Goal: Task Accomplishment & Management: Complete application form

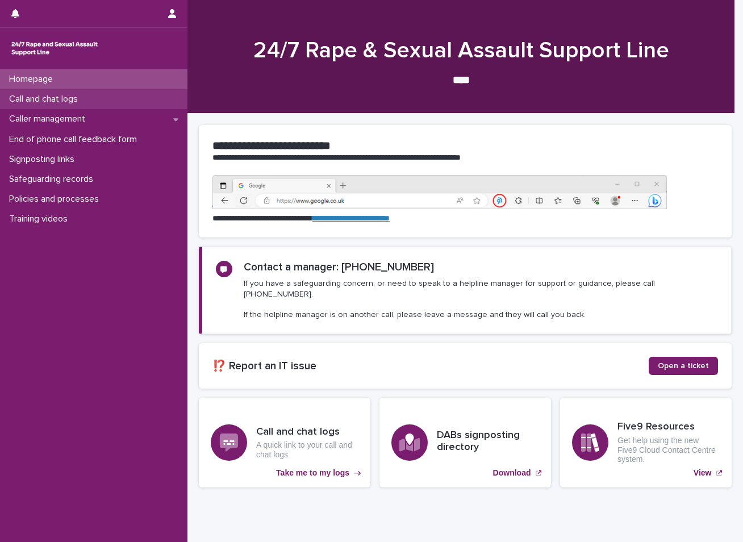
click at [64, 97] on p "Call and chat logs" at bounding box center [46, 99] width 82 height 11
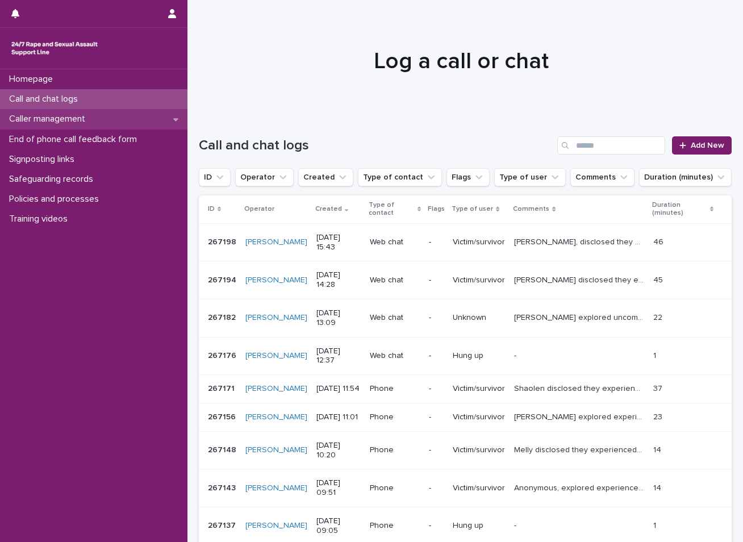
click at [76, 119] on p "Caller management" at bounding box center [50, 119] width 90 height 11
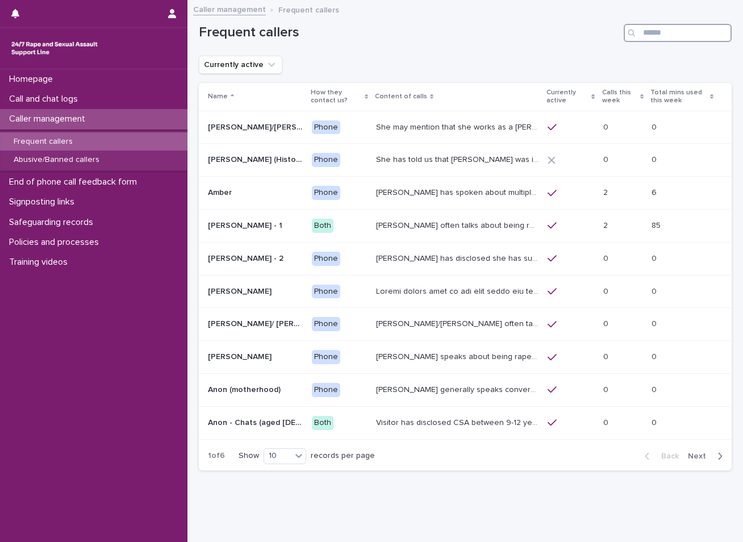
click at [651, 33] on input "Search" at bounding box center [677, 33] width 108 height 18
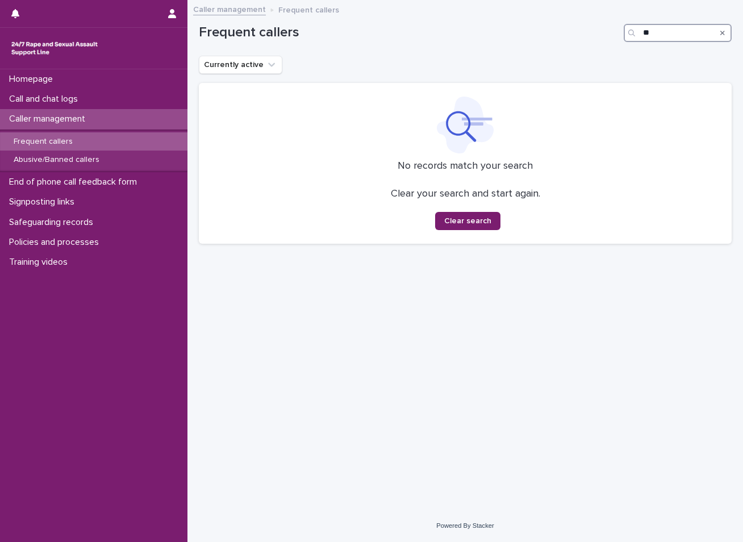
type input "*"
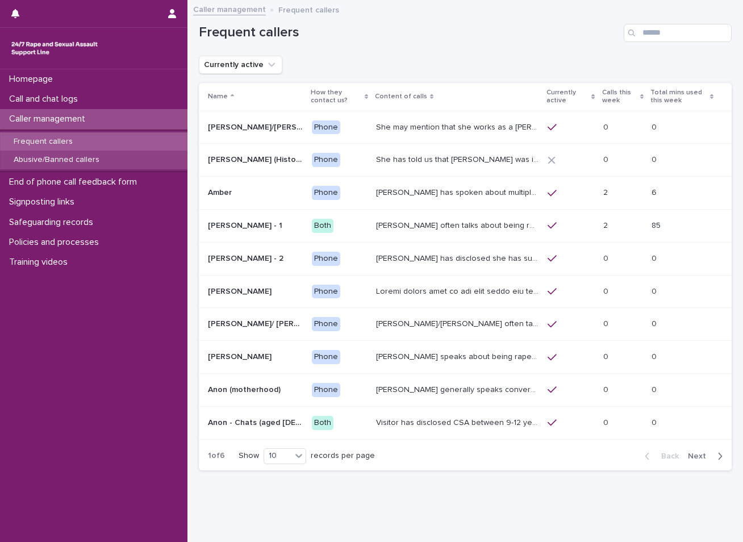
click at [64, 158] on p "Abusive/Banned callers" at bounding box center [57, 160] width 104 height 10
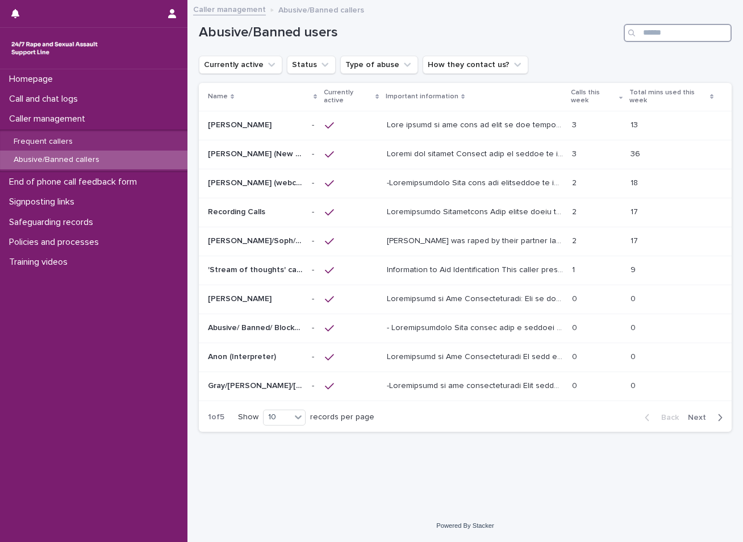
click at [669, 33] on input "Search" at bounding box center [677, 33] width 108 height 18
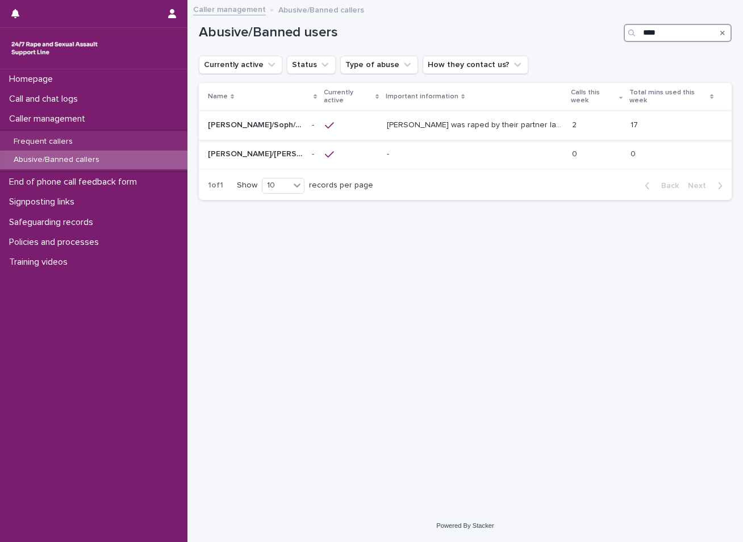
type input "****"
click at [443, 125] on p "Alice was raped by their partner last year and they're currently facing ongoing…" at bounding box center [476, 124] width 178 height 12
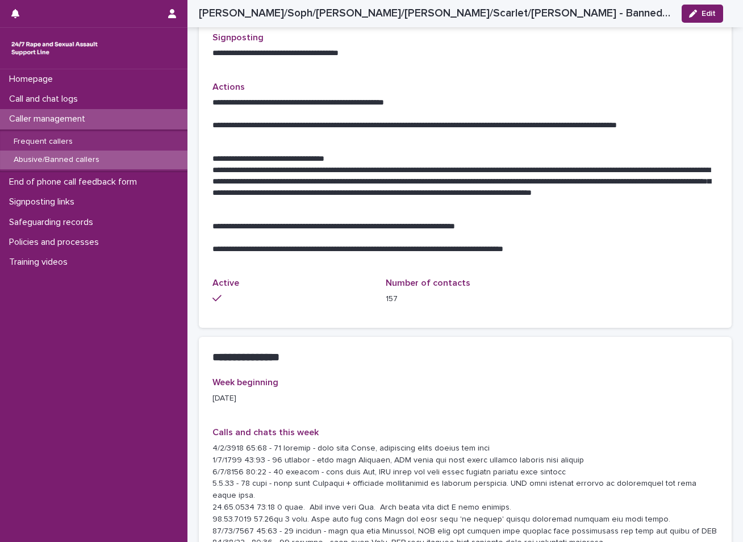
scroll to position [795, 0]
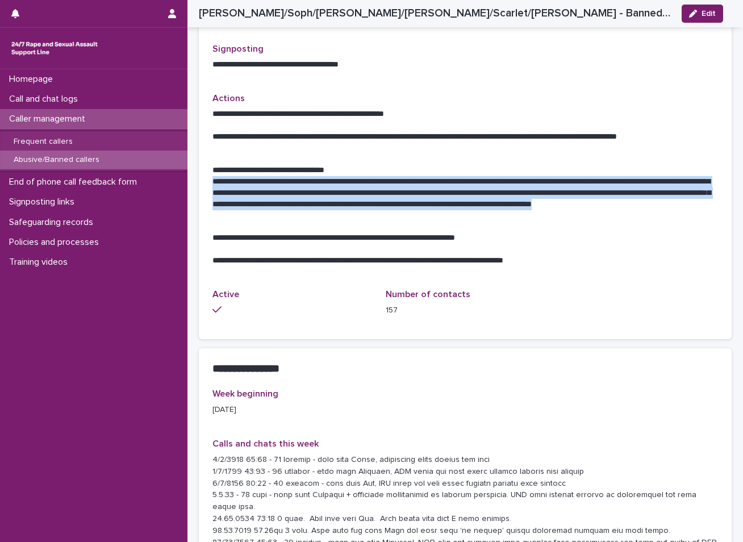
drag, startPoint x: 212, startPoint y: 141, endPoint x: 357, endPoint y: 182, distance: 149.7
click at [357, 182] on p "**********" at bounding box center [460, 198] width 497 height 45
copy p "**********"
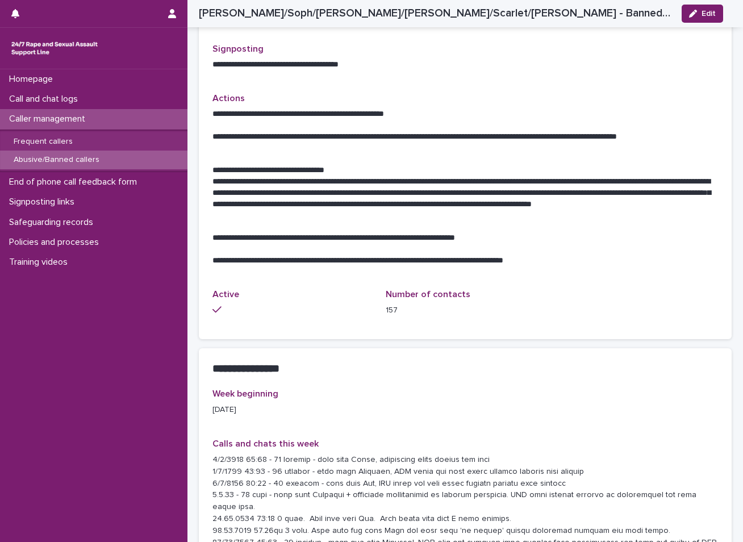
click at [137, 324] on div "Homepage Call and chat logs Caller management Frequent callers Abusive/Banned c…" at bounding box center [93, 305] width 187 height 472
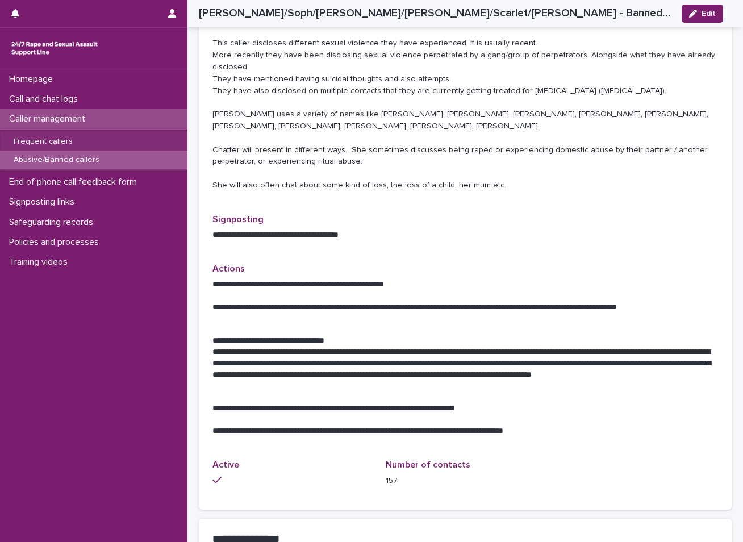
scroll to position [568, 0]
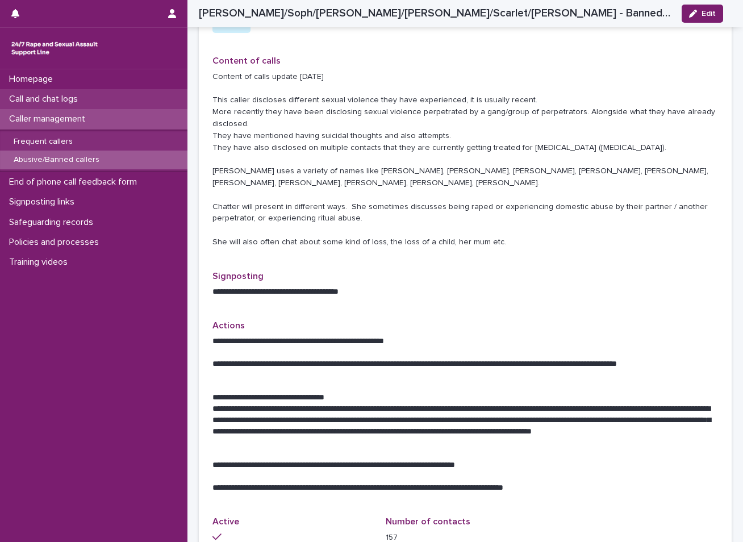
click at [90, 93] on div "Call and chat logs" at bounding box center [93, 99] width 187 height 20
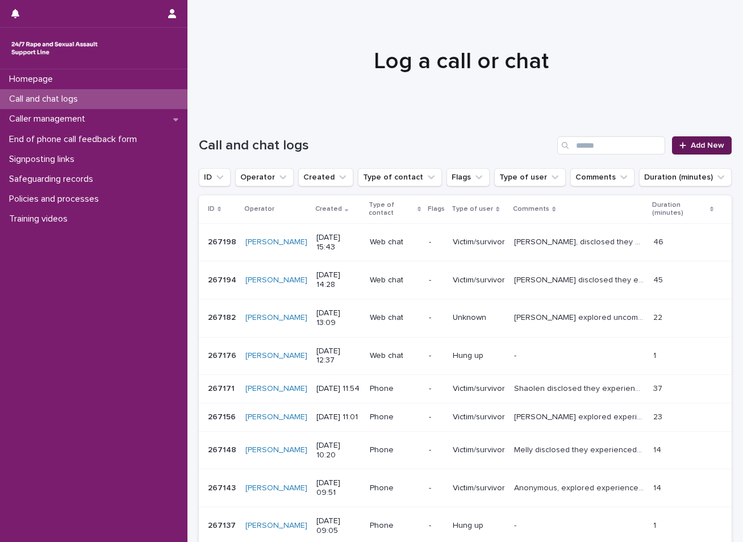
click at [689, 141] on link "Add New" at bounding box center [702, 145] width 60 height 18
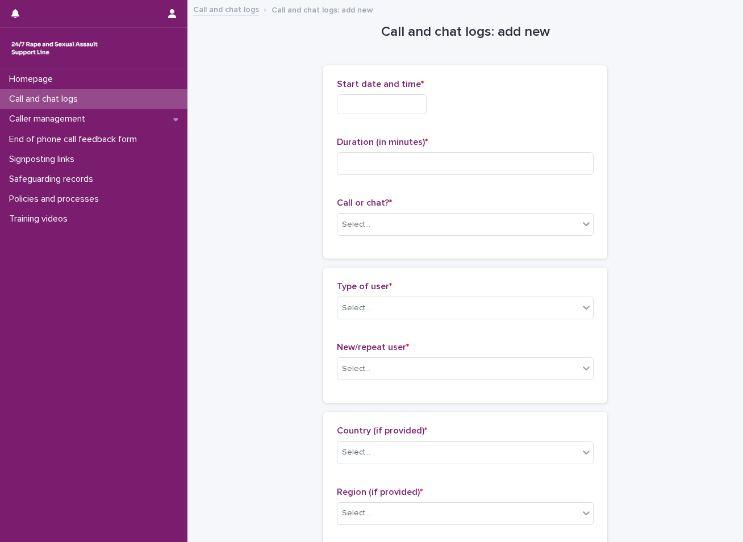
click at [397, 108] on input "text" at bounding box center [382, 104] width 90 height 20
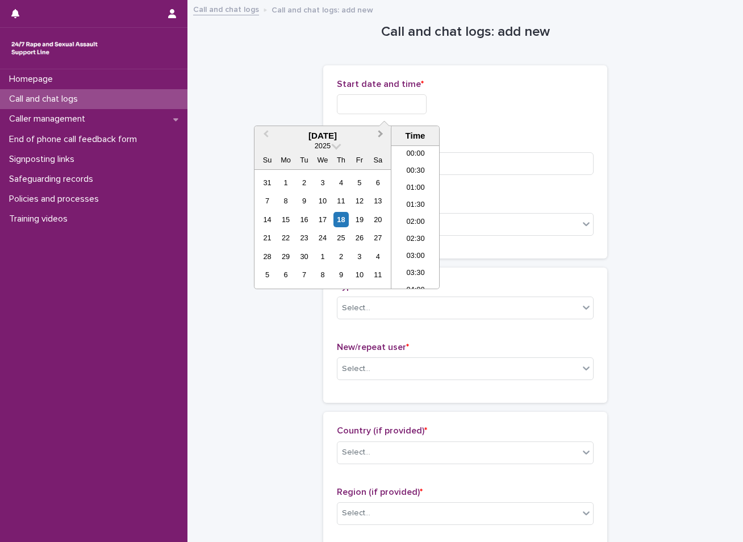
scroll to position [227, 0]
click at [343, 221] on div "18" at bounding box center [340, 219] width 15 height 15
click at [412, 214] on li "08:30" at bounding box center [415, 216] width 48 height 17
click at [399, 104] on input "**********" at bounding box center [382, 104] width 90 height 20
type input "**********"
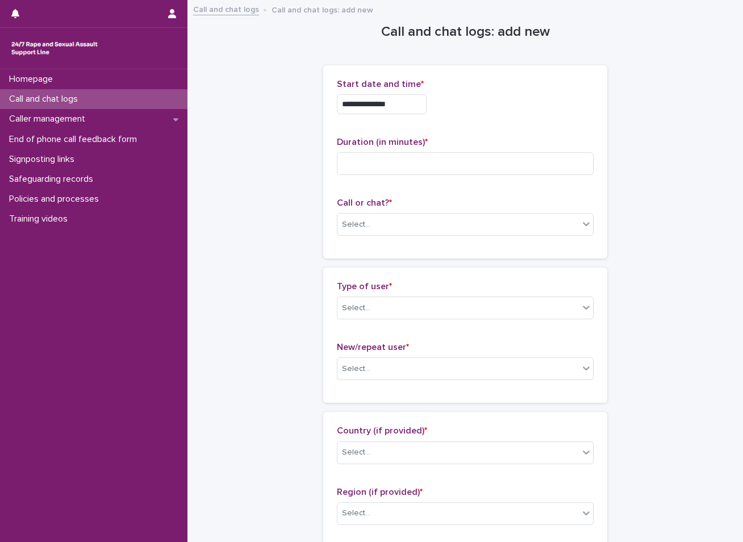
drag, startPoint x: 250, startPoint y: 82, endPoint x: 300, endPoint y: 104, distance: 54.4
click at [366, 162] on input at bounding box center [465, 163] width 257 height 23
type input "**"
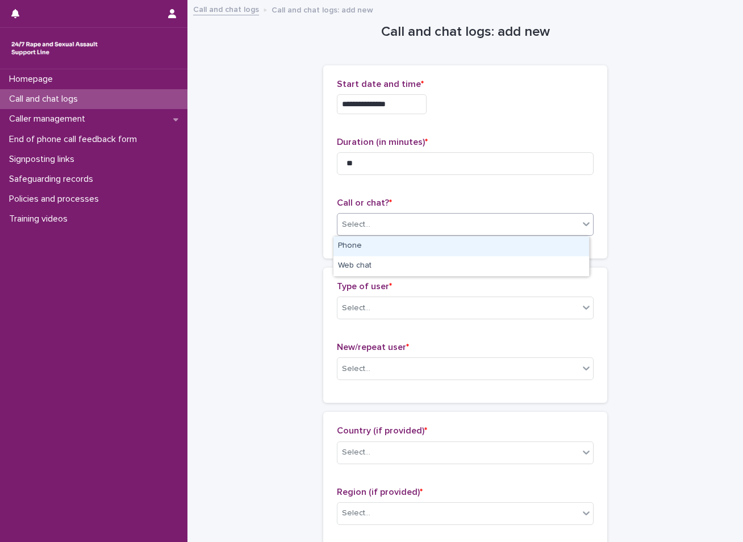
click at [406, 228] on div "Select..." at bounding box center [457, 224] width 241 height 19
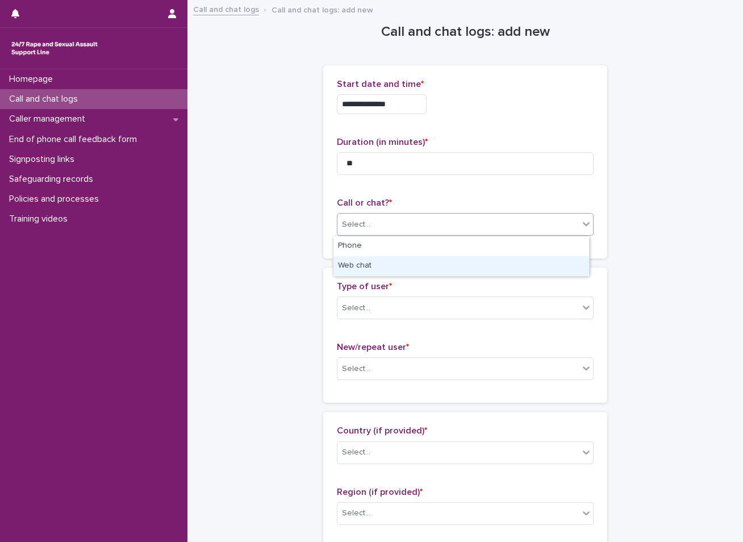
click at [362, 264] on div "Web chat" at bounding box center [461, 266] width 256 height 20
click at [362, 305] on div "Select..." at bounding box center [356, 308] width 28 height 12
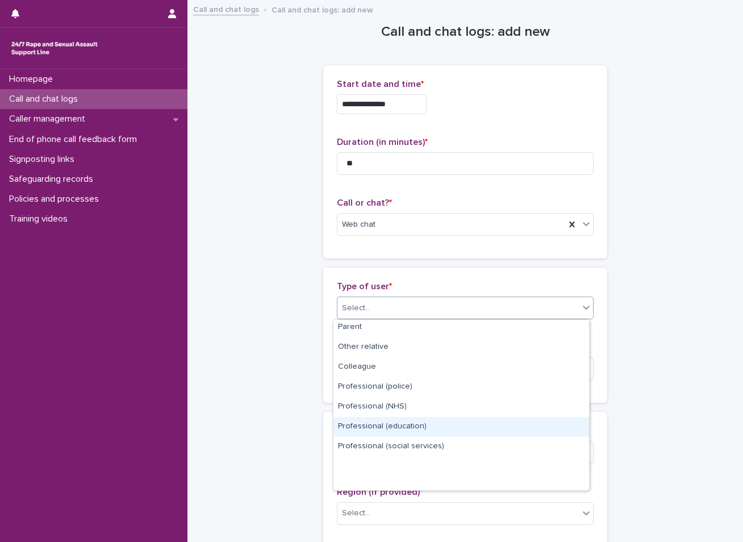
scroll to position [0, 0]
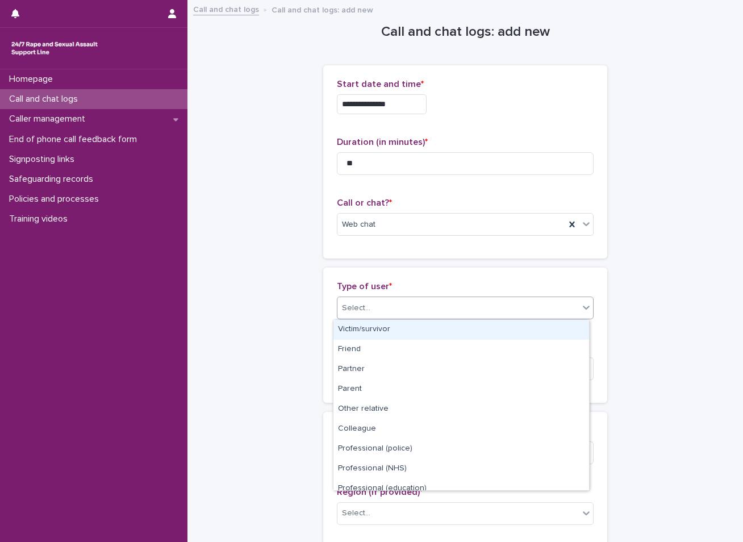
click at [364, 332] on div "Victim/survivor" at bounding box center [461, 330] width 256 height 20
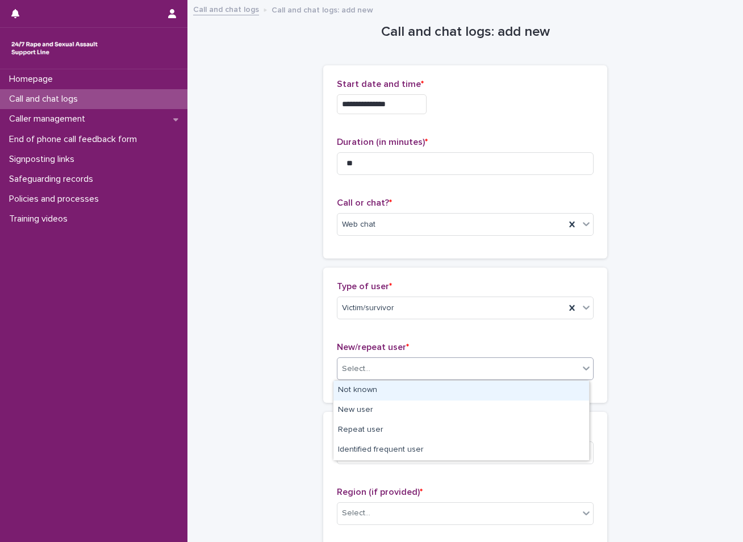
click at [362, 361] on div "Select..." at bounding box center [457, 368] width 241 height 19
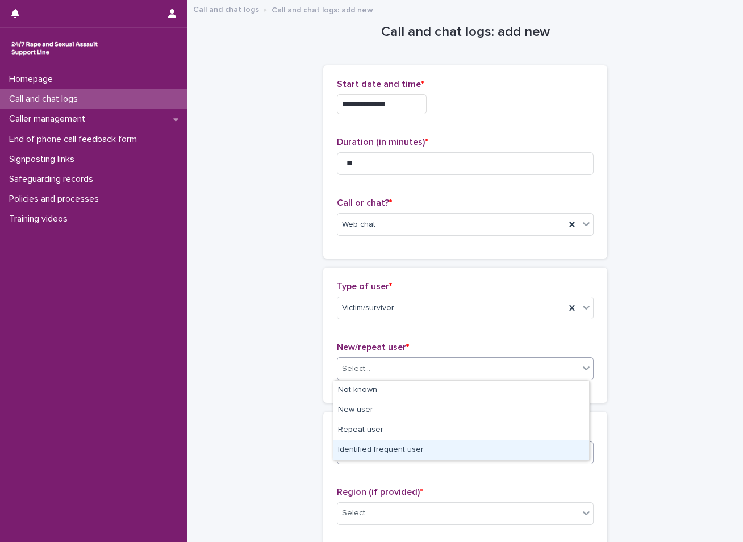
click at [378, 453] on div "Identified frequent user" at bounding box center [461, 450] width 256 height 20
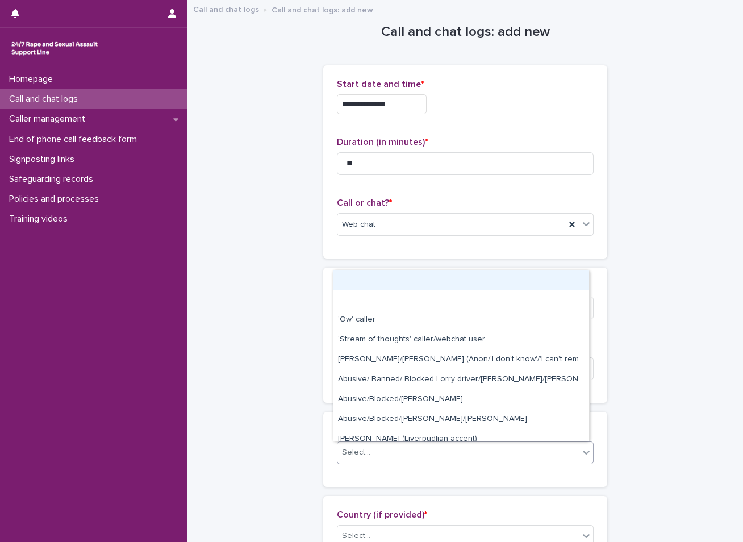
click at [351, 453] on div "Select..." at bounding box center [356, 452] width 28 height 12
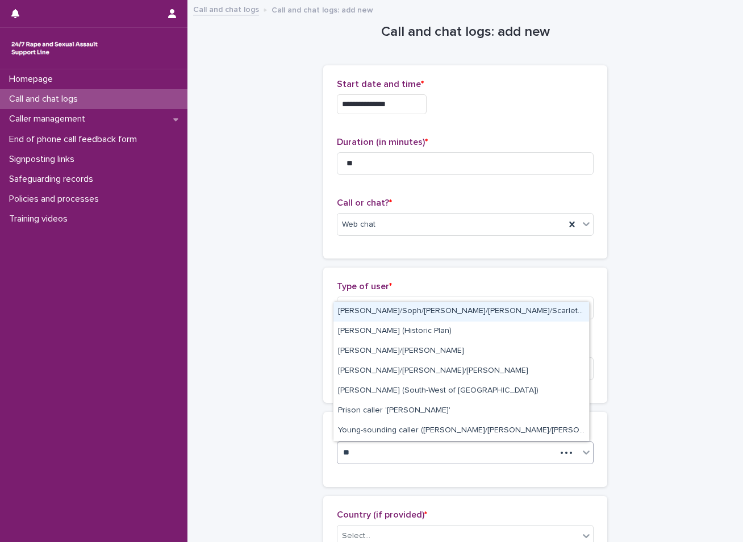
type input "***"
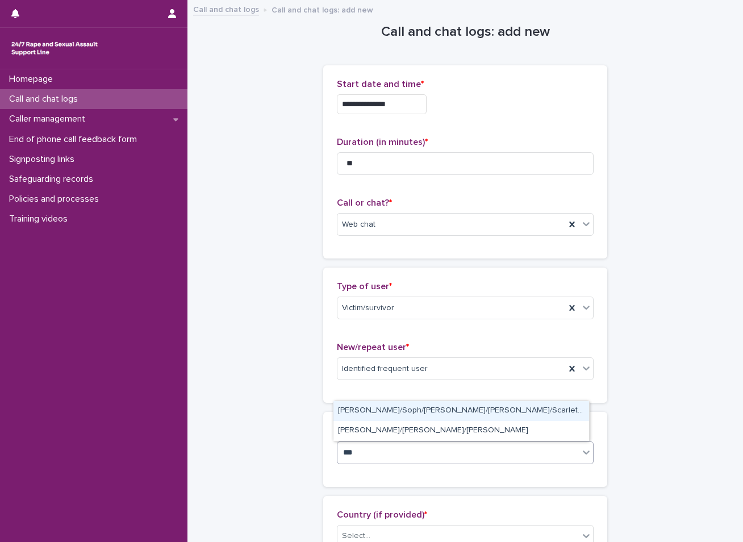
click at [397, 411] on div "Alice/Soph/Alexis/Danni/Scarlet/Katy - Banned/Webchatter" at bounding box center [461, 411] width 256 height 20
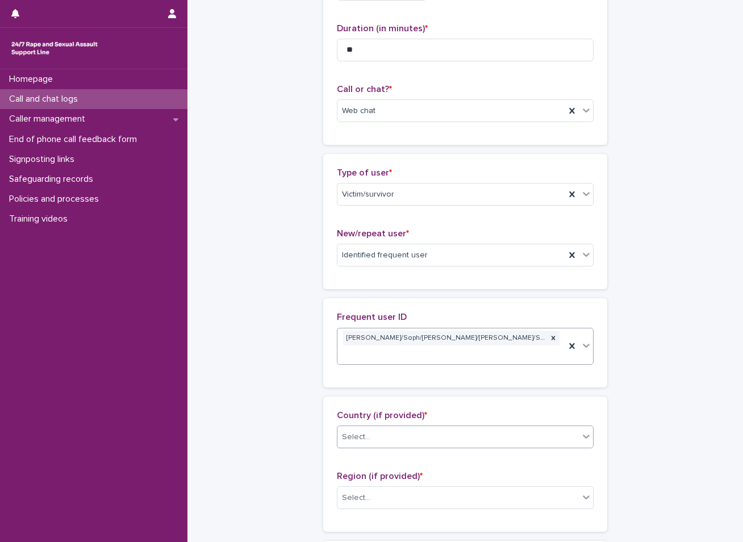
scroll to position [170, 0]
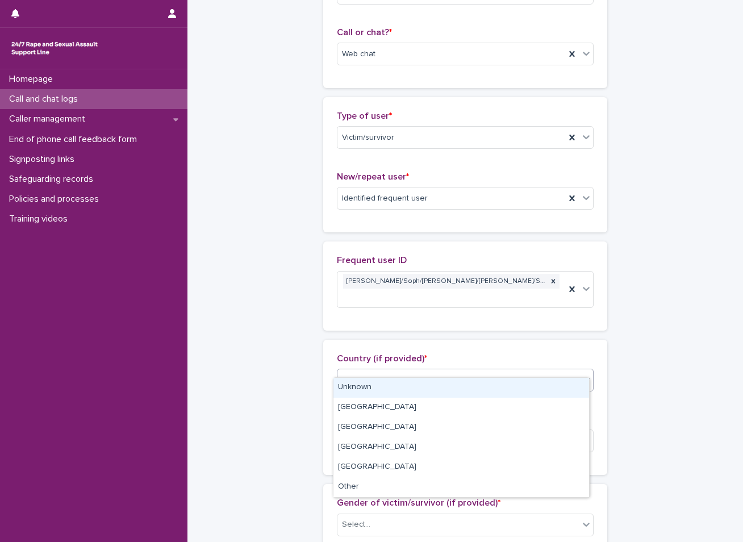
click at [386, 371] on div "Select..." at bounding box center [457, 380] width 241 height 19
click at [368, 387] on div "Unknown" at bounding box center [461, 388] width 256 height 20
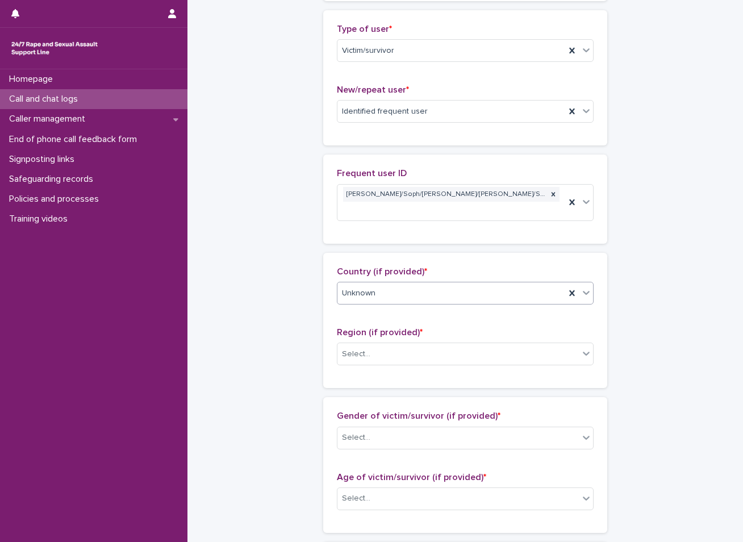
scroll to position [284, 0]
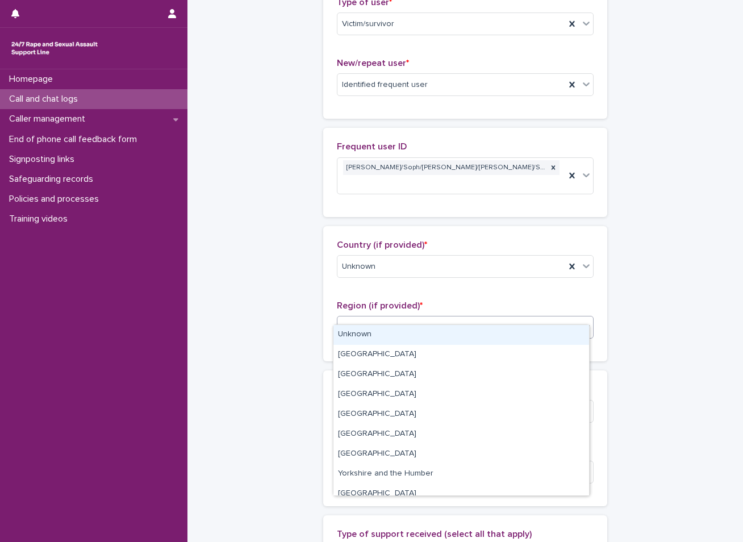
click at [378, 318] on div "Select..." at bounding box center [457, 327] width 241 height 19
click at [362, 330] on div "Unknown" at bounding box center [461, 335] width 256 height 20
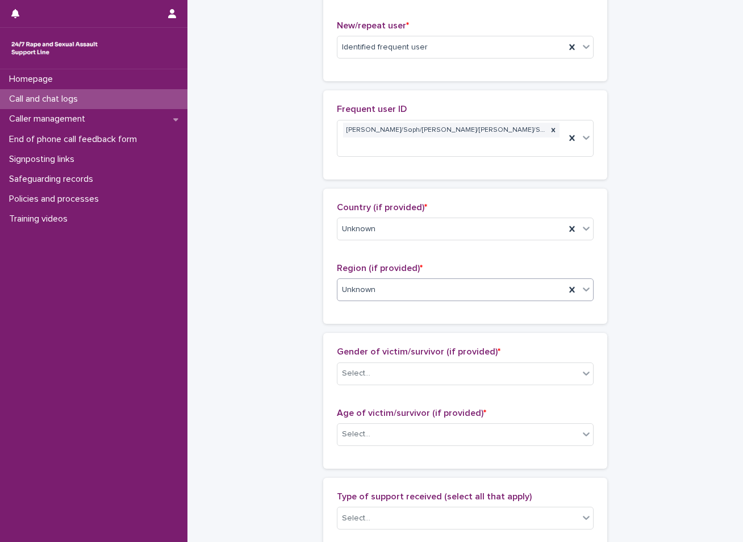
scroll to position [397, 0]
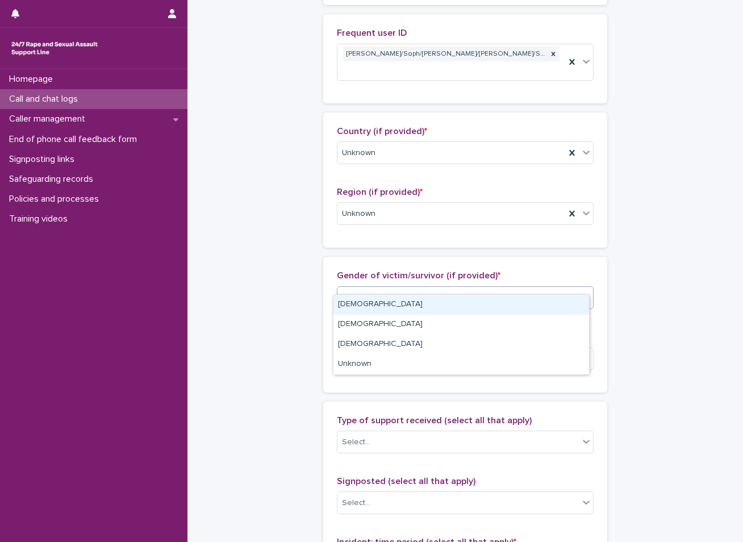
click at [375, 288] on div "Select..." at bounding box center [457, 297] width 241 height 19
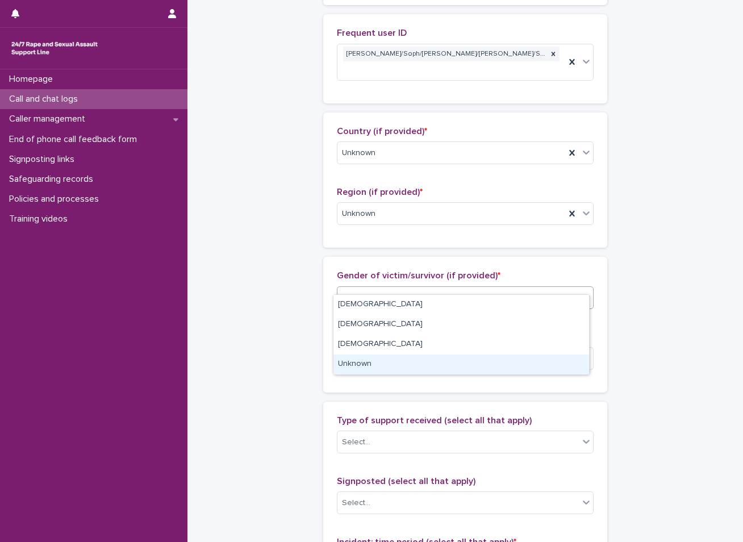
click at [355, 365] on div "Unknown" at bounding box center [461, 364] width 256 height 20
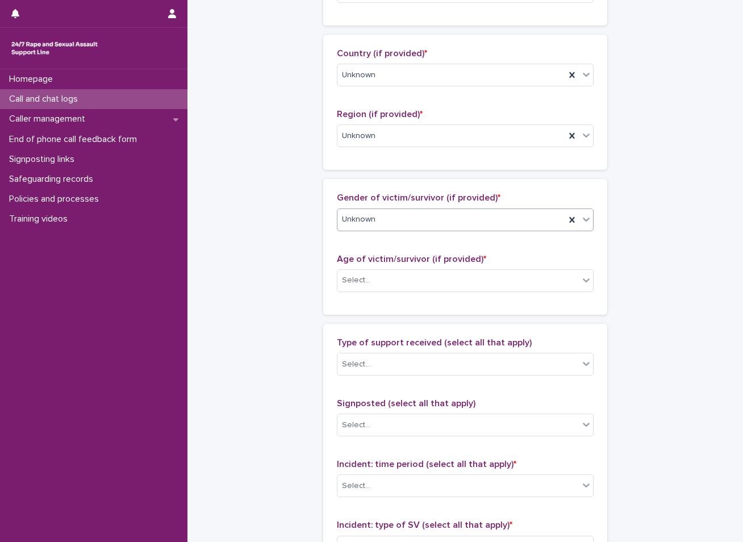
scroll to position [511, 0]
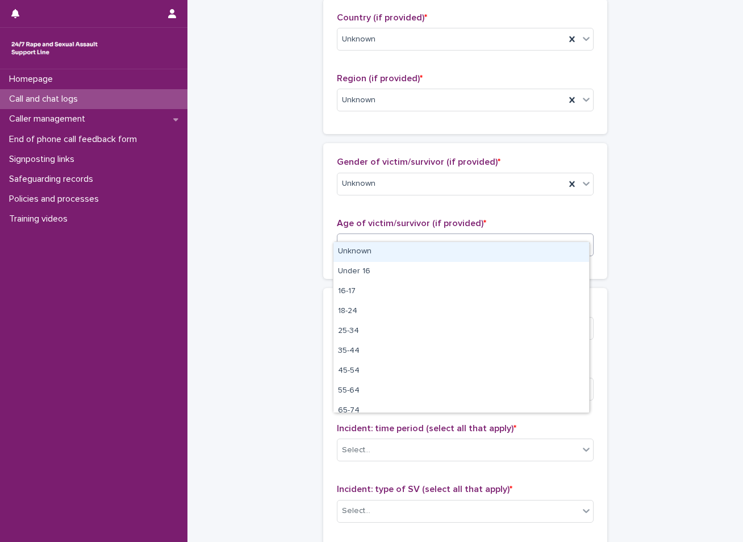
click at [384, 235] on div "Select..." at bounding box center [457, 244] width 241 height 19
click at [373, 252] on div "Unknown" at bounding box center [461, 252] width 256 height 20
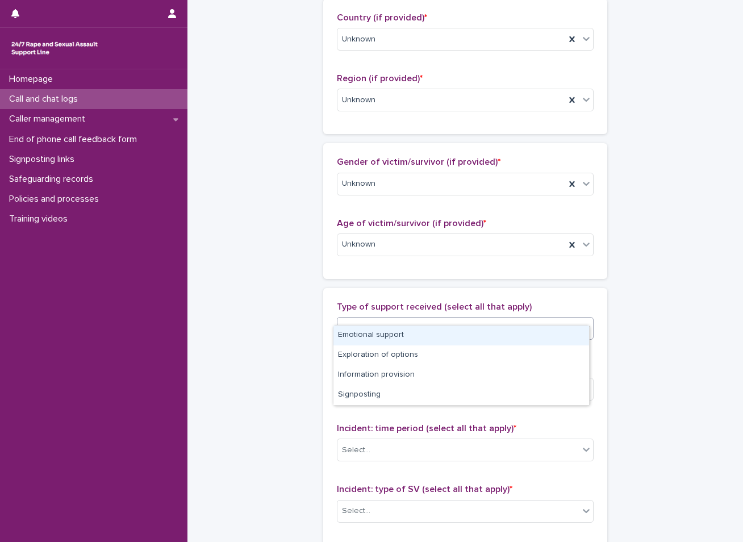
click at [369, 319] on div "Select..." at bounding box center [457, 328] width 241 height 19
click at [368, 336] on div "Emotional support" at bounding box center [461, 335] width 256 height 20
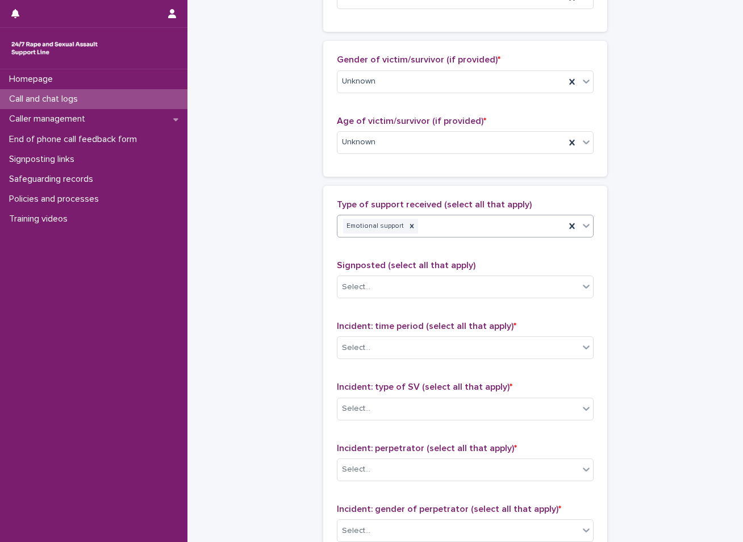
scroll to position [625, 0]
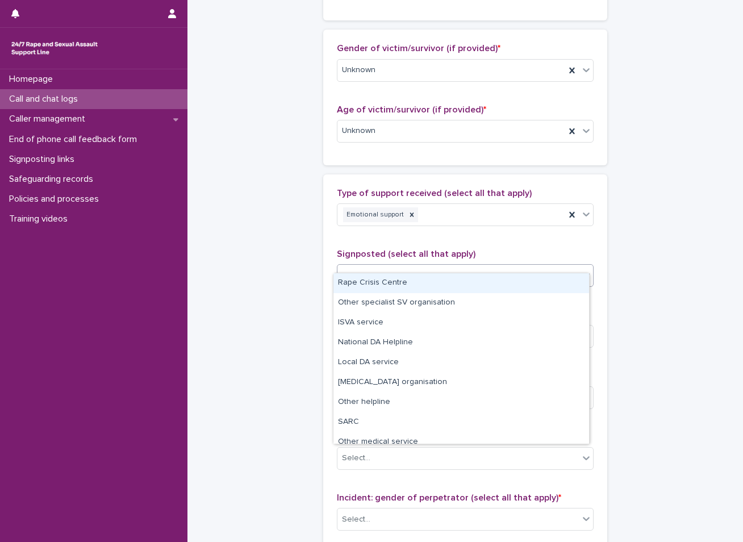
click at [402, 266] on div "Select..." at bounding box center [457, 275] width 241 height 19
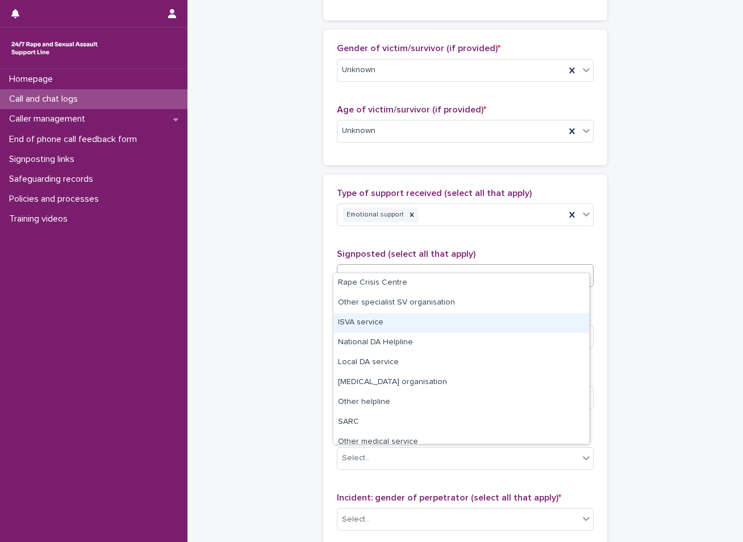
scroll to position [68, 0]
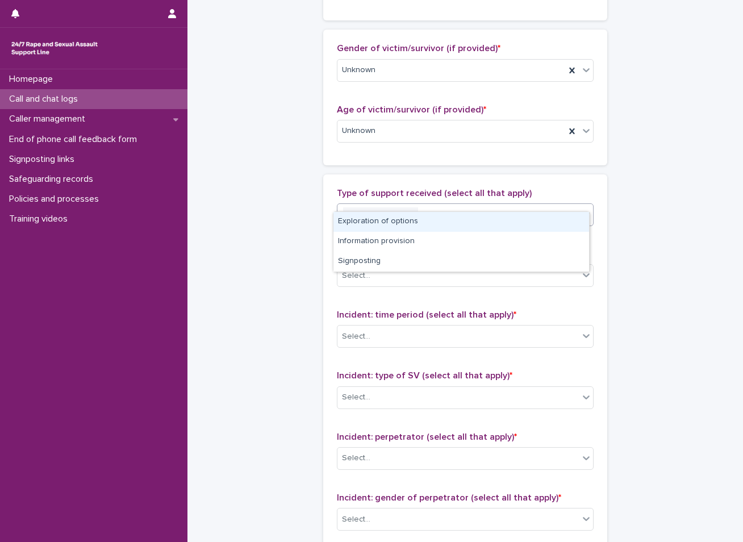
click at [428, 205] on div "Emotional support" at bounding box center [451, 215] width 228 height 20
click at [397, 220] on div "Exploration of options" at bounding box center [461, 222] width 256 height 20
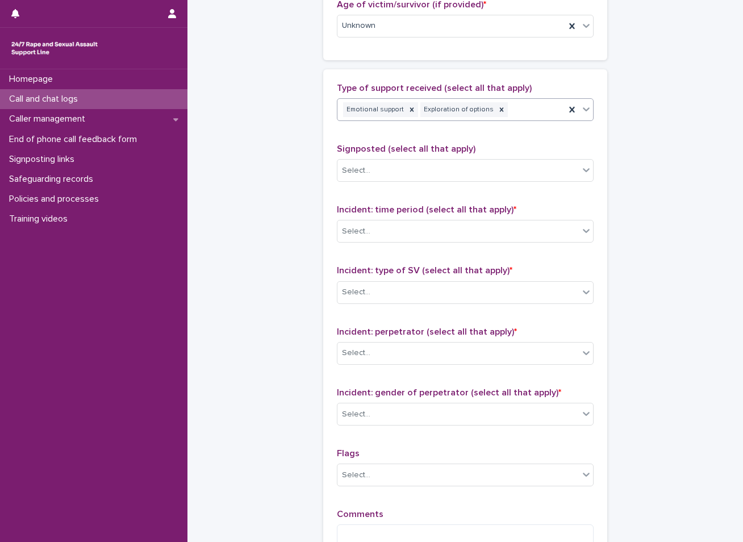
scroll to position [738, 0]
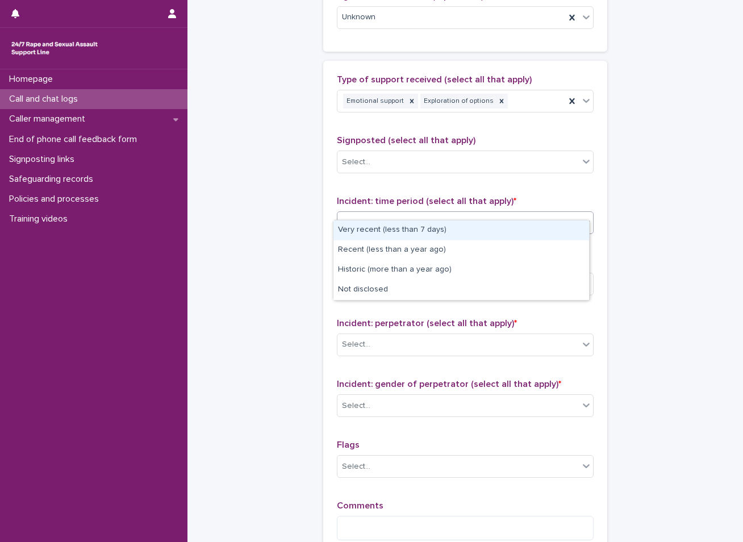
click at [368, 213] on div "Select..." at bounding box center [457, 222] width 241 height 19
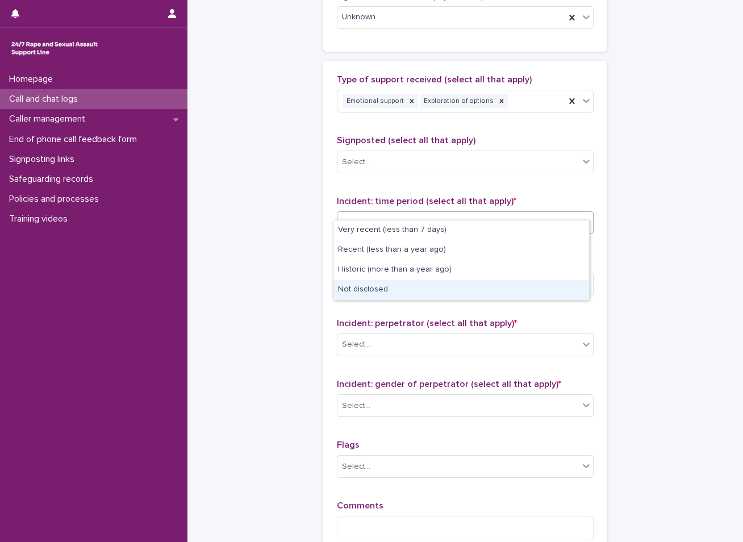
click at [366, 290] on div "Not disclosed" at bounding box center [461, 290] width 256 height 20
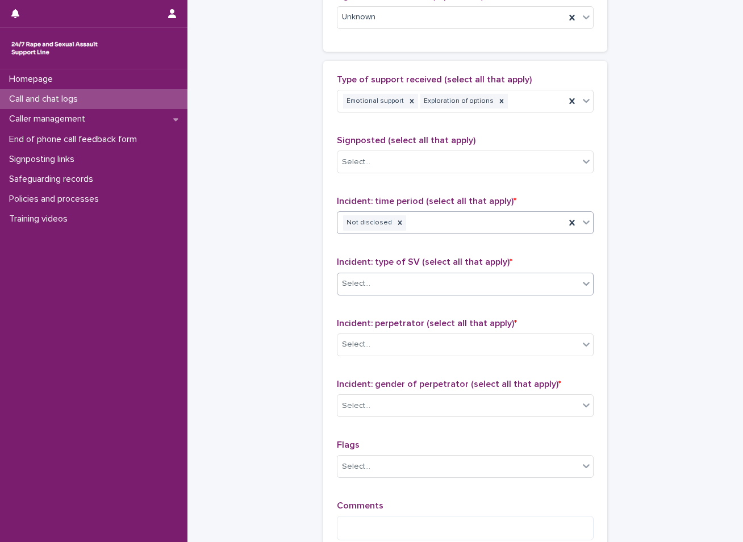
click at [396, 274] on div "Select..." at bounding box center [457, 283] width 241 height 19
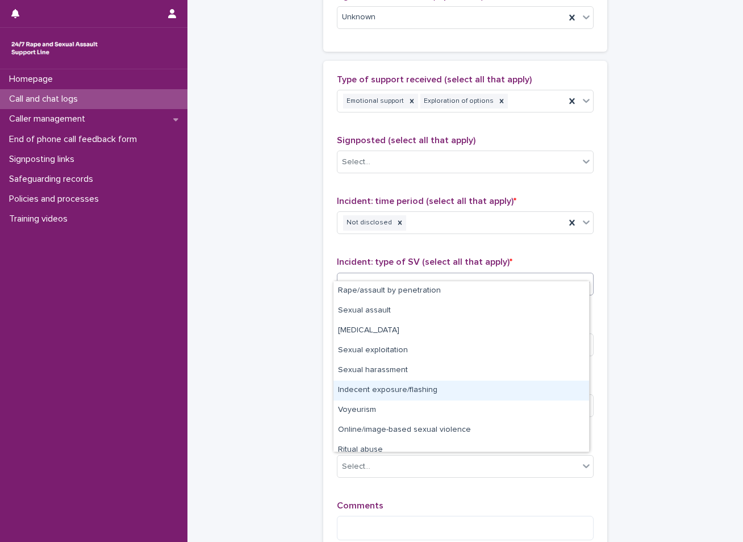
scroll to position [28, 0]
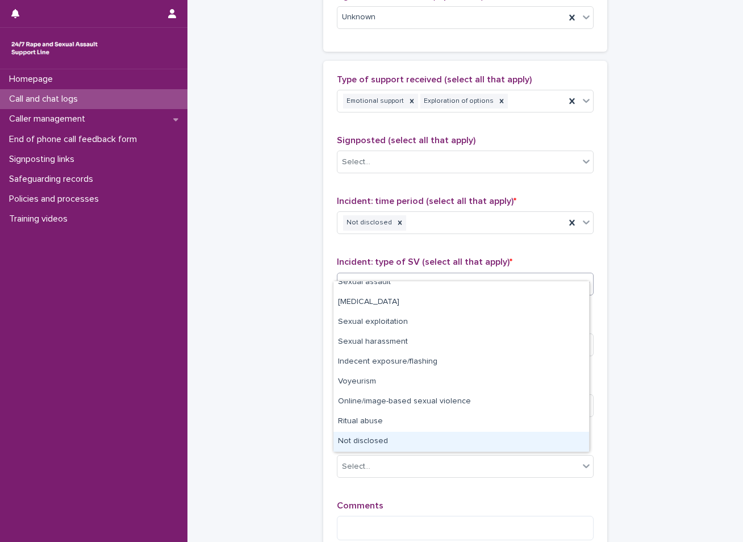
click at [380, 443] on div "Not disclosed" at bounding box center [461, 442] width 256 height 20
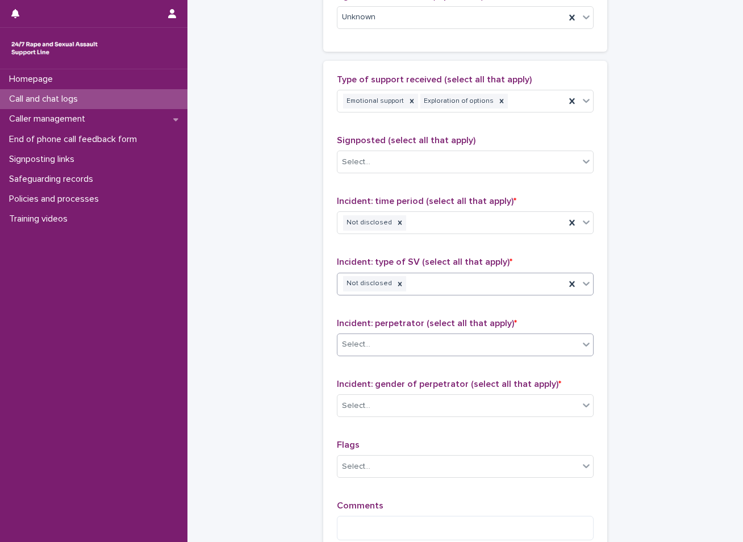
click at [403, 335] on div "Select..." at bounding box center [457, 344] width 241 height 19
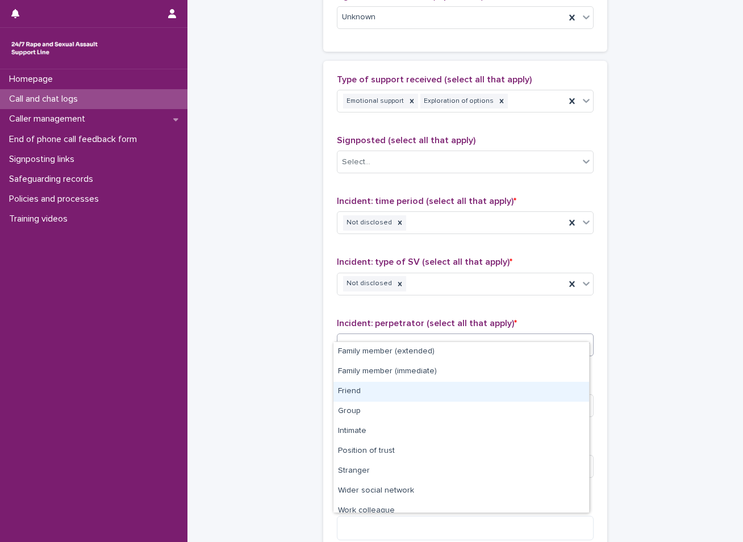
scroll to position [48, 0]
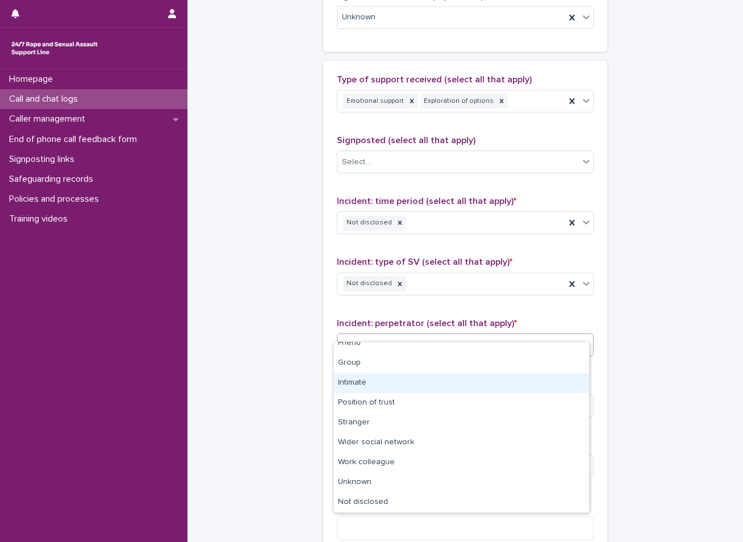
click at [357, 386] on div "Intimate" at bounding box center [461, 383] width 256 height 20
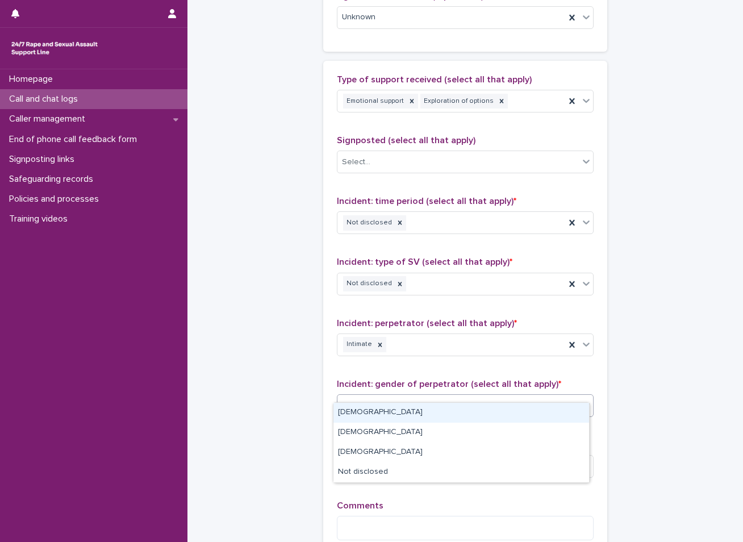
click at [373, 396] on div "Select..." at bounding box center [457, 405] width 241 height 19
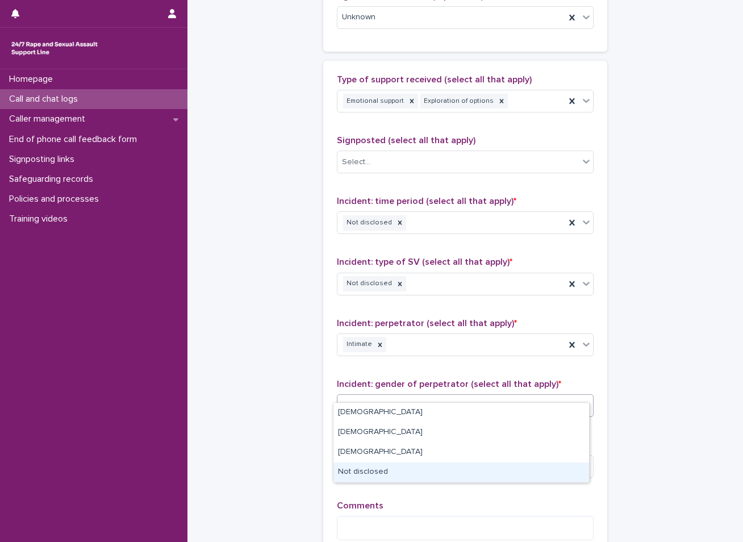
click at [363, 467] on div "Not disclosed" at bounding box center [461, 472] width 256 height 20
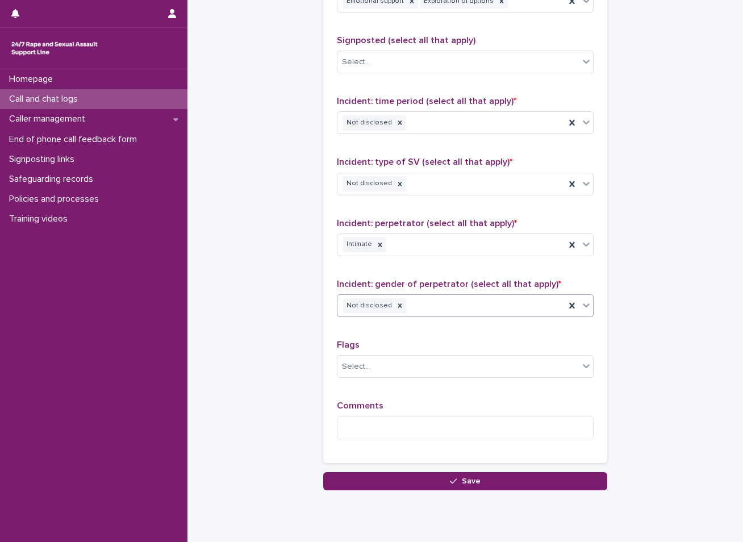
scroll to position [852, 0]
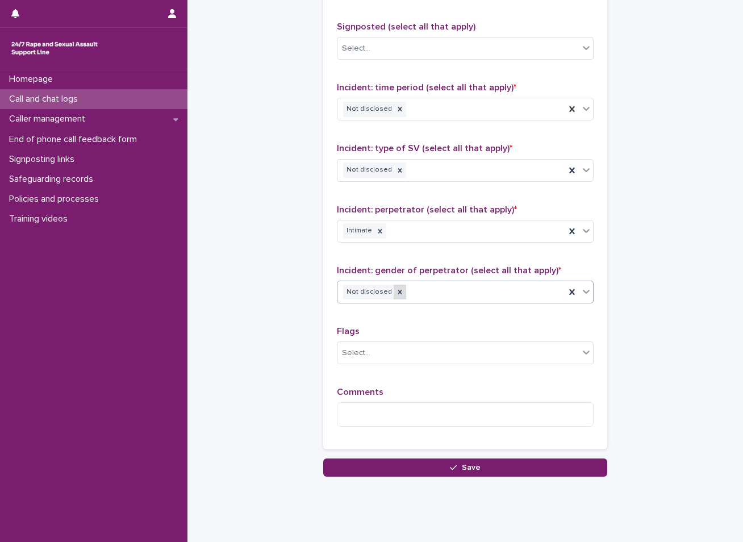
click at [398, 290] on icon at bounding box center [400, 292] width 4 height 4
click at [389, 283] on div "Select..." at bounding box center [457, 292] width 241 height 19
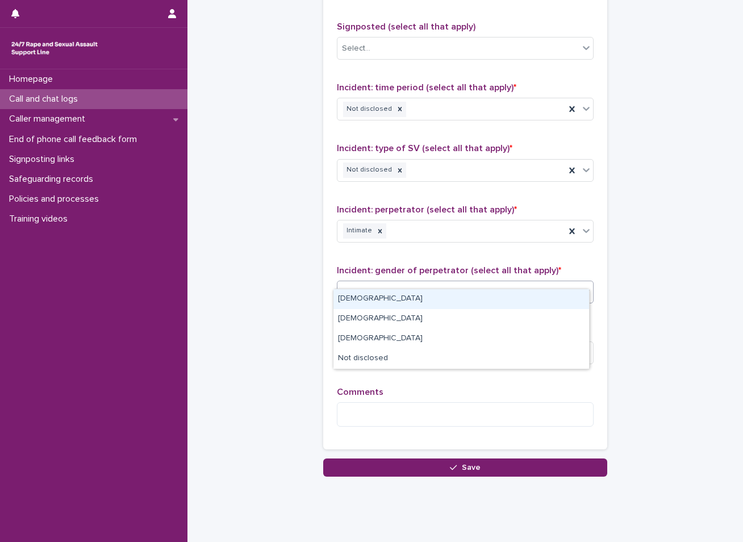
click at [363, 303] on div "Male" at bounding box center [461, 299] width 256 height 20
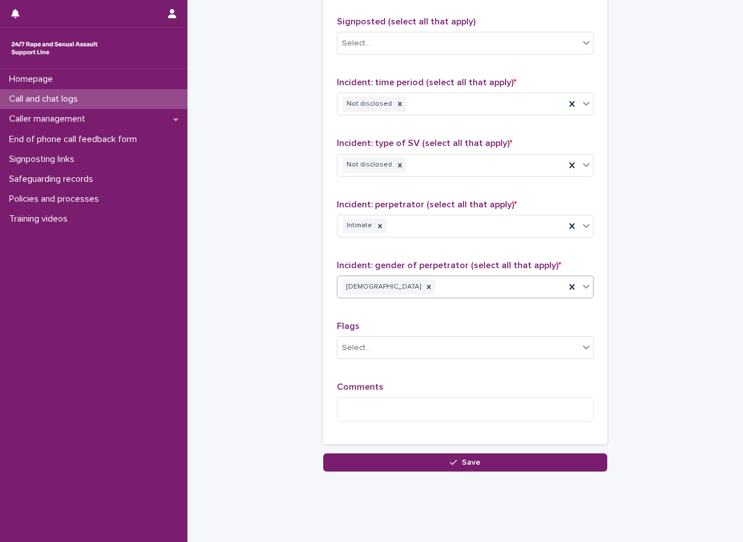
scroll to position [861, 0]
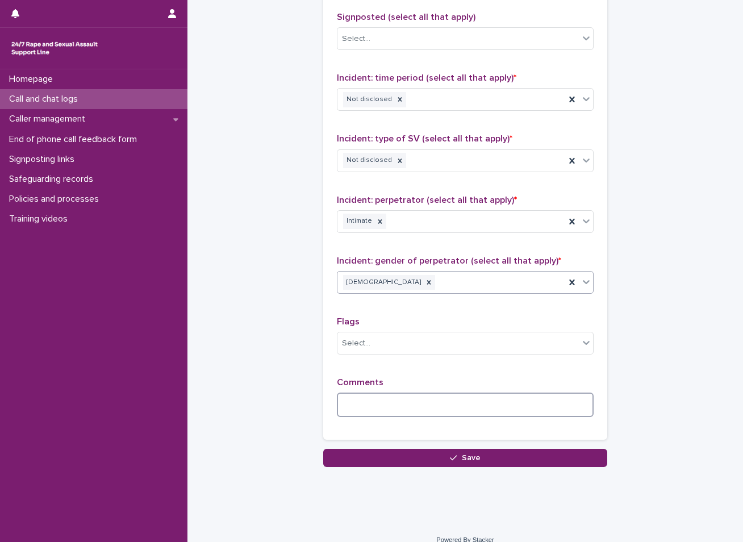
click at [375, 393] on textarea at bounding box center [465, 404] width 257 height 24
click at [384, 393] on textarea "**********" at bounding box center [465, 404] width 257 height 24
click at [546, 392] on textarea "**********" at bounding box center [465, 404] width 257 height 24
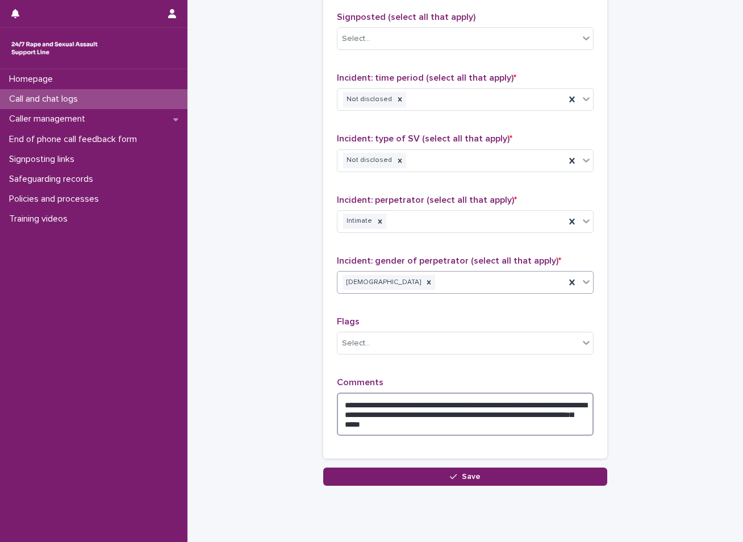
click at [487, 398] on textarea "**********" at bounding box center [465, 413] width 257 height 43
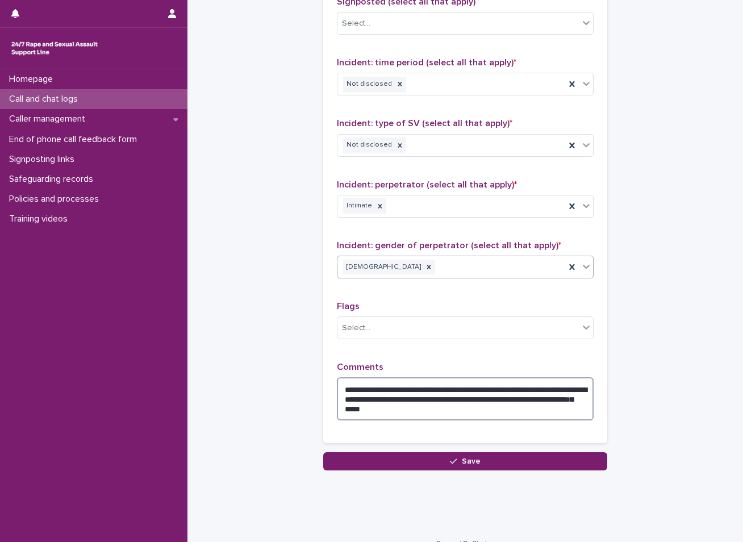
scroll to position [880, 0]
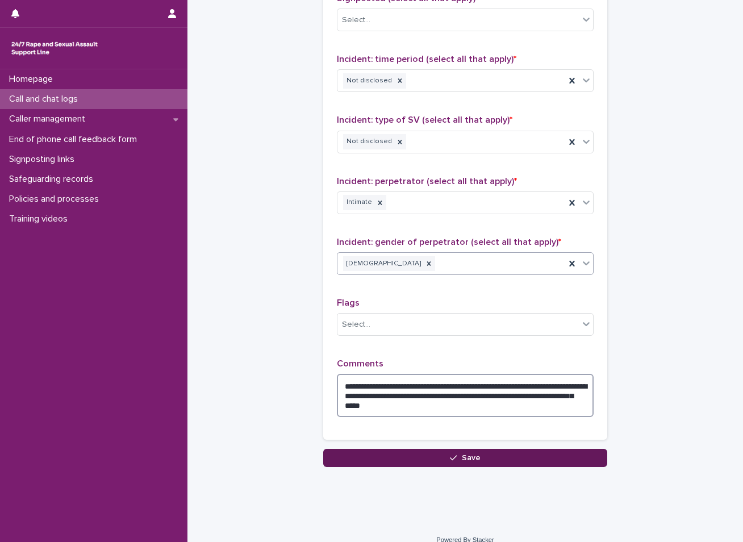
type textarea "**********"
click at [479, 449] on button "Save" at bounding box center [465, 458] width 284 height 18
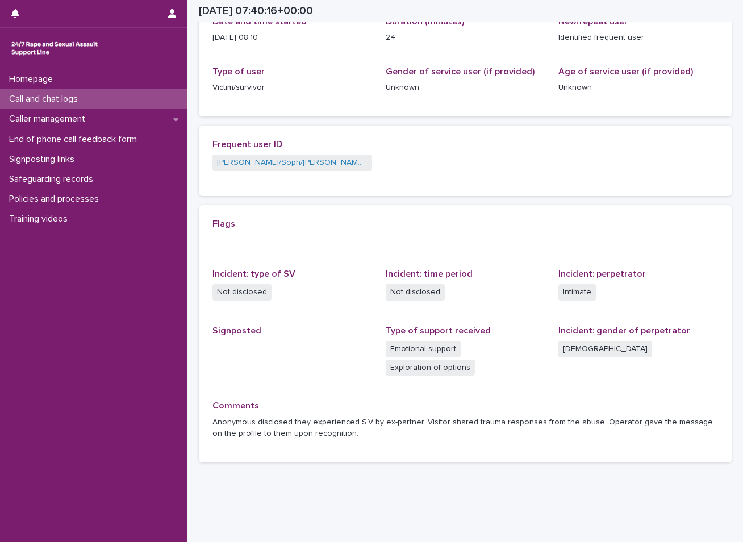
scroll to position [171, 0]
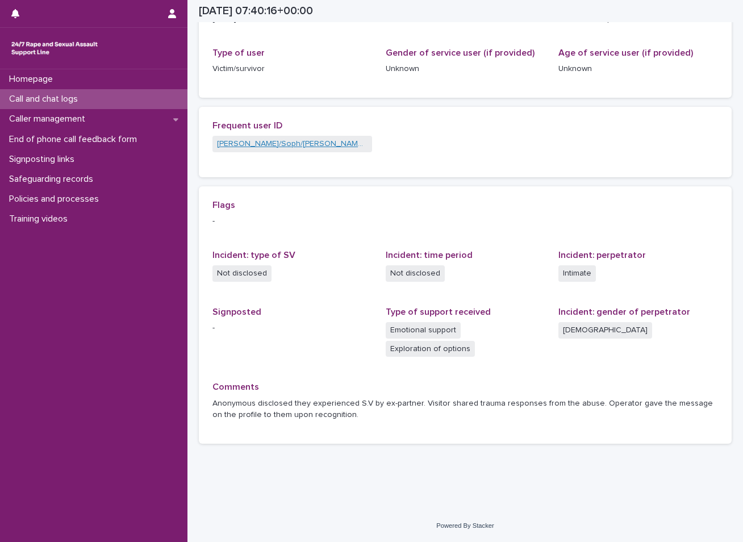
click at [299, 145] on link "Alice/Soph/Alexis/Danni/Scarlet/Katy - Banned/Webchatter" at bounding box center [292, 144] width 150 height 12
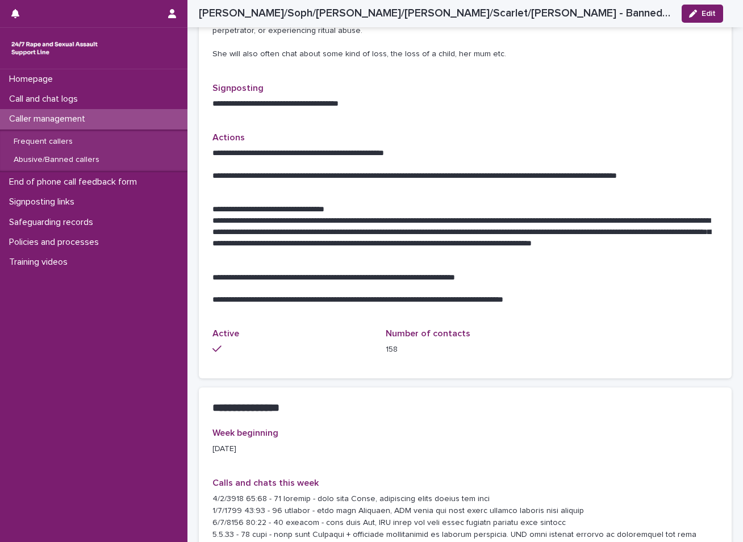
scroll to position [456, 0]
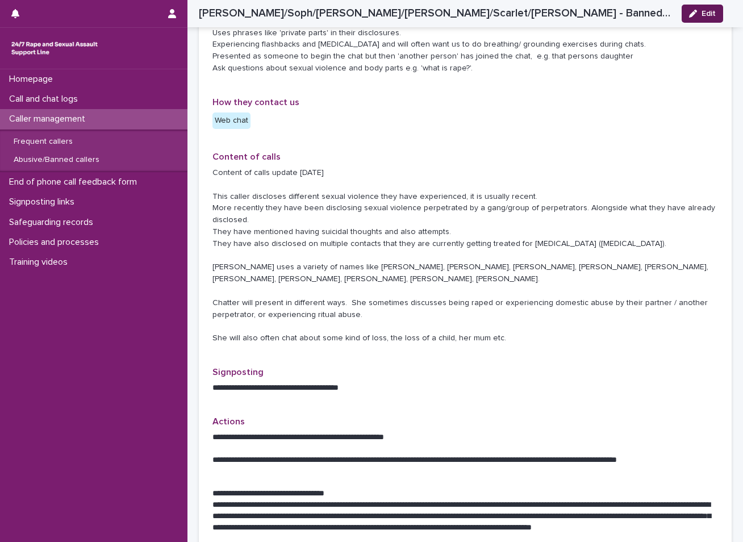
click at [703, 9] on button "Edit" at bounding box center [701, 14] width 41 height 18
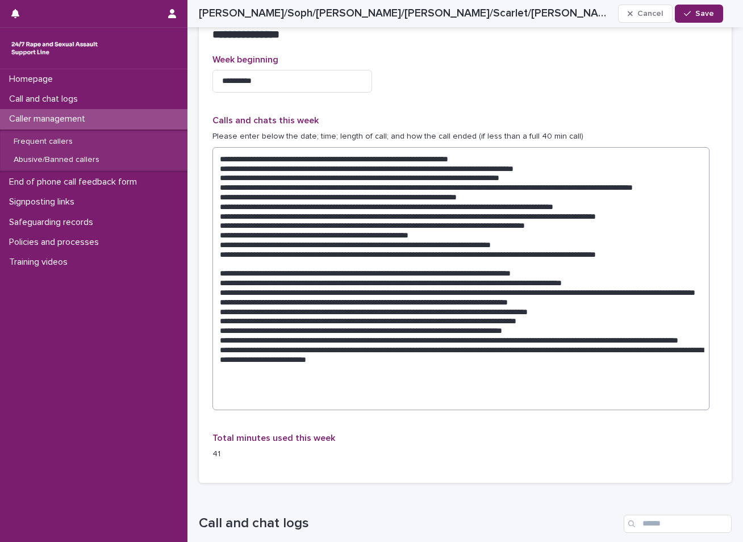
scroll to position [1138, 0]
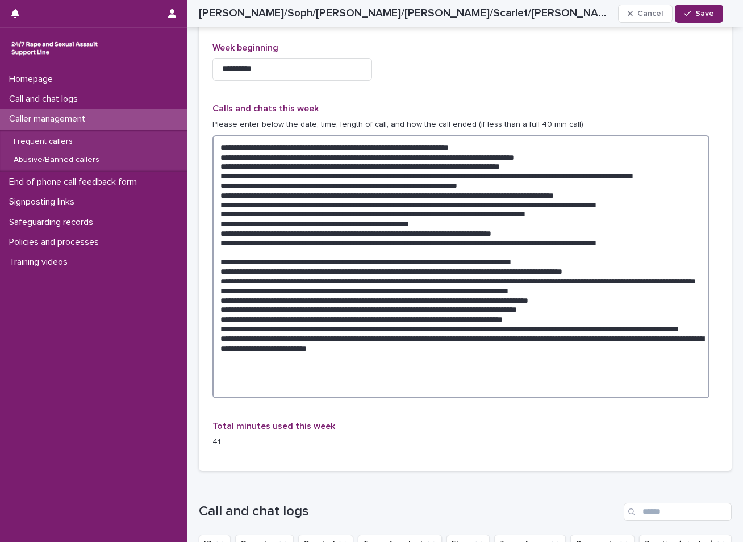
click at [478, 363] on textarea at bounding box center [460, 266] width 497 height 263
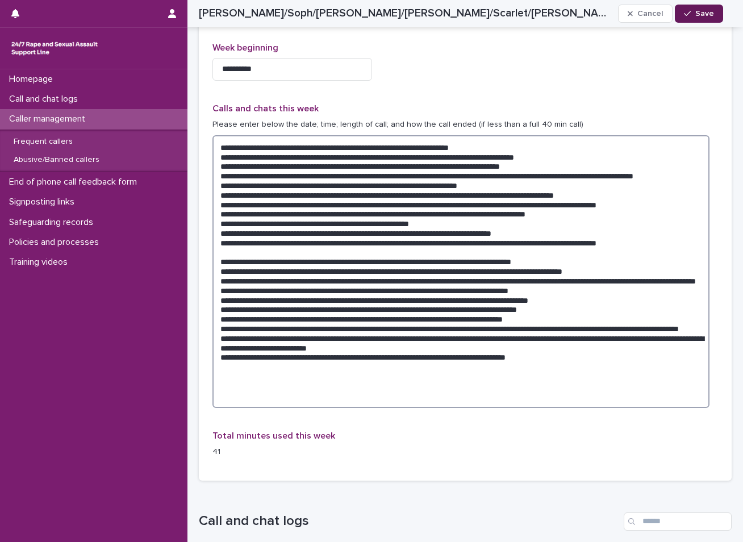
type textarea "**********"
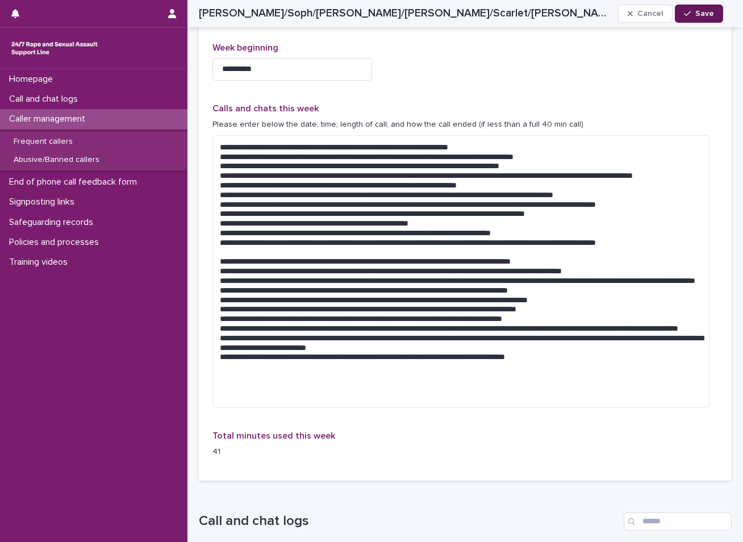
click at [712, 18] on button "Save" at bounding box center [699, 14] width 48 height 18
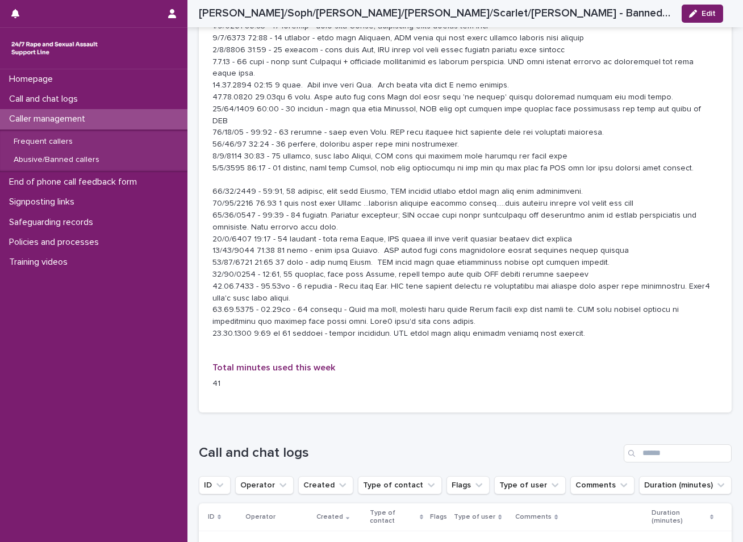
scroll to position [1195, 0]
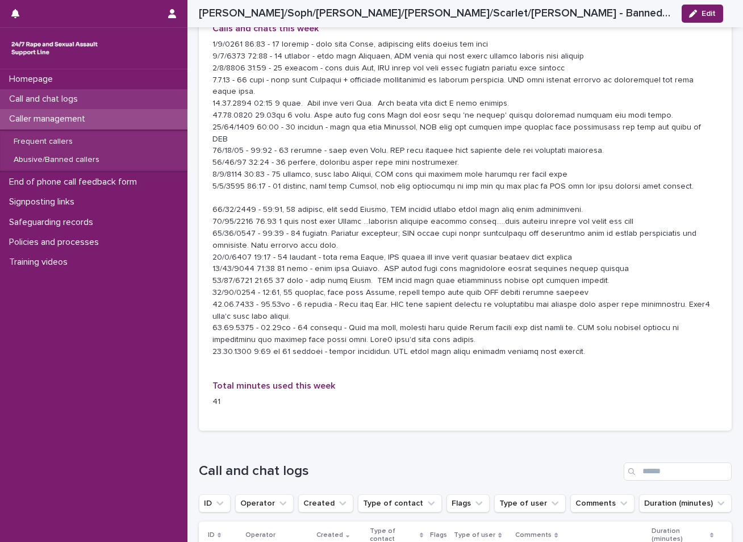
click at [78, 96] on p "Call and chat logs" at bounding box center [46, 99] width 82 height 11
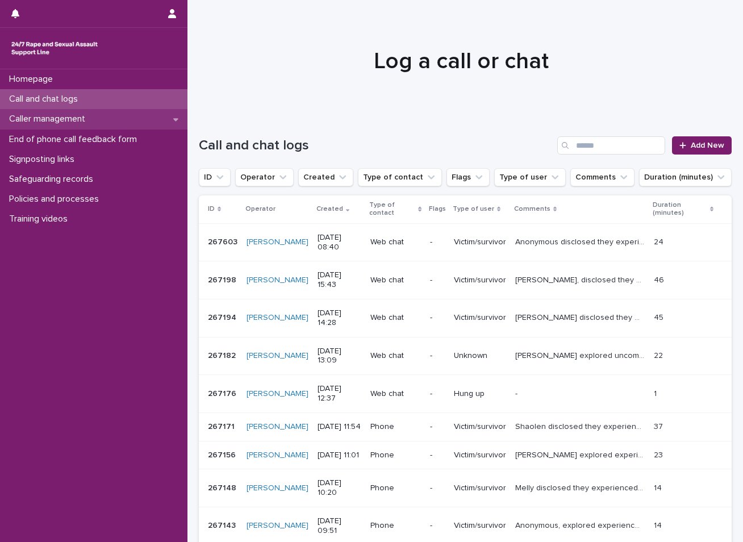
click at [72, 122] on p "Caller management" at bounding box center [50, 119] width 90 height 11
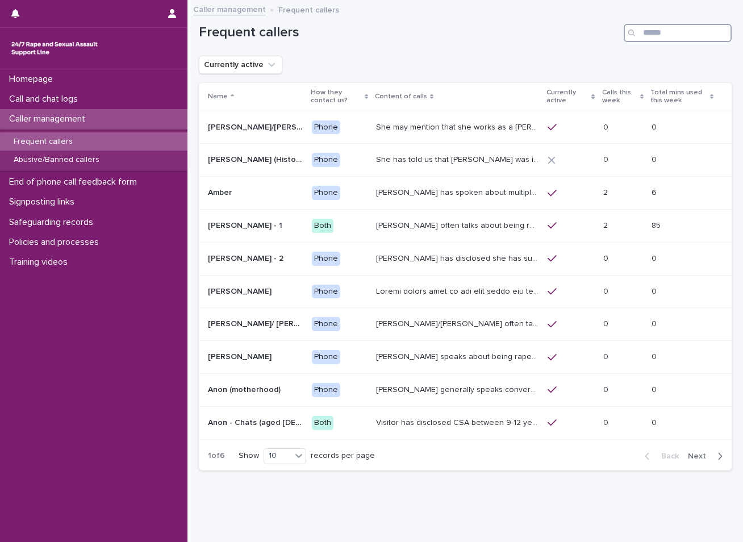
click at [680, 28] on input "Search" at bounding box center [677, 33] width 108 height 18
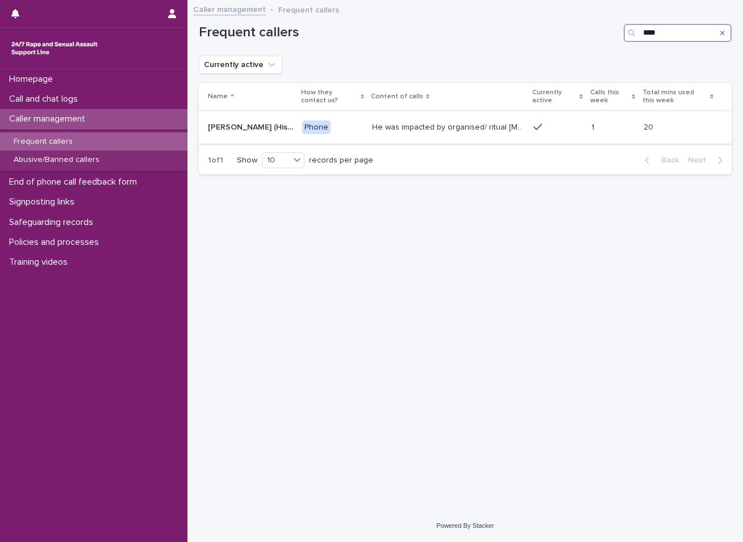
type input "****"
click at [462, 125] on p "He was impacted by organised/ ritual child sexual abuse and was sexually abused…" at bounding box center [449, 126] width 154 height 12
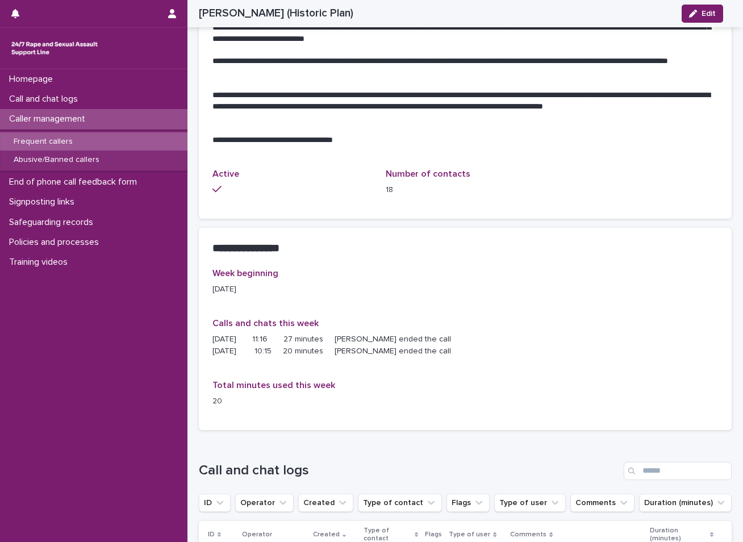
scroll to position [613, 0]
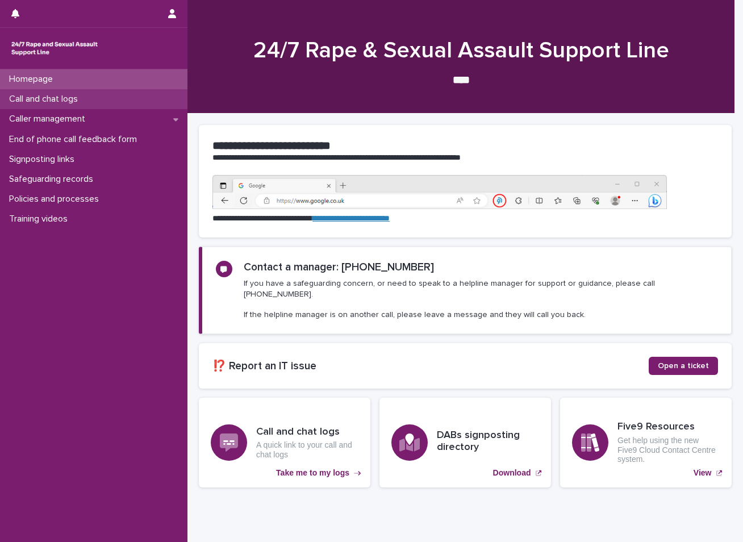
click at [44, 102] on p "Call and chat logs" at bounding box center [46, 99] width 82 height 11
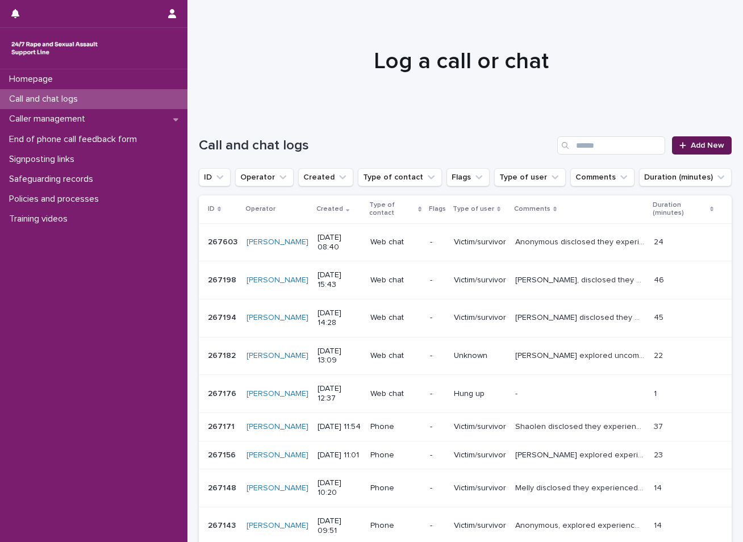
click at [702, 147] on span "Add New" at bounding box center [706, 145] width 33 height 8
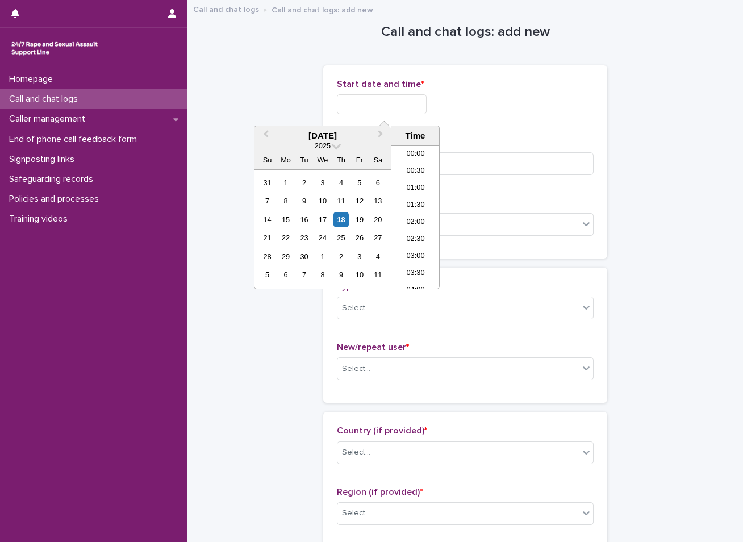
click at [416, 102] on input "text" at bounding box center [382, 104] width 90 height 20
click at [341, 220] on div "18" at bounding box center [340, 219] width 15 height 15
click at [339, 220] on div "18" at bounding box center [340, 219] width 15 height 15
click at [419, 183] on li "08:30" at bounding box center [415, 182] width 48 height 17
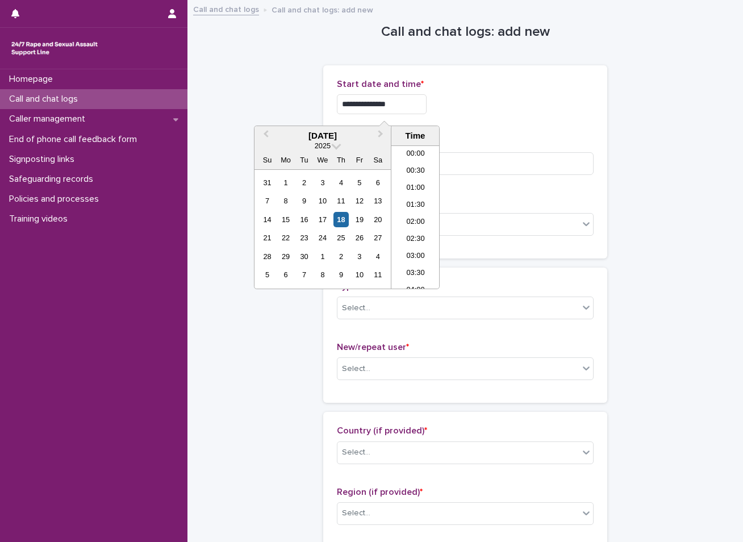
scroll to position [227, 0]
click at [403, 101] on input "**********" at bounding box center [382, 104] width 90 height 20
type input "**********"
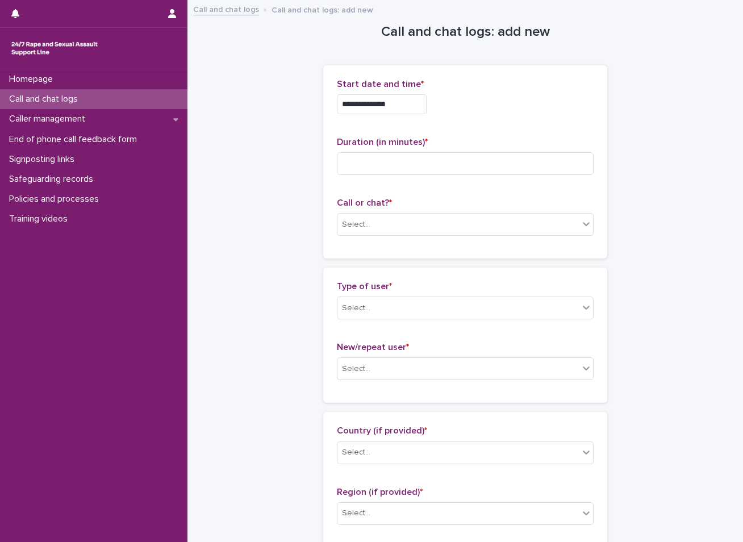
click at [362, 157] on input at bounding box center [465, 163] width 257 height 23
type input "**"
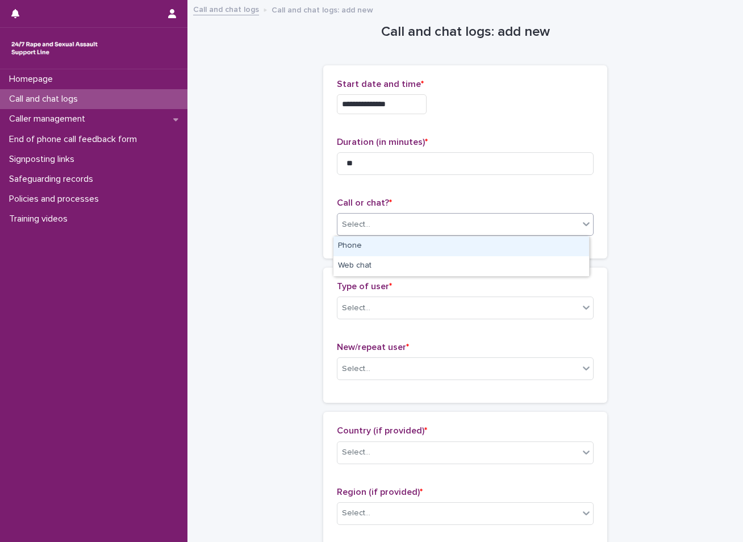
click at [459, 226] on div "Select..." at bounding box center [457, 224] width 241 height 19
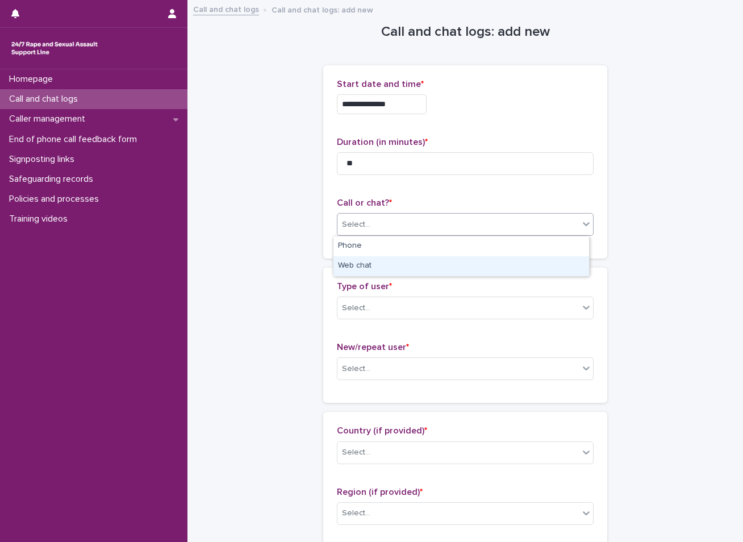
click at [385, 258] on div "Web chat" at bounding box center [461, 266] width 256 height 20
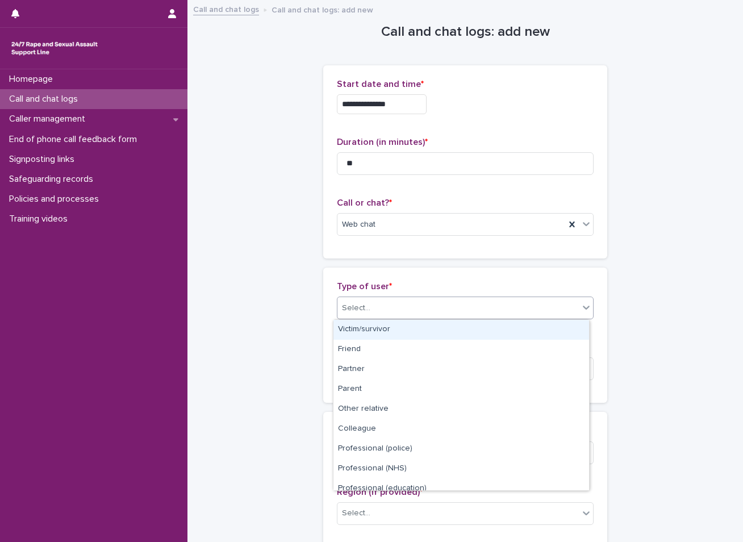
click at [371, 312] on input "text" at bounding box center [371, 308] width 1 height 10
click at [360, 330] on div "Victim/survivor" at bounding box center [461, 330] width 256 height 20
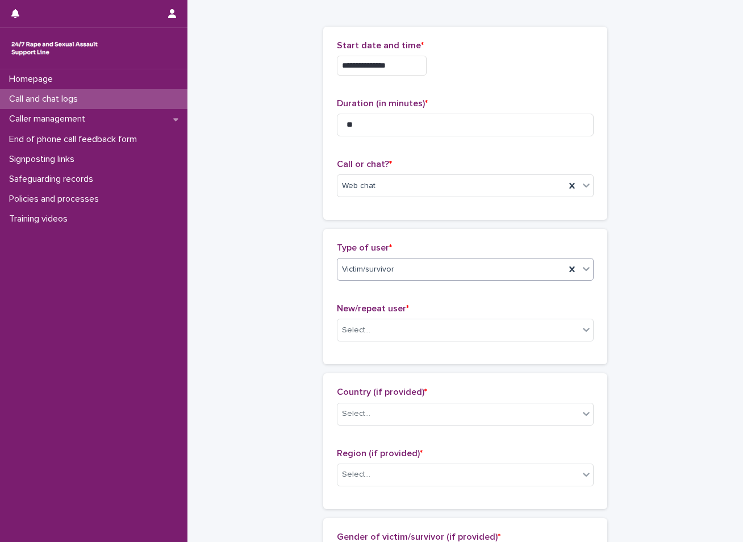
scroll to position [57, 0]
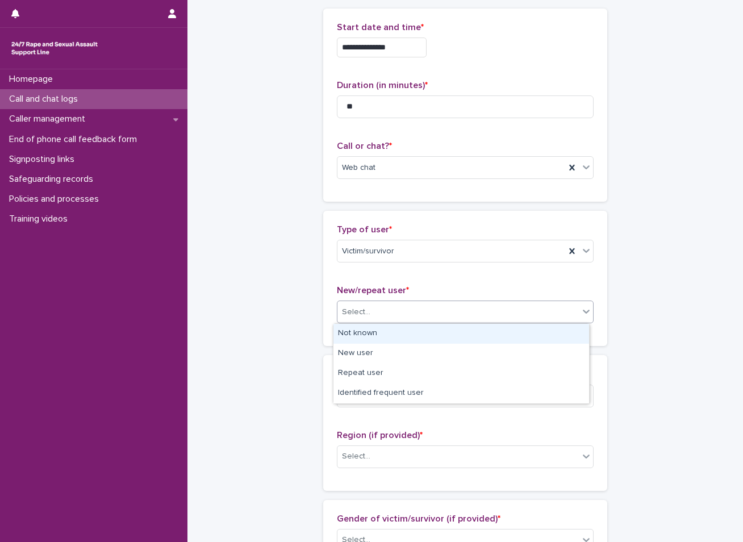
click at [372, 313] on div "Select..." at bounding box center [457, 312] width 241 height 19
click at [360, 340] on div "Not known" at bounding box center [461, 334] width 256 height 20
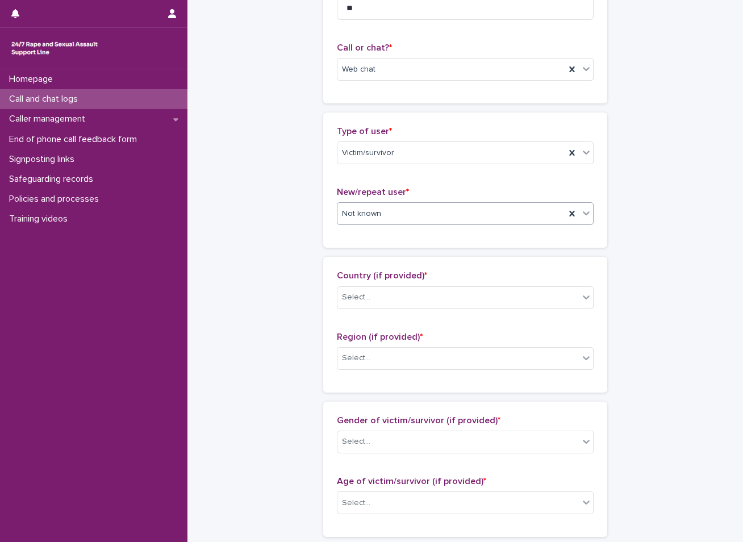
scroll to position [170, 0]
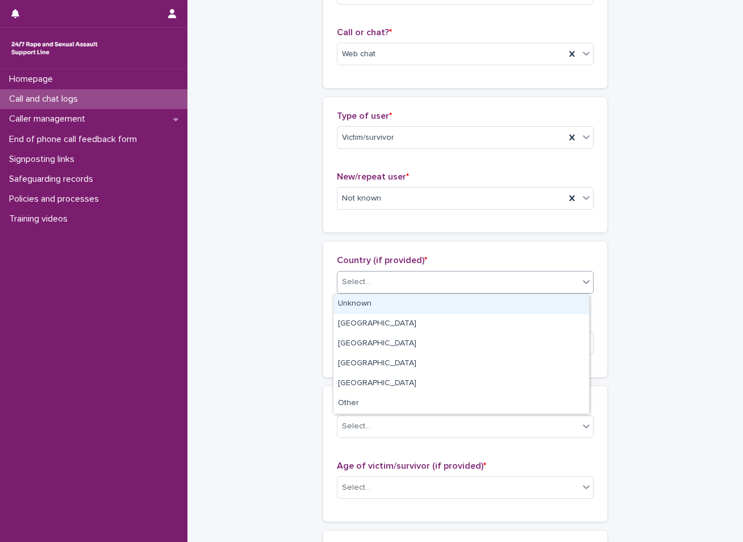
click at [373, 273] on div "Select..." at bounding box center [457, 282] width 241 height 19
click at [347, 312] on div "Unknown" at bounding box center [461, 304] width 256 height 20
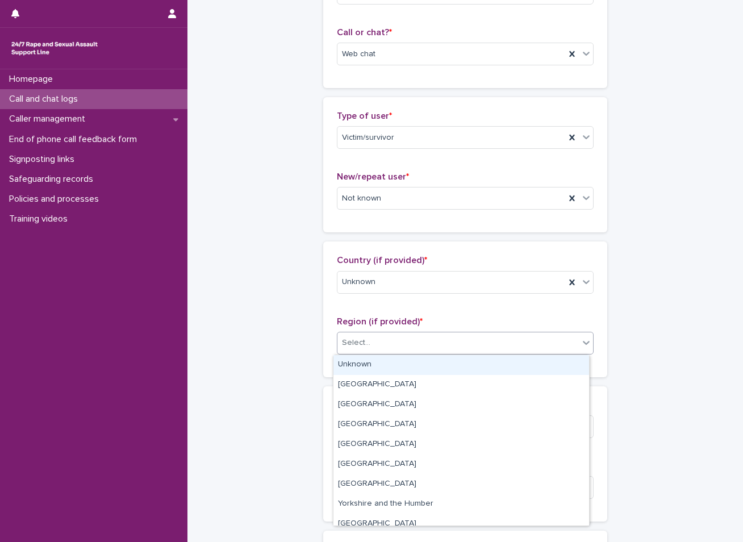
click at [363, 349] on div "Select..." at bounding box center [356, 343] width 28 height 12
click at [358, 365] on div "Unknown" at bounding box center [461, 365] width 256 height 20
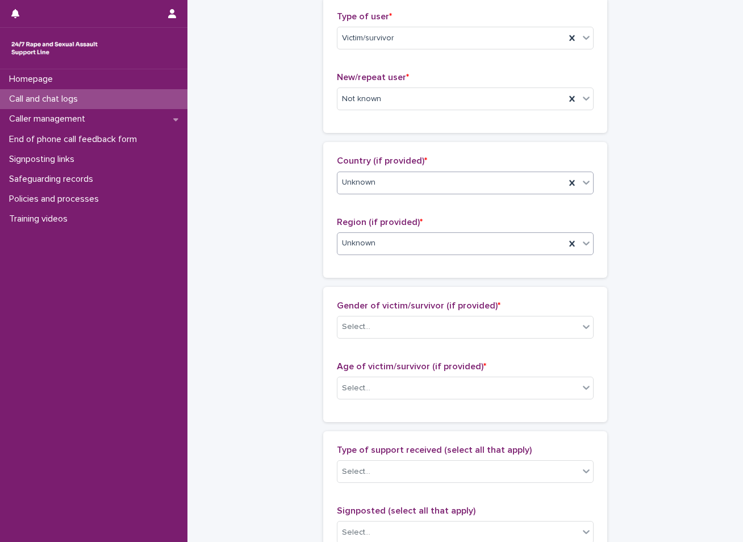
scroll to position [284, 0]
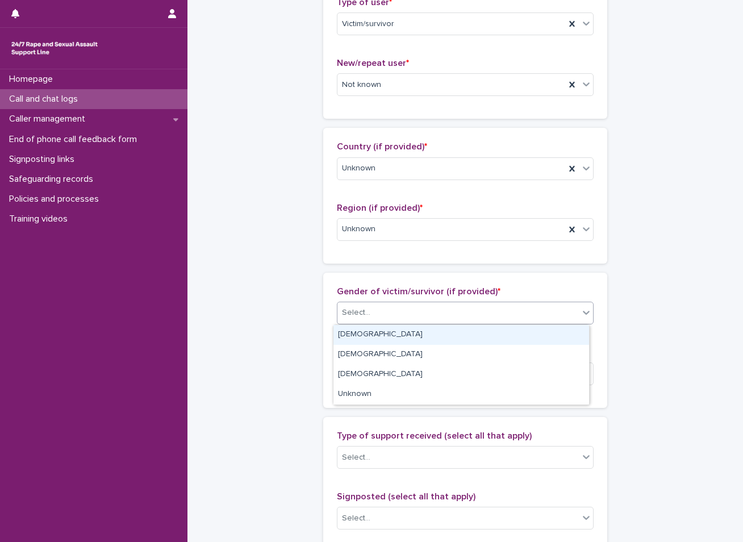
click at [400, 315] on div "Select..." at bounding box center [457, 312] width 241 height 19
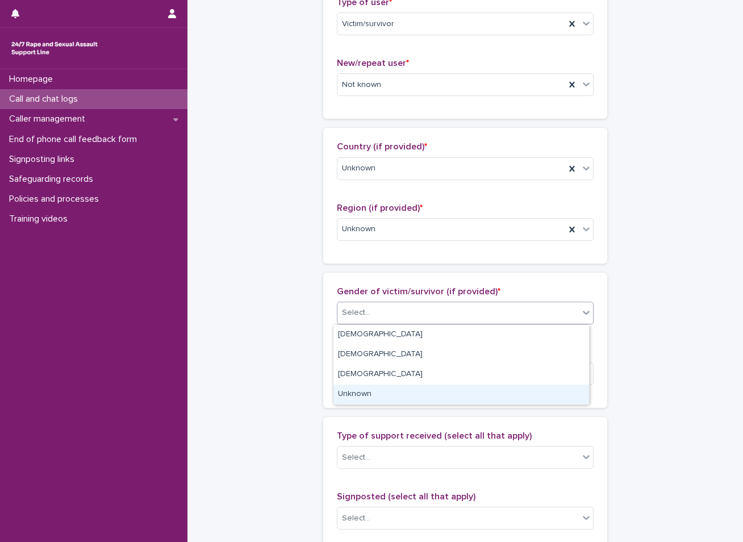
click at [355, 391] on div "Unknown" at bounding box center [461, 394] width 256 height 20
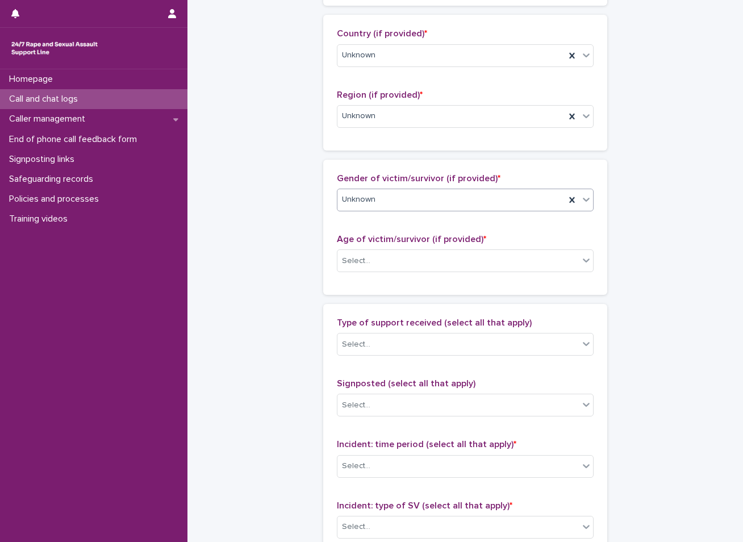
scroll to position [397, 0]
click at [392, 255] on div "Select..." at bounding box center [457, 260] width 241 height 19
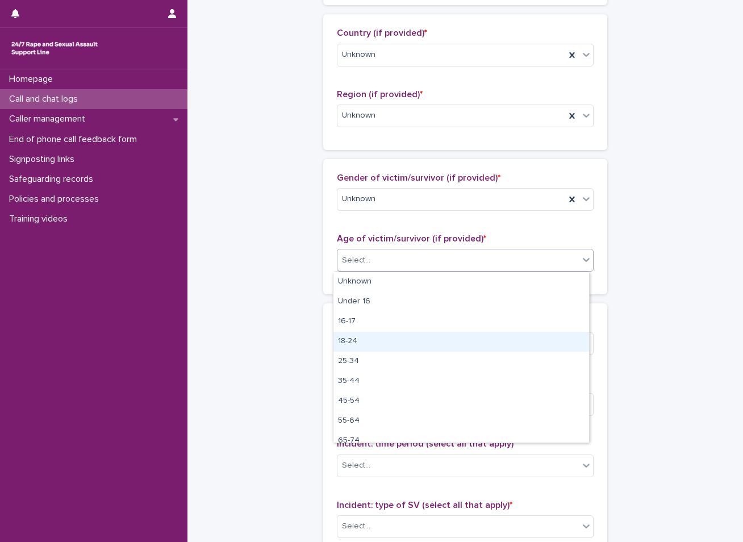
click at [344, 342] on div "18-24" at bounding box center [461, 342] width 256 height 20
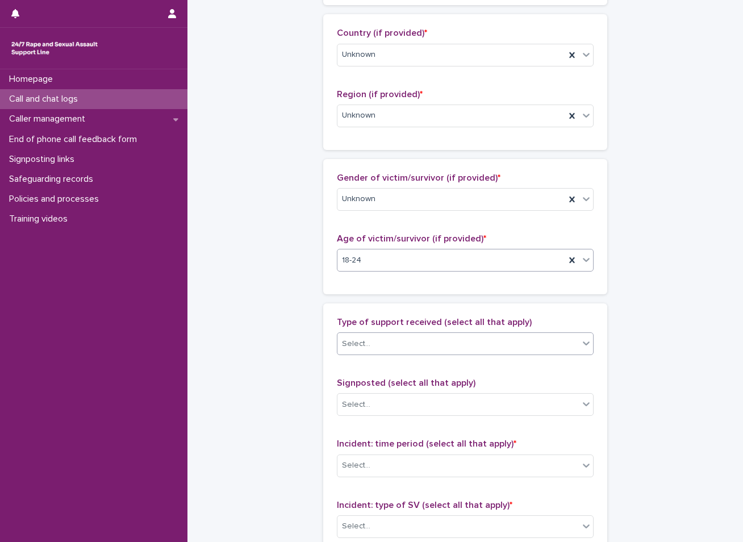
click at [388, 352] on div "Select..." at bounding box center [457, 343] width 241 height 19
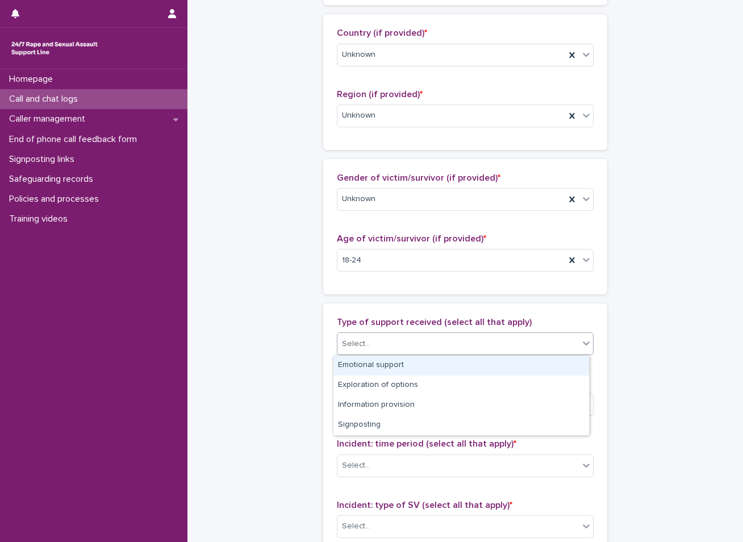
click at [375, 367] on div "Emotional support" at bounding box center [461, 365] width 256 height 20
click at [465, 341] on div "Emotional support" at bounding box center [451, 344] width 228 height 20
click at [413, 366] on div "Exploration of options" at bounding box center [461, 365] width 256 height 20
click at [509, 342] on div "Emotional support Exploration of options" at bounding box center [451, 344] width 228 height 20
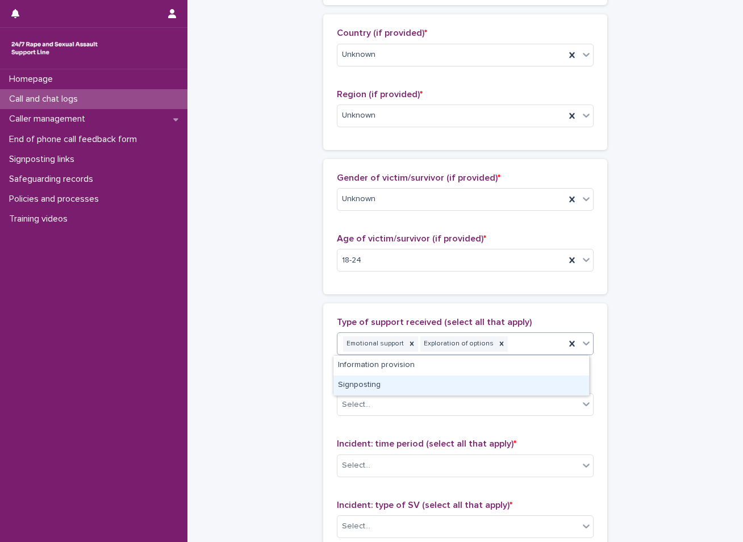
click at [378, 383] on div "Signposting" at bounding box center [461, 385] width 256 height 20
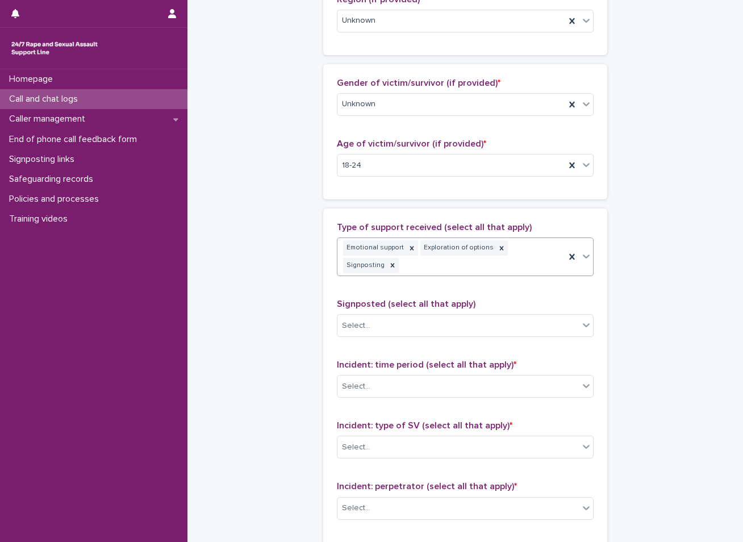
scroll to position [511, 0]
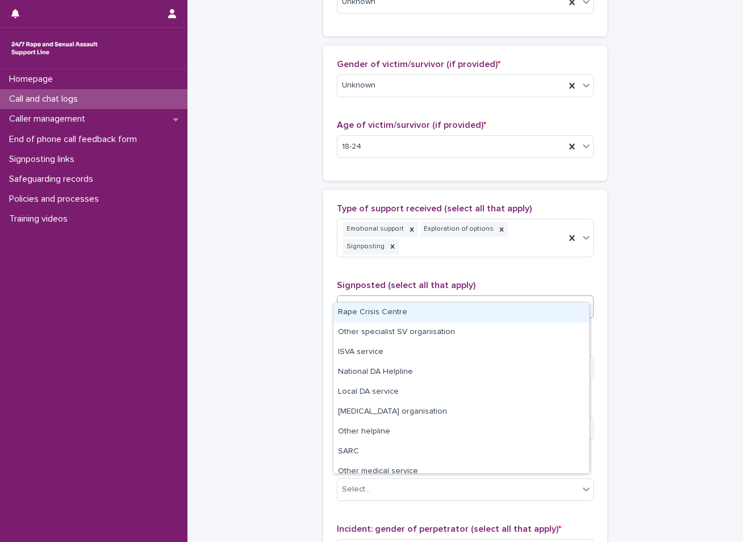
click at [414, 298] on div "Select..." at bounding box center [457, 307] width 241 height 19
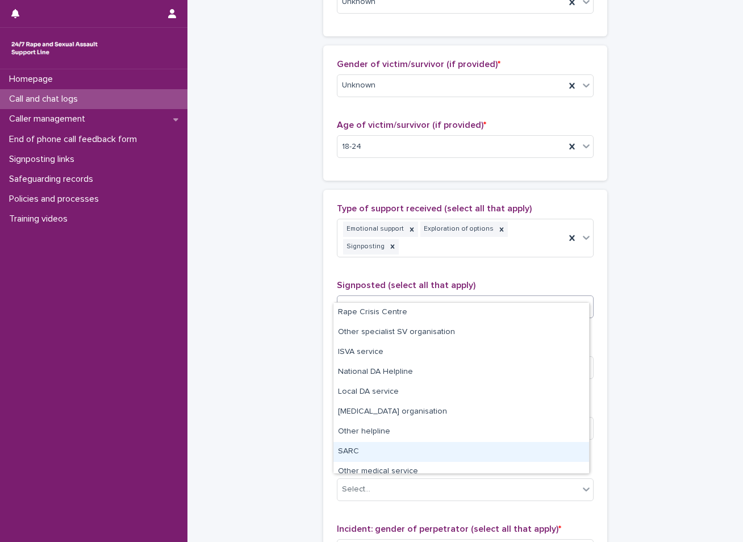
click at [363, 449] on div "SARC" at bounding box center [461, 452] width 256 height 20
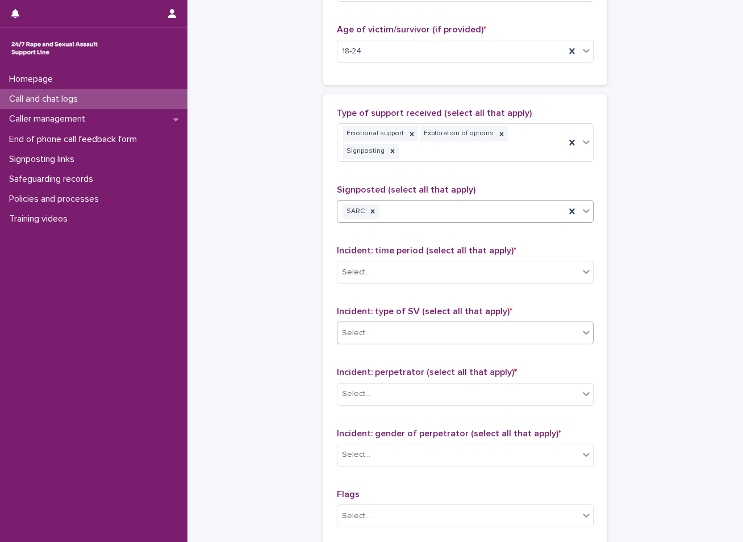
scroll to position [625, 0]
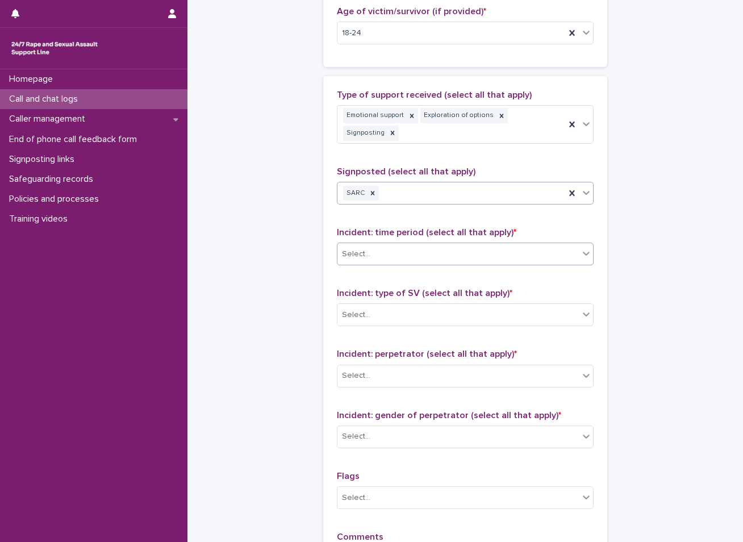
click at [392, 242] on div "Select..." at bounding box center [465, 253] width 257 height 23
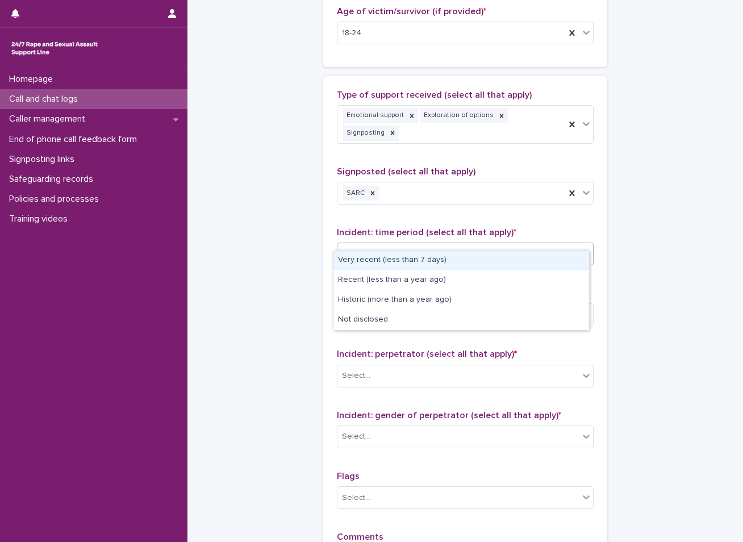
click at [368, 260] on div "Very recent (less than 7 days)" at bounding box center [461, 260] width 256 height 20
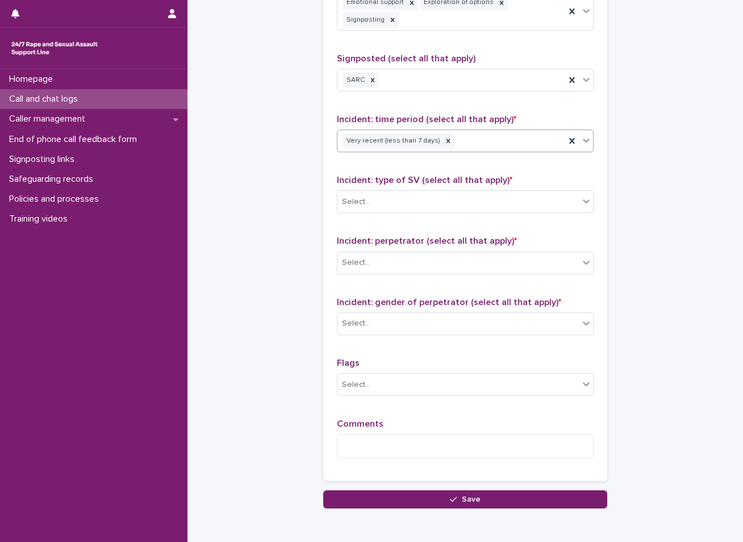
scroll to position [738, 0]
click at [419, 192] on div "Select..." at bounding box center [457, 201] width 241 height 19
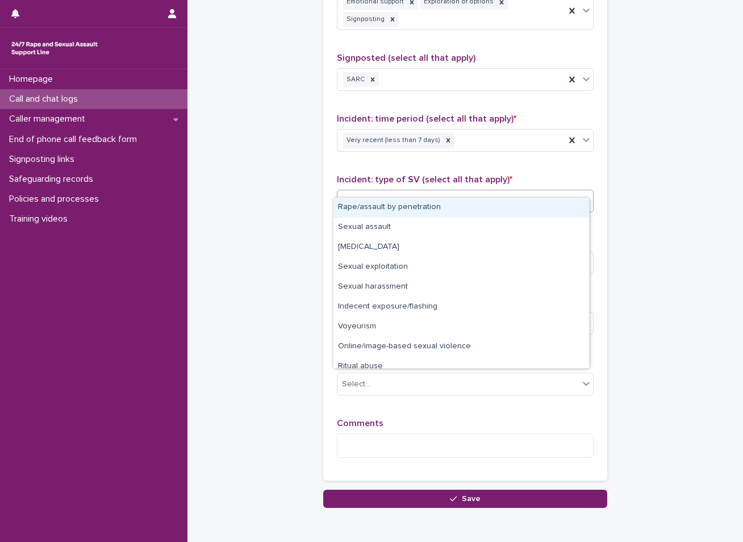
click at [381, 208] on div "Rape/assault by penetration" at bounding box center [461, 208] width 256 height 20
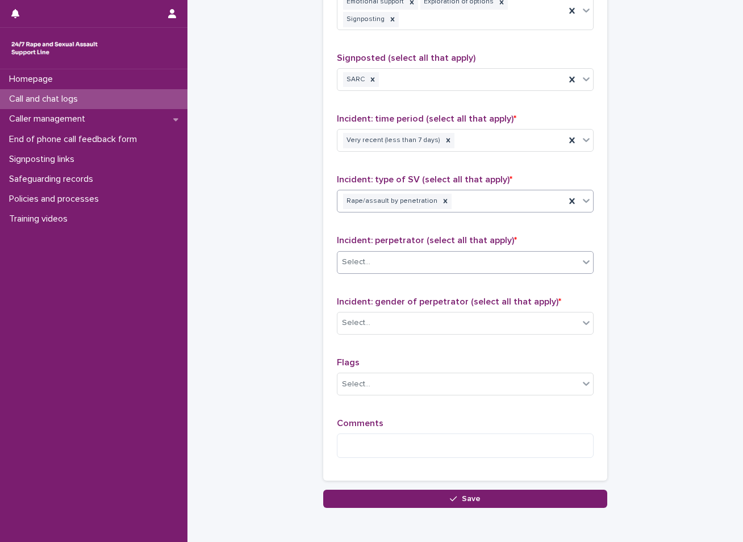
click at [372, 253] on div "Select..." at bounding box center [457, 262] width 241 height 19
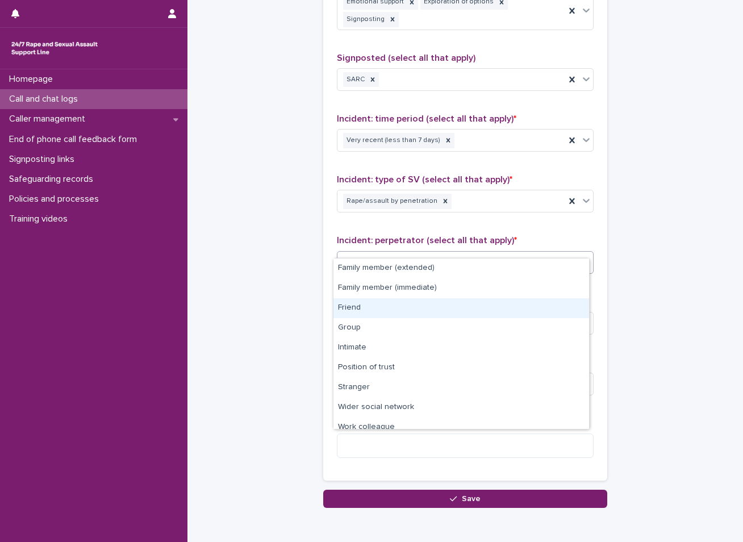
click at [350, 316] on div "Friend" at bounding box center [461, 308] width 256 height 20
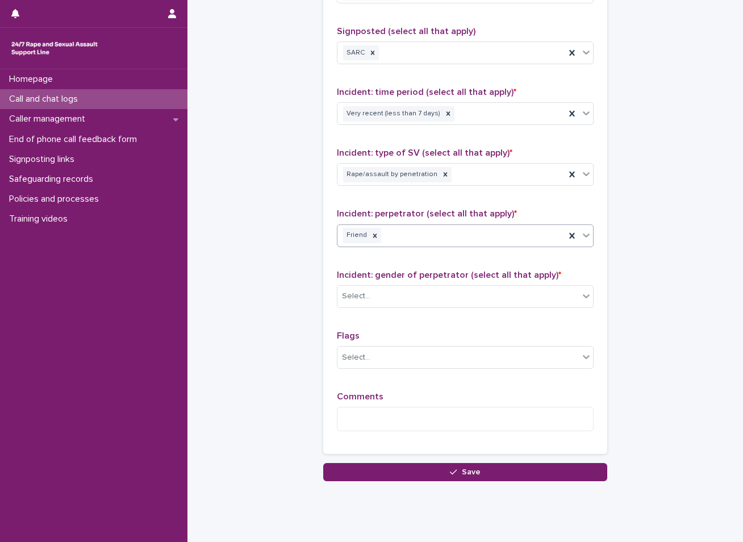
scroll to position [777, 0]
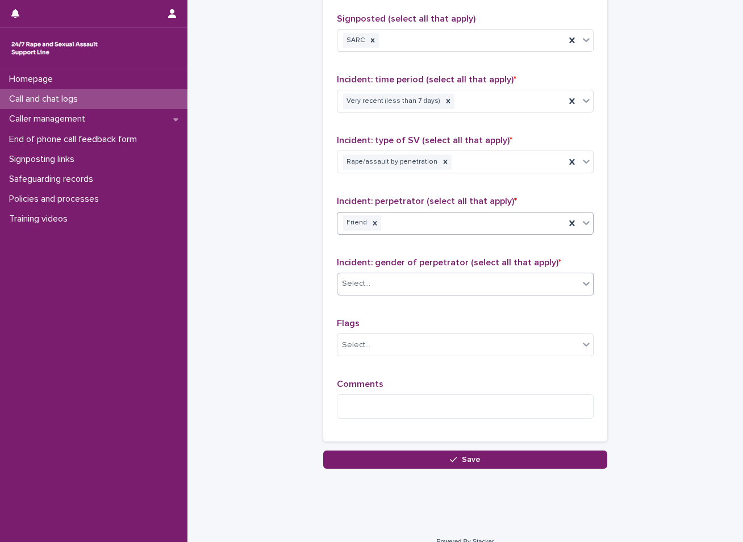
click at [392, 274] on div "Select..." at bounding box center [457, 283] width 241 height 19
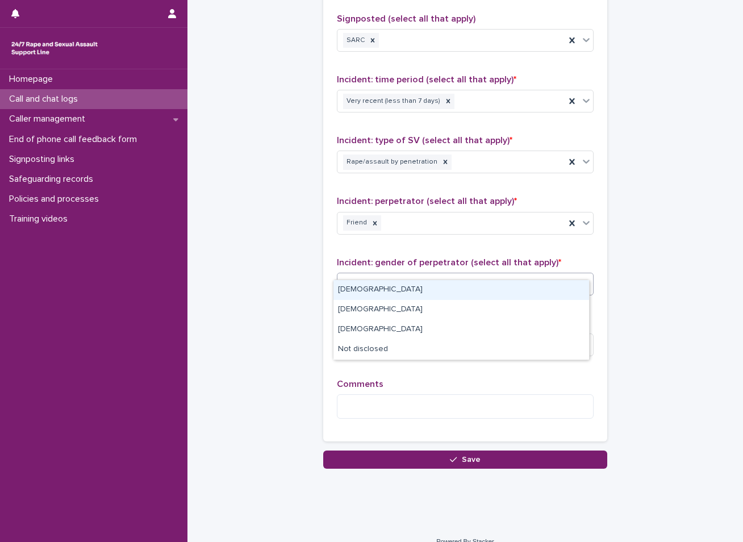
click at [367, 288] on div "Male" at bounding box center [461, 290] width 256 height 20
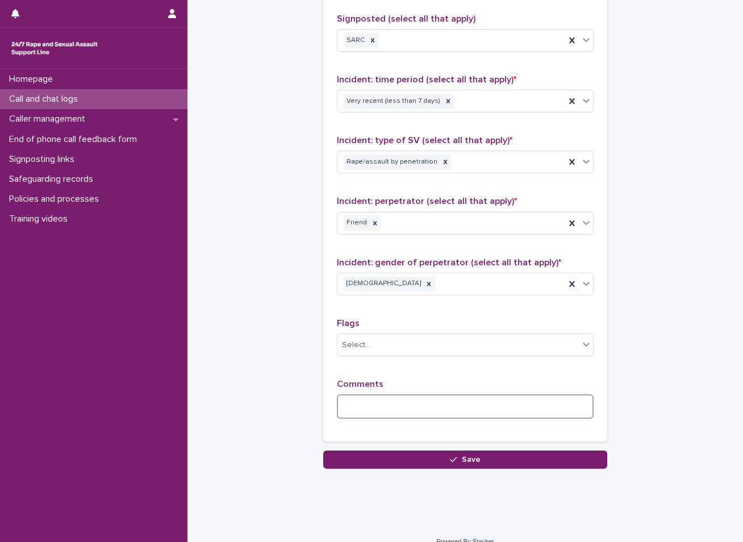
click at [434, 395] on textarea at bounding box center [465, 406] width 257 height 24
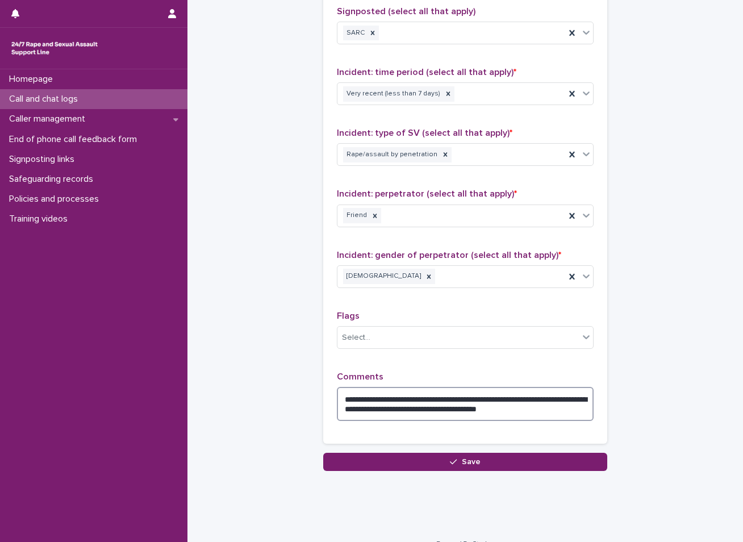
scroll to position [787, 0]
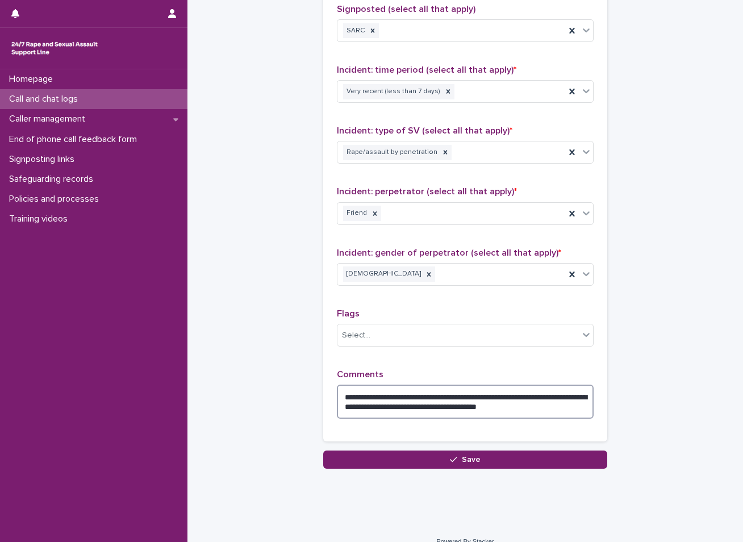
click at [576, 387] on textarea "**********" at bounding box center [465, 401] width 257 height 34
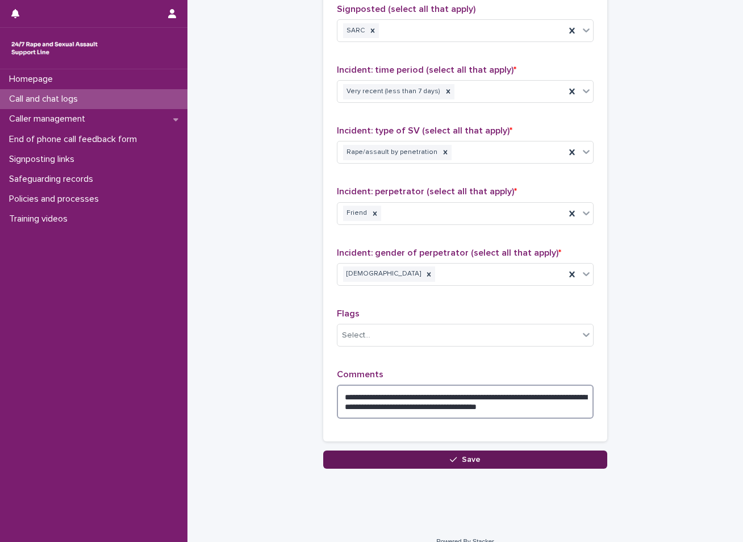
type textarea "**********"
click at [472, 450] on button "Save" at bounding box center [465, 459] width 284 height 18
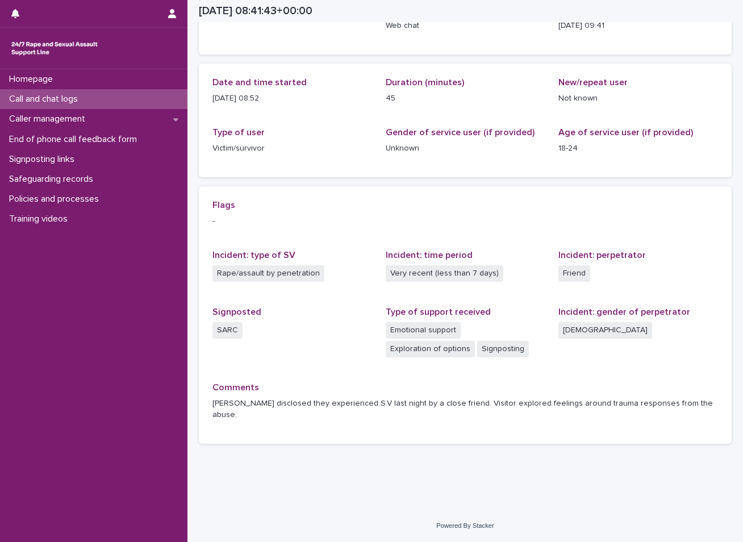
scroll to position [80, 0]
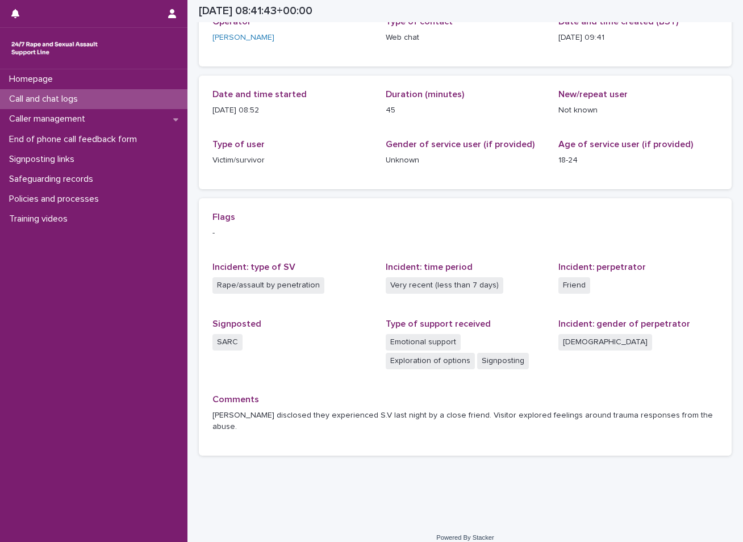
click at [107, 99] on div "Call and chat logs" at bounding box center [93, 99] width 187 height 20
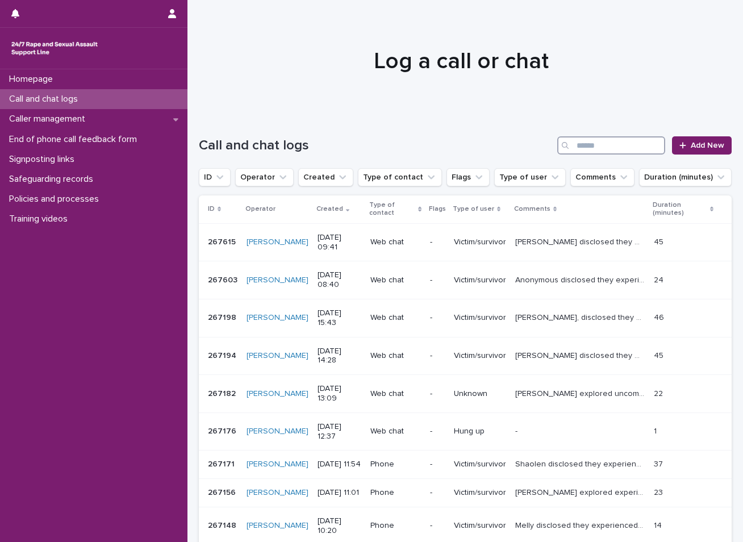
click at [645, 148] on input "Search" at bounding box center [611, 145] width 108 height 18
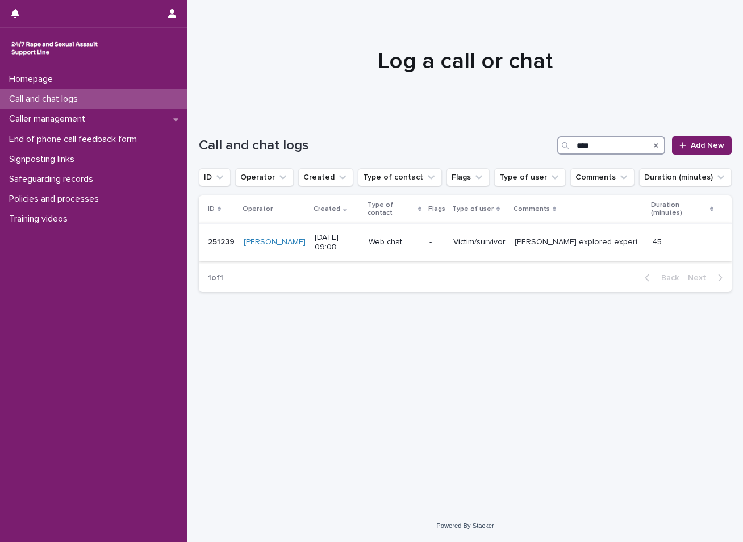
type input "****"
click at [552, 237] on p "Eleanore explored experience of S.V by someone while walking through some woodl…" at bounding box center [579, 241] width 131 height 12
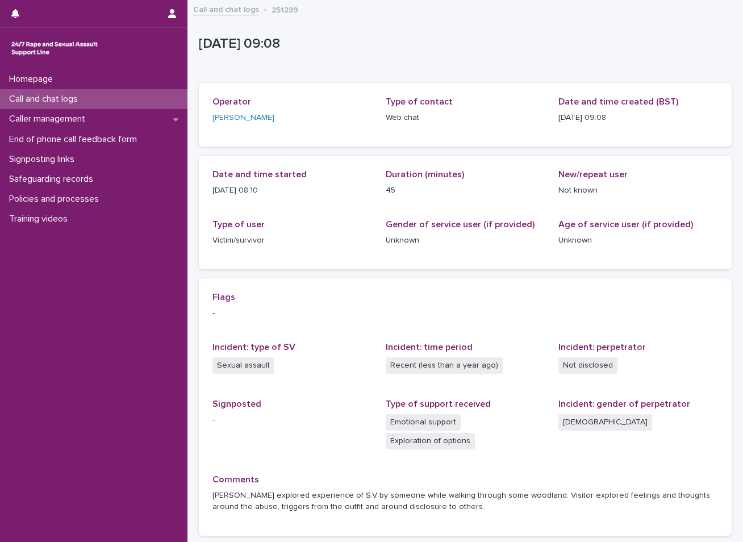
click at [155, 97] on div "Call and chat logs" at bounding box center [93, 99] width 187 height 20
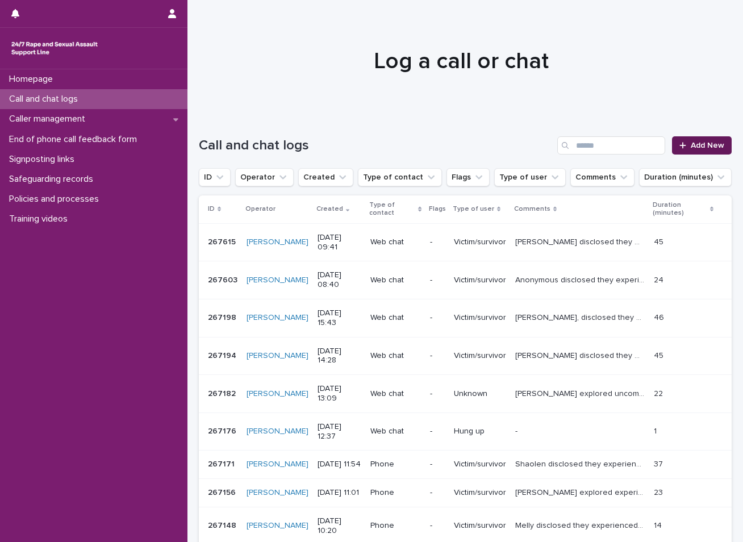
click at [688, 141] on link "Add New" at bounding box center [702, 145] width 60 height 18
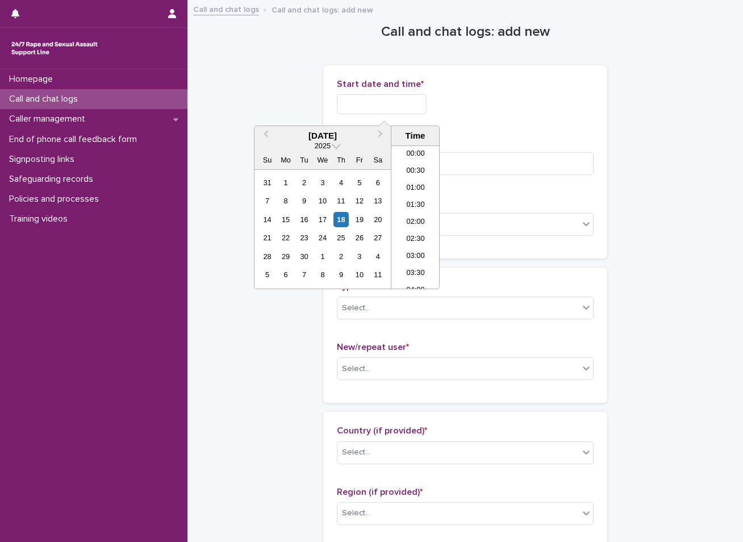
click at [391, 102] on input "text" at bounding box center [382, 104] width 90 height 20
click at [343, 221] on div "18" at bounding box center [340, 219] width 15 height 15
click at [413, 180] on li "09:30" at bounding box center [415, 182] width 48 height 17
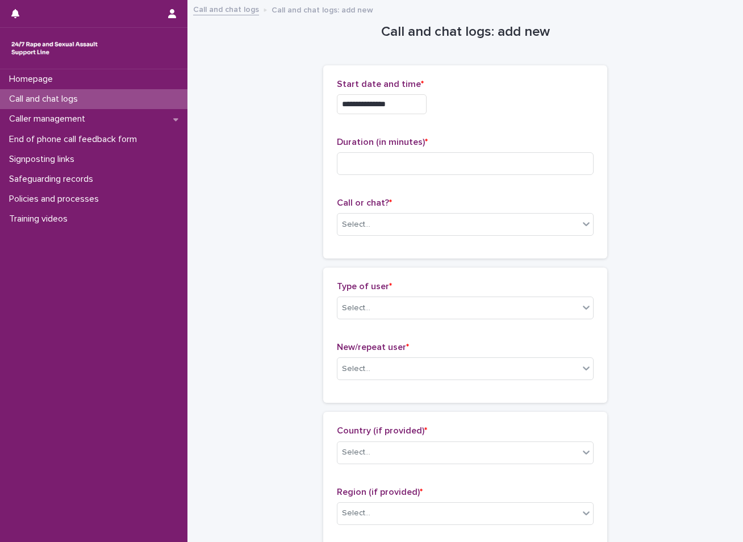
click at [411, 100] on input "**********" at bounding box center [382, 104] width 90 height 20
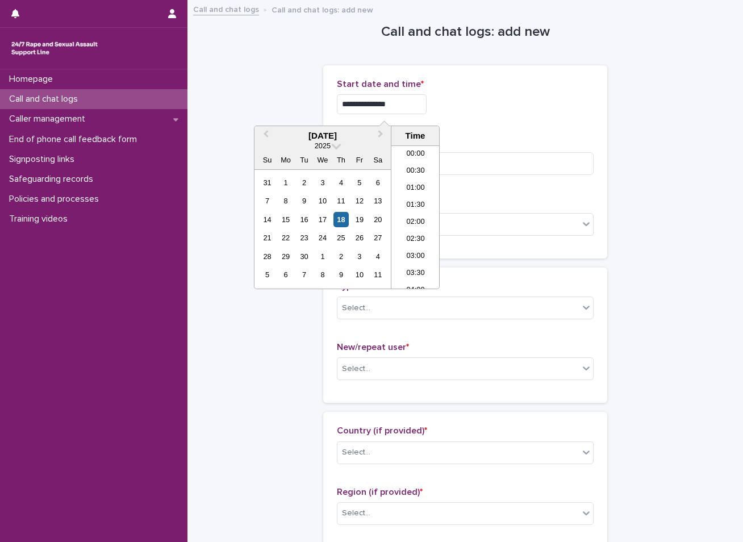
scroll to position [261, 0]
type input "**********"
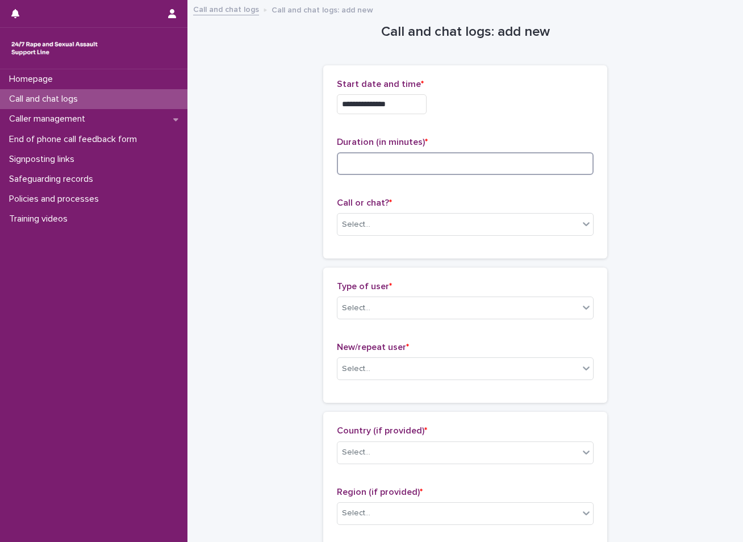
click at [358, 156] on input at bounding box center [465, 163] width 257 height 23
type input "**"
click at [353, 223] on div "Select..." at bounding box center [356, 225] width 28 height 12
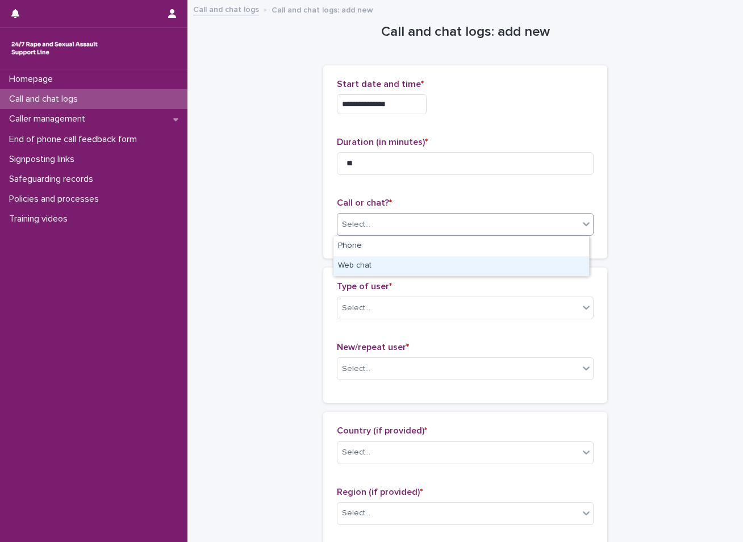
click at [353, 262] on div "Web chat" at bounding box center [461, 266] width 256 height 20
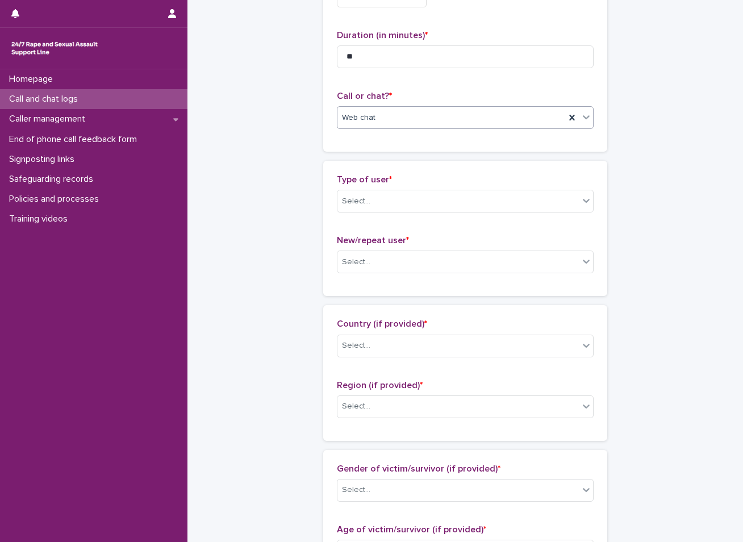
scroll to position [114, 0]
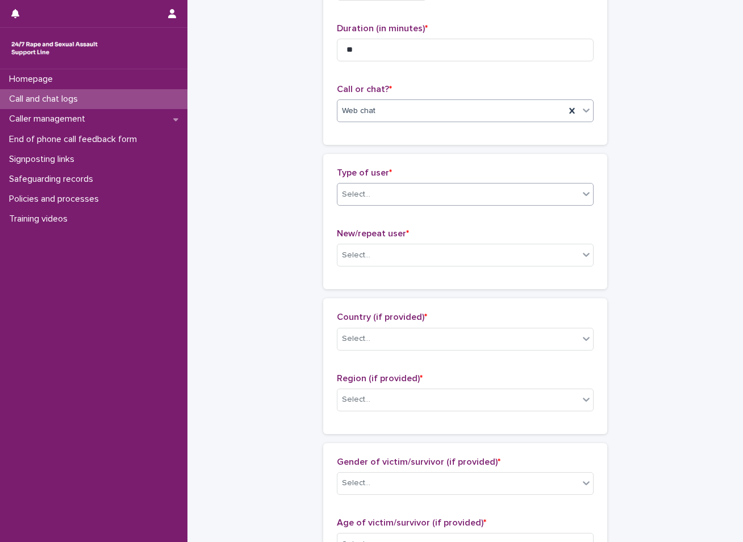
click at [383, 198] on div "Select..." at bounding box center [457, 194] width 241 height 19
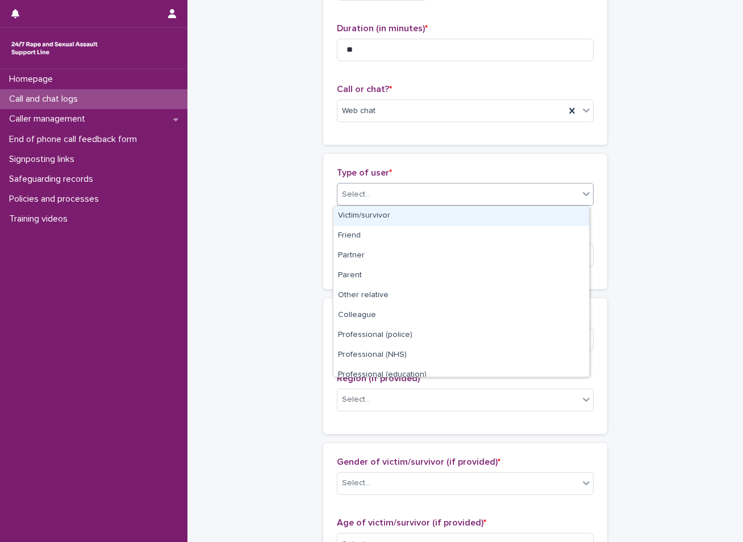
click at [361, 216] on div "Victim/survivor" at bounding box center [461, 216] width 256 height 20
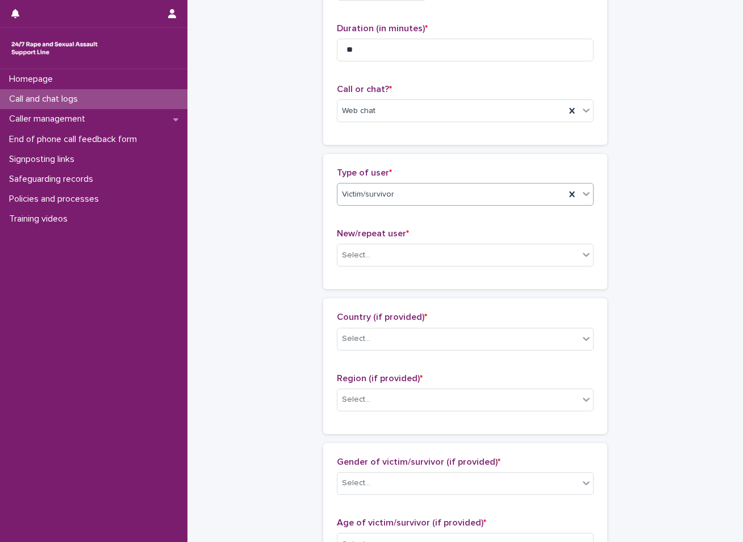
scroll to position [170, 0]
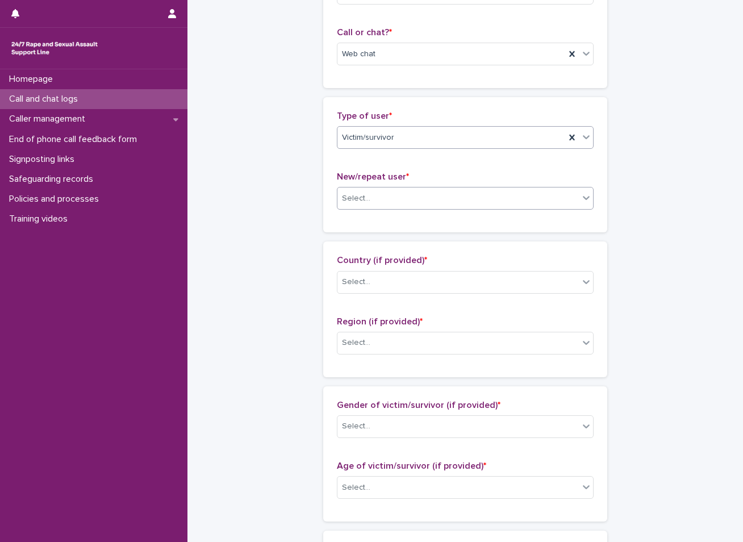
click at [372, 193] on div "Select..." at bounding box center [457, 198] width 241 height 19
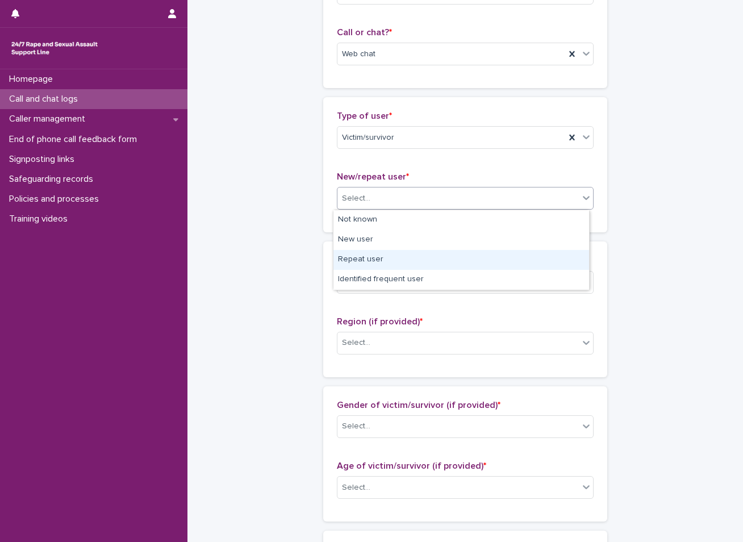
click at [357, 261] on div "Repeat user" at bounding box center [461, 260] width 256 height 20
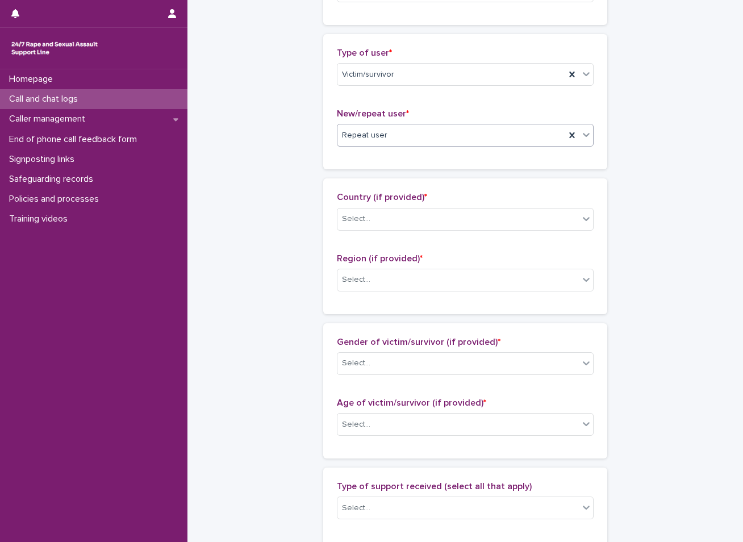
scroll to position [284, 0]
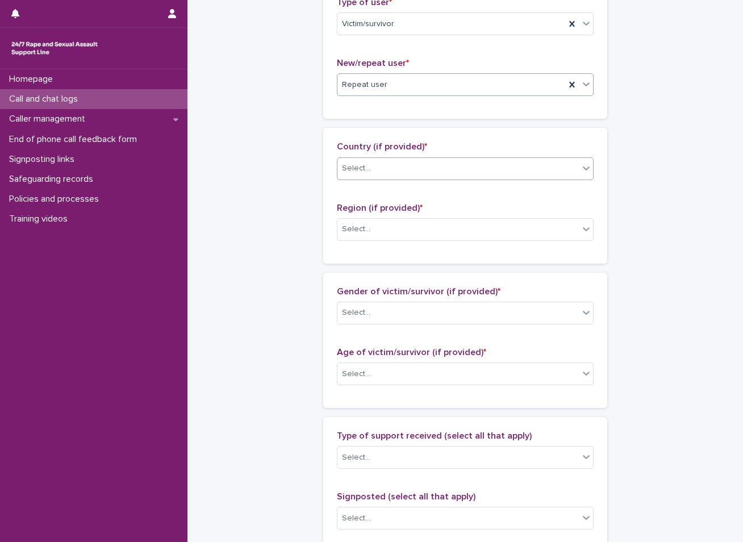
click at [399, 172] on div "Select..." at bounding box center [457, 168] width 241 height 19
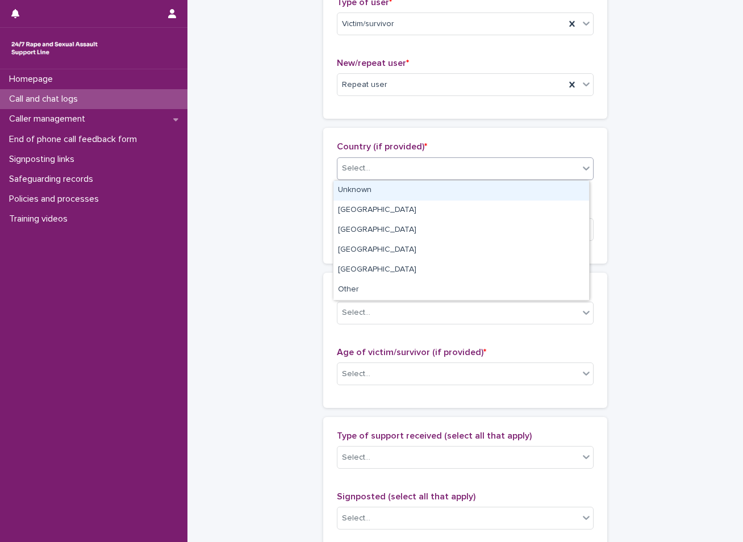
click at [378, 192] on div "Unknown" at bounding box center [461, 191] width 256 height 20
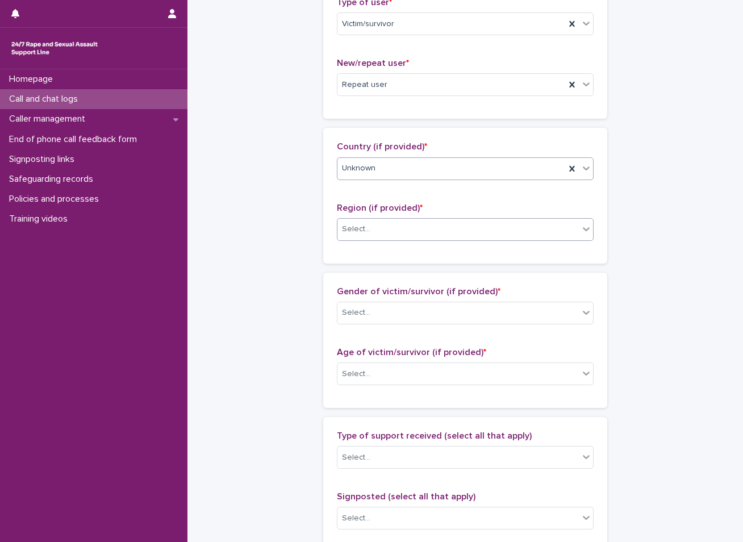
click at [374, 229] on div "Select..." at bounding box center [457, 229] width 241 height 19
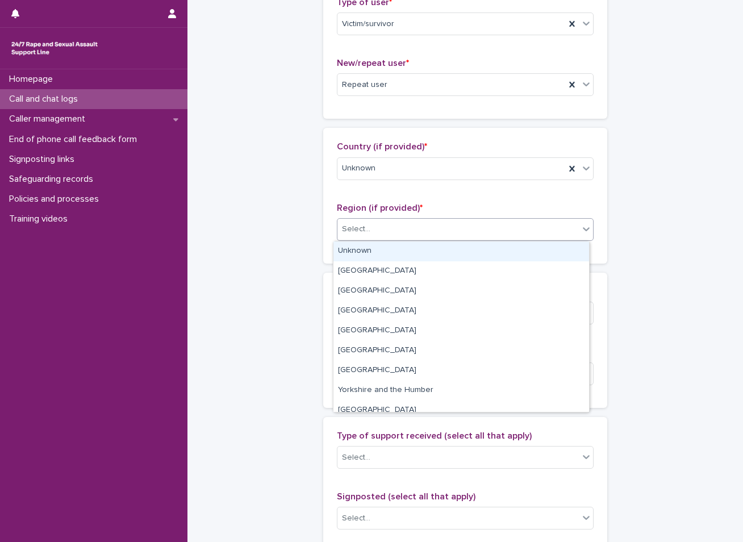
click at [370, 248] on div "Unknown" at bounding box center [461, 251] width 256 height 20
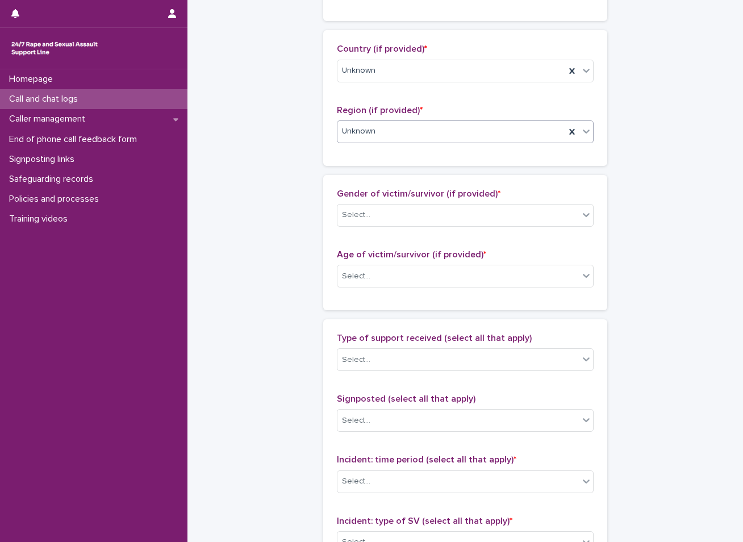
scroll to position [397, 0]
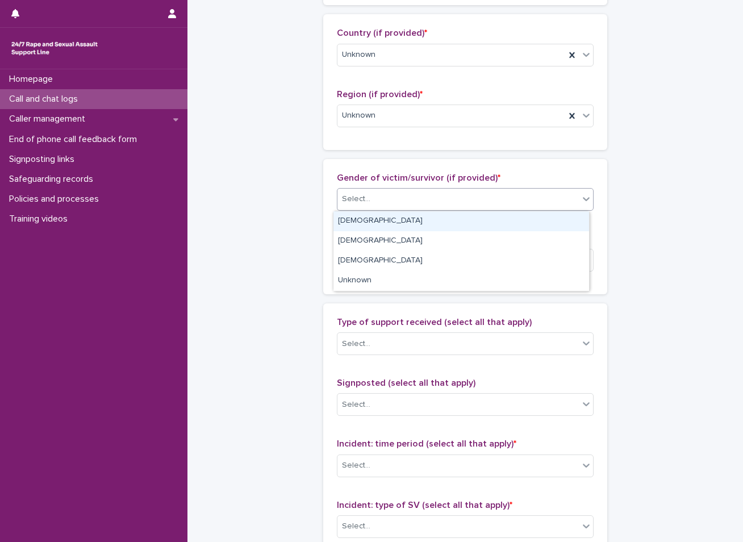
click at [402, 198] on div "Select..." at bounding box center [457, 199] width 241 height 19
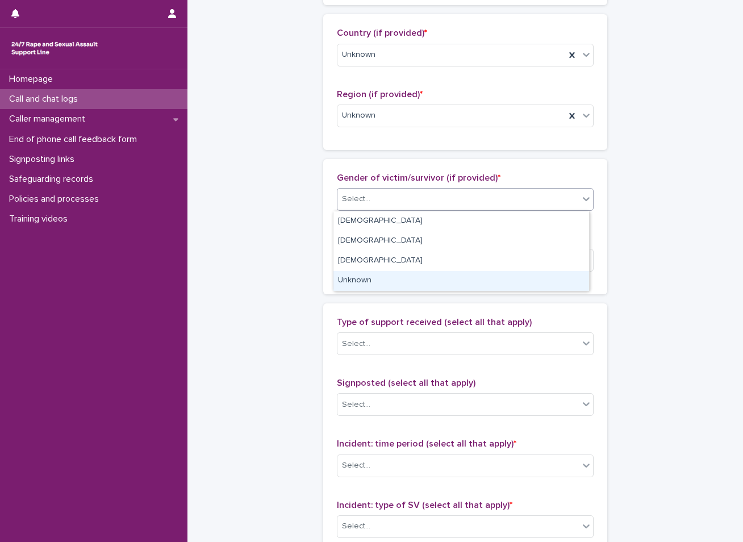
click at [372, 283] on div "Unknown" at bounding box center [461, 281] width 256 height 20
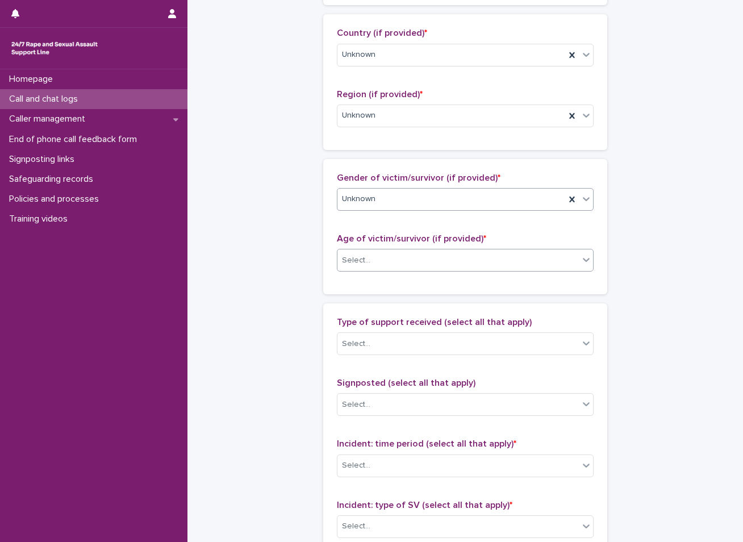
click at [374, 254] on div "Select..." at bounding box center [457, 260] width 241 height 19
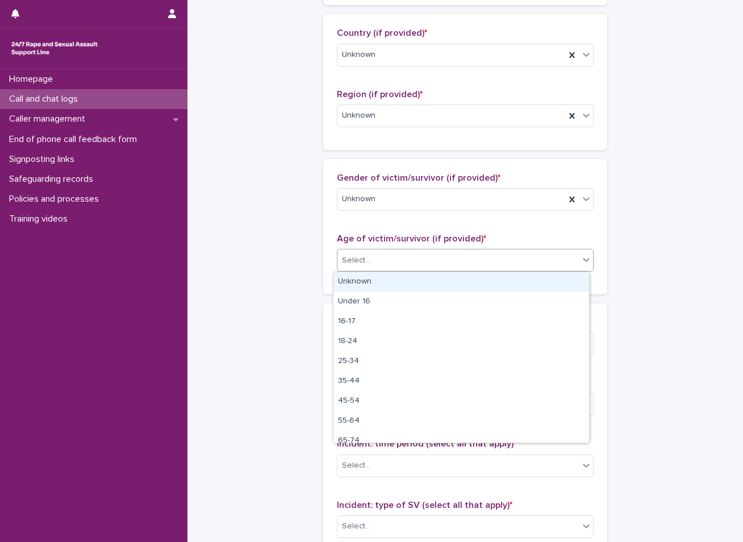
click at [363, 282] on div "Unknown" at bounding box center [461, 282] width 256 height 20
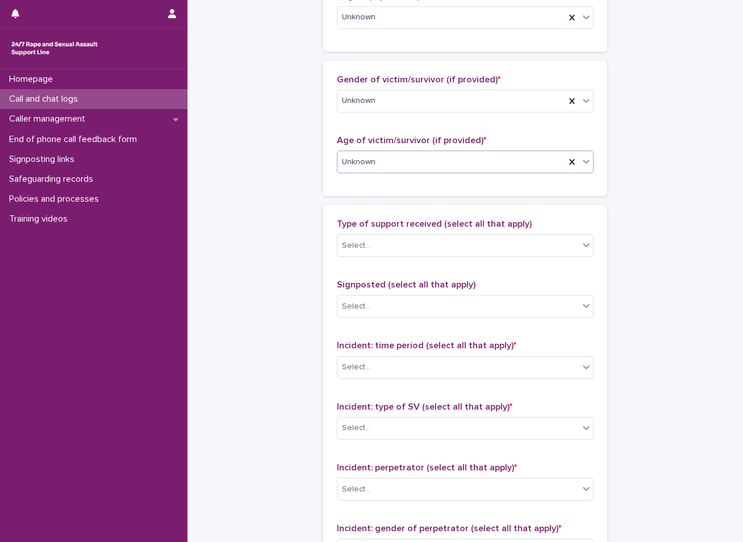
scroll to position [511, 0]
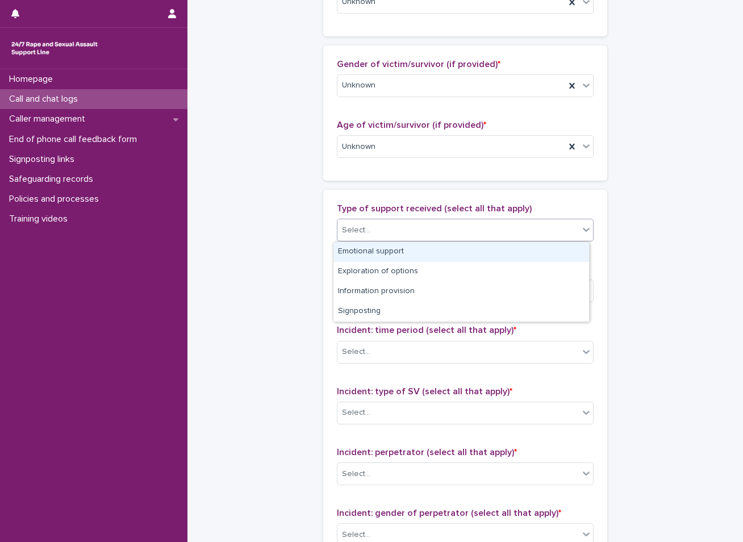
click at [416, 231] on div "Select..." at bounding box center [457, 230] width 241 height 19
click at [379, 253] on div "Emotional support" at bounding box center [461, 252] width 256 height 20
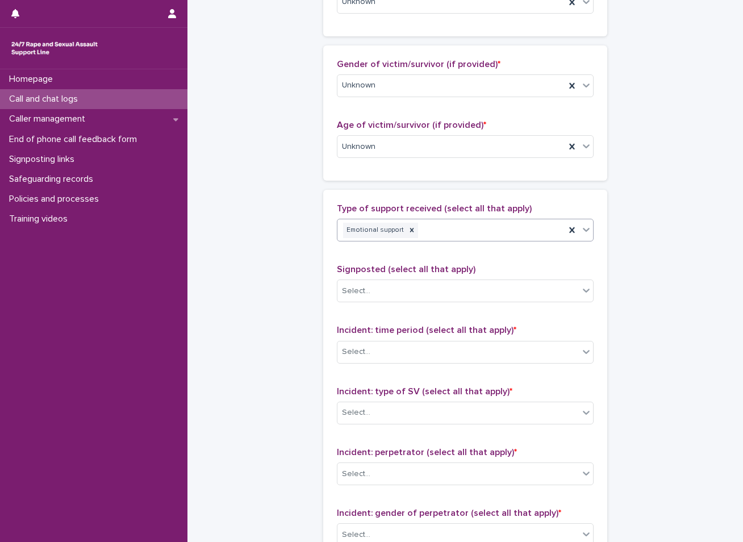
click at [432, 228] on div "Emotional support" at bounding box center [451, 230] width 228 height 20
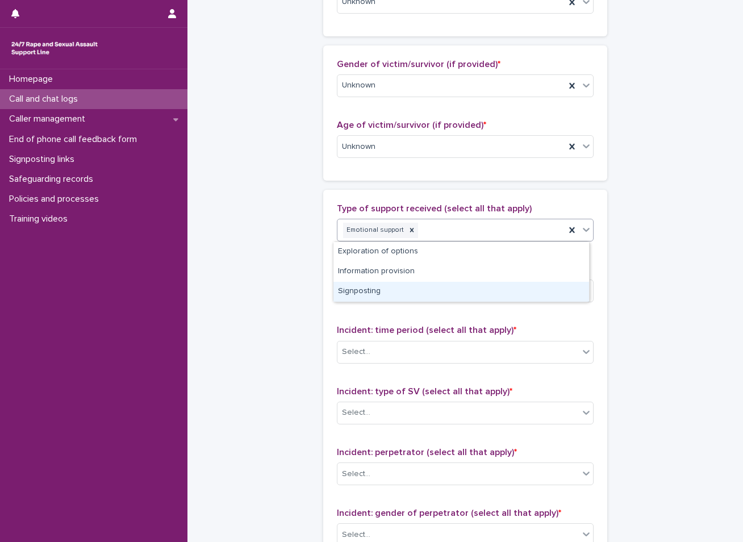
click at [372, 290] on div "Signposting" at bounding box center [461, 292] width 256 height 20
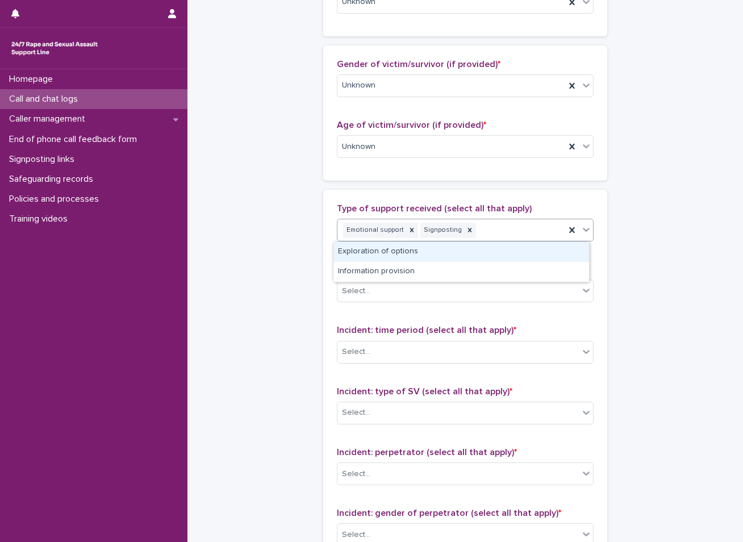
click at [484, 228] on div "Emotional support Signposting" at bounding box center [451, 230] width 228 height 20
click at [421, 250] on div "Exploration of options" at bounding box center [461, 252] width 256 height 20
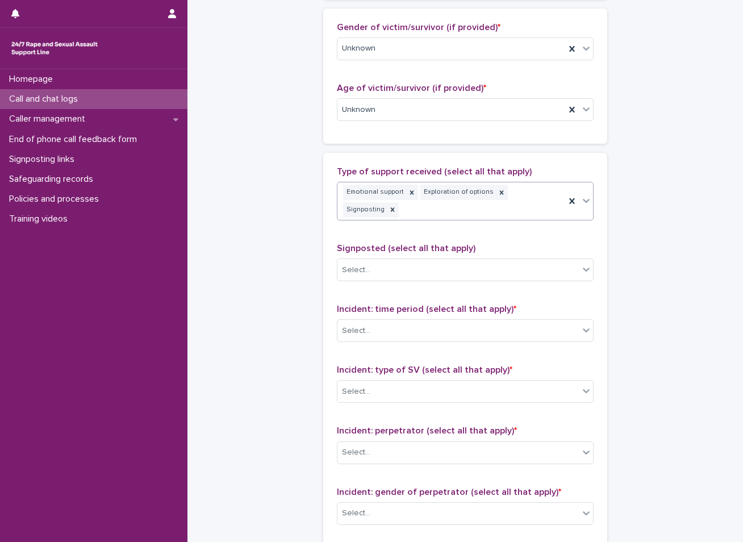
scroll to position [568, 0]
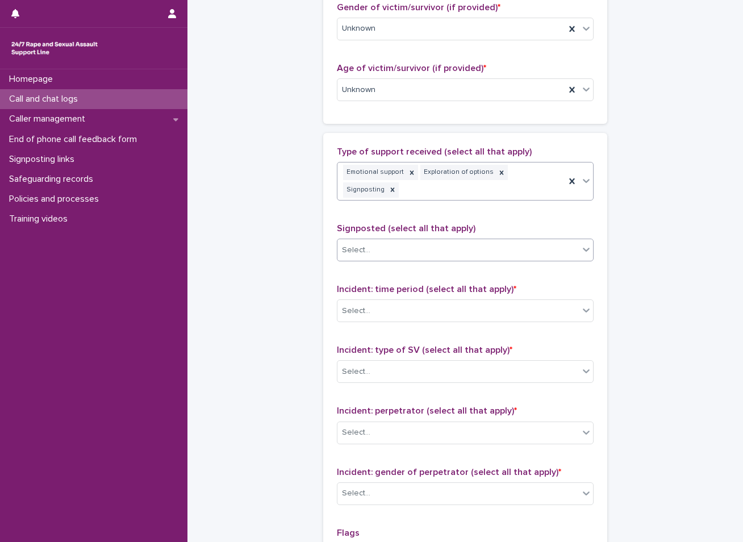
click at [413, 241] on div "Select..." at bounding box center [457, 250] width 241 height 19
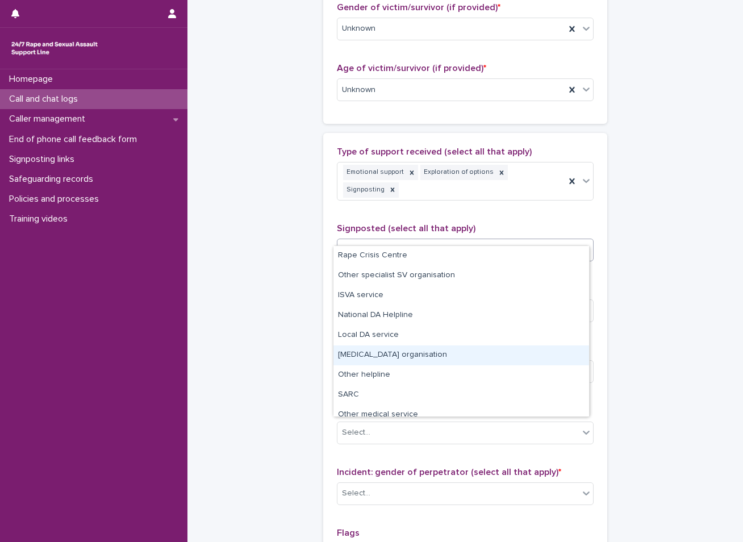
click at [378, 360] on div "Other counselling organisation" at bounding box center [461, 355] width 256 height 20
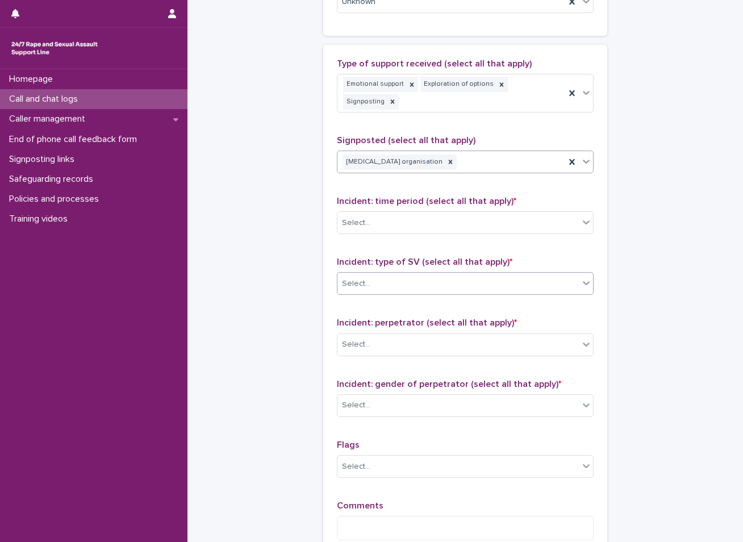
scroll to position [681, 0]
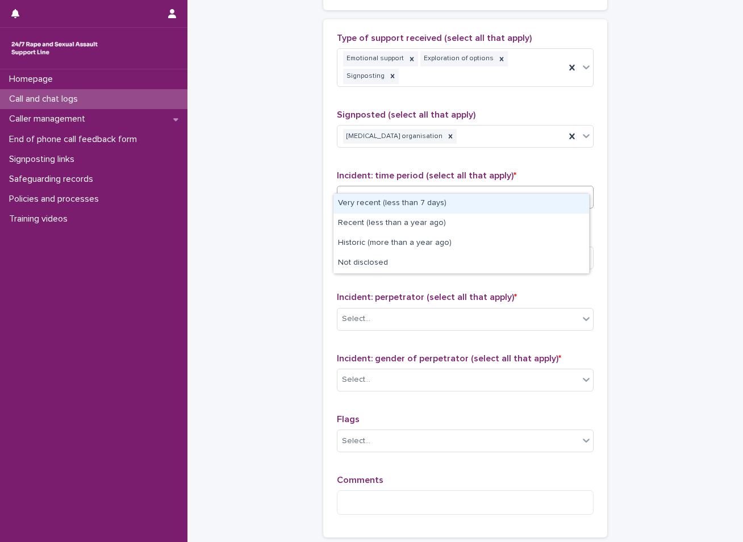
click at [438, 188] on div "Select..." at bounding box center [457, 197] width 241 height 19
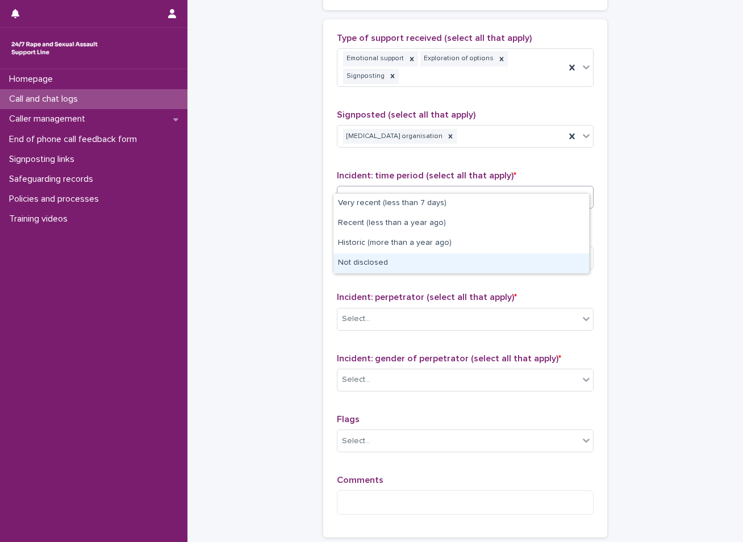
click at [394, 261] on div "Not disclosed" at bounding box center [461, 263] width 256 height 20
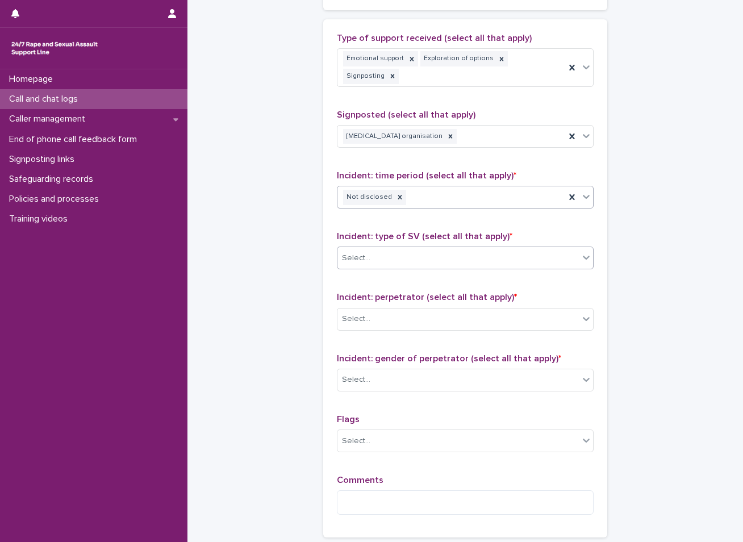
click at [370, 250] on div "Select..." at bounding box center [457, 258] width 241 height 19
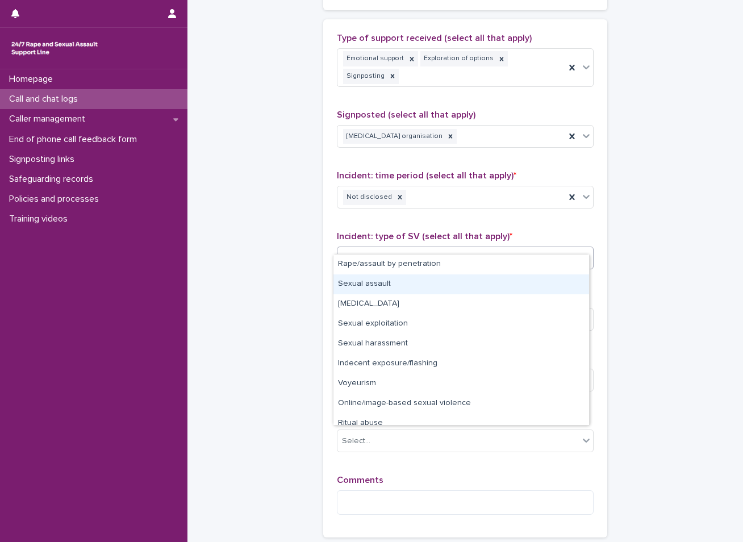
click at [374, 287] on div "Sexual assault" at bounding box center [461, 284] width 256 height 20
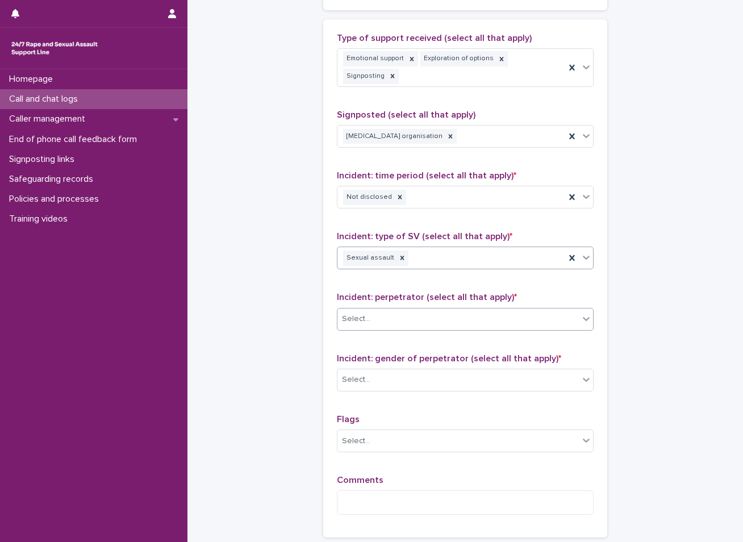
click at [371, 314] on input "text" at bounding box center [371, 319] width 1 height 10
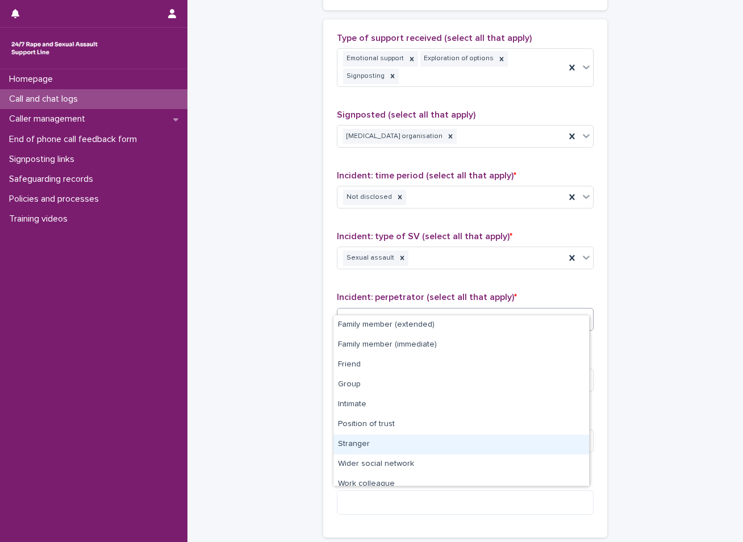
click at [364, 445] on div "Stranger" at bounding box center [461, 444] width 256 height 20
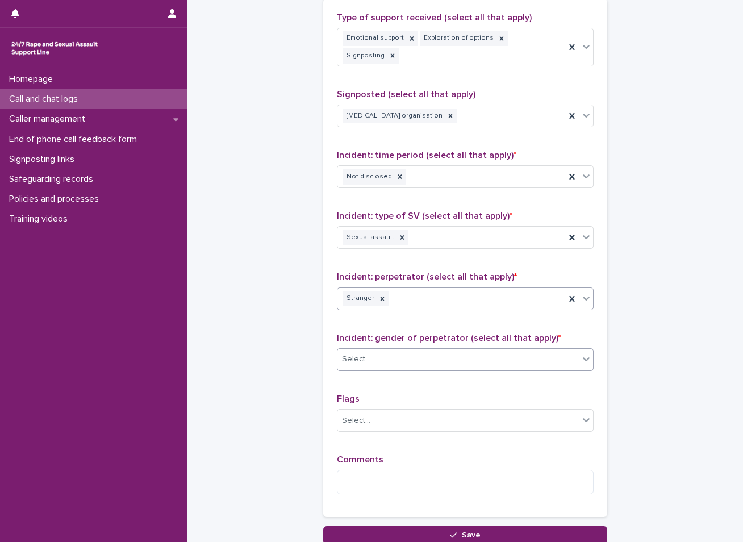
scroll to position [738, 0]
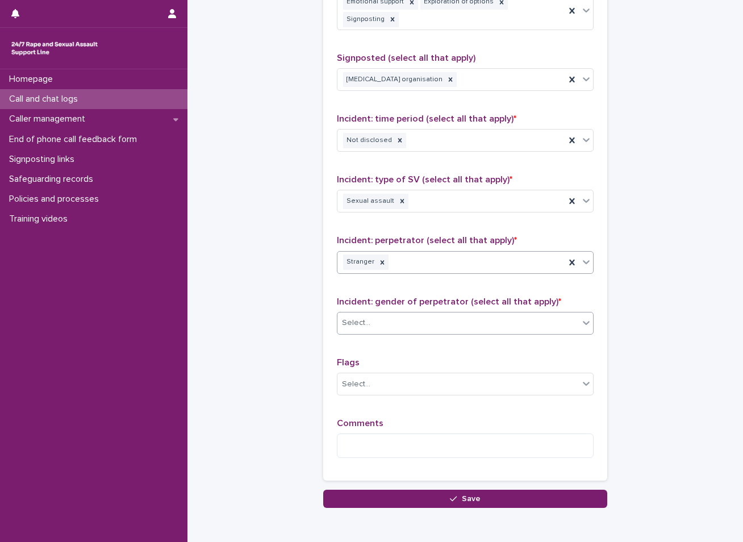
click at [379, 313] on div "Select..." at bounding box center [457, 322] width 241 height 19
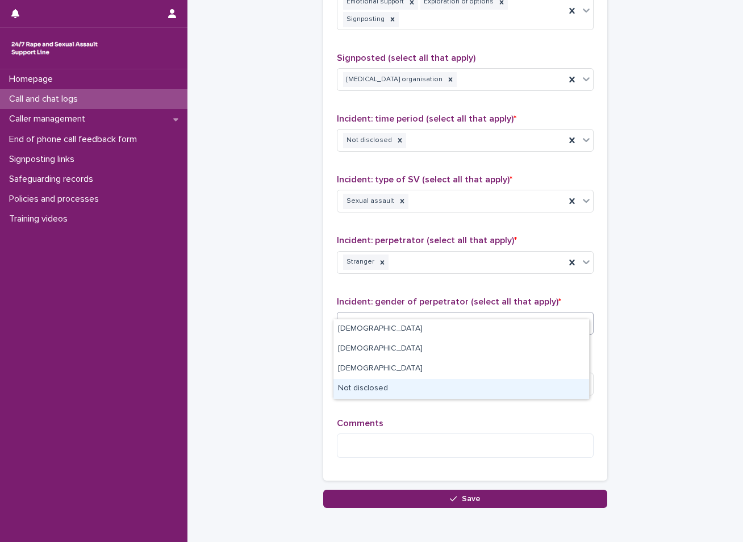
click at [382, 392] on div "Not disclosed" at bounding box center [461, 389] width 256 height 20
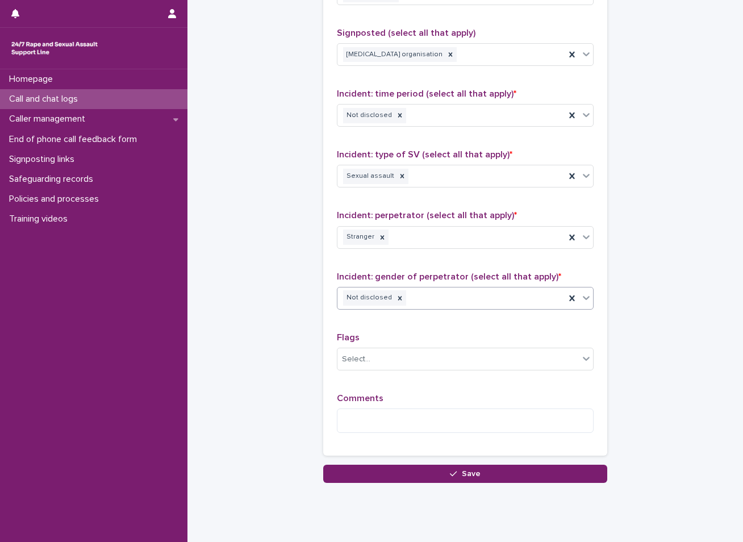
scroll to position [777, 0]
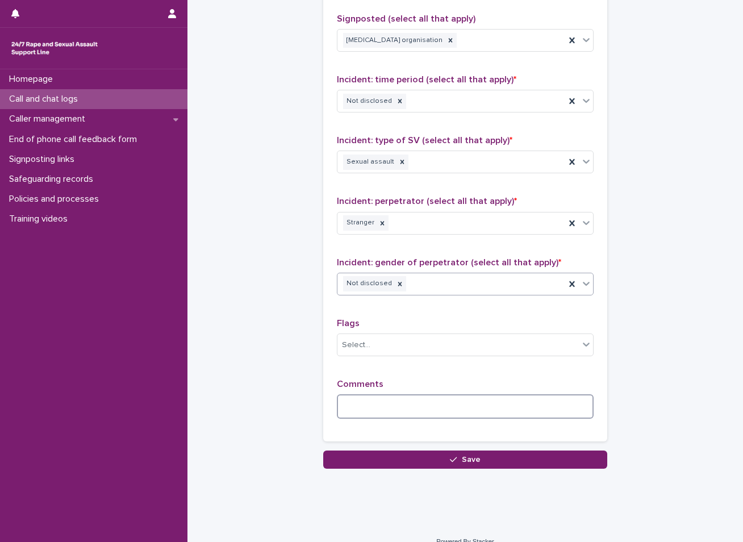
click at [352, 394] on textarea at bounding box center [465, 406] width 257 height 24
click at [368, 394] on textarea at bounding box center [465, 406] width 257 height 24
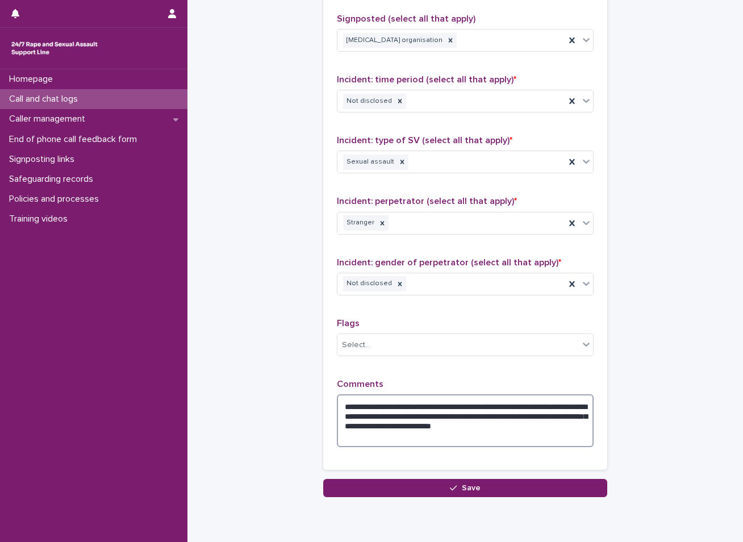
click at [368, 407] on textarea "**********" at bounding box center [465, 420] width 257 height 53
type textarea "**********"
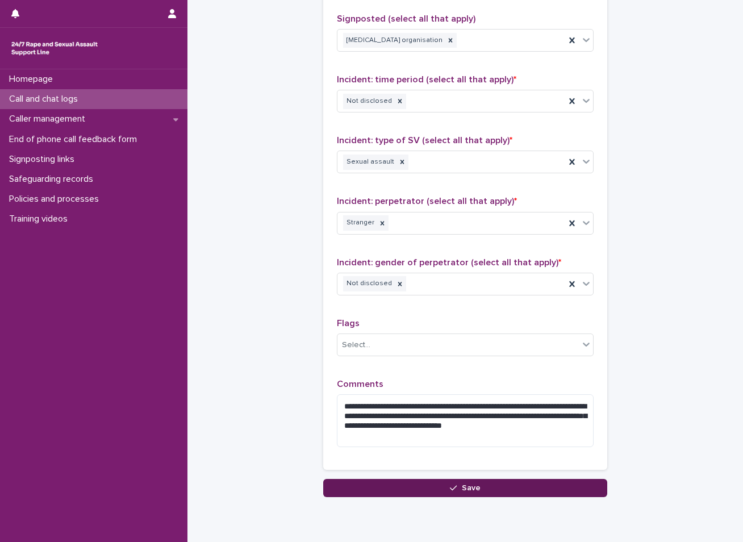
click at [425, 479] on button "Save" at bounding box center [465, 488] width 284 height 18
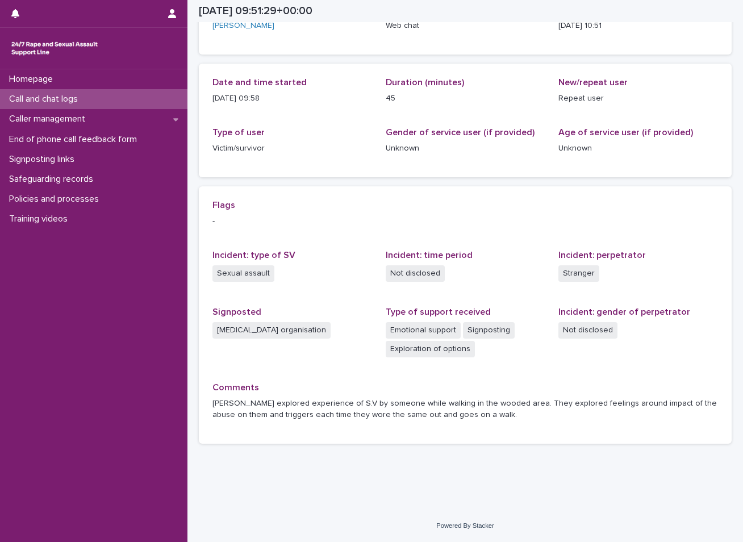
scroll to position [92, 0]
click at [104, 100] on div "Call and chat logs" at bounding box center [93, 99] width 187 height 20
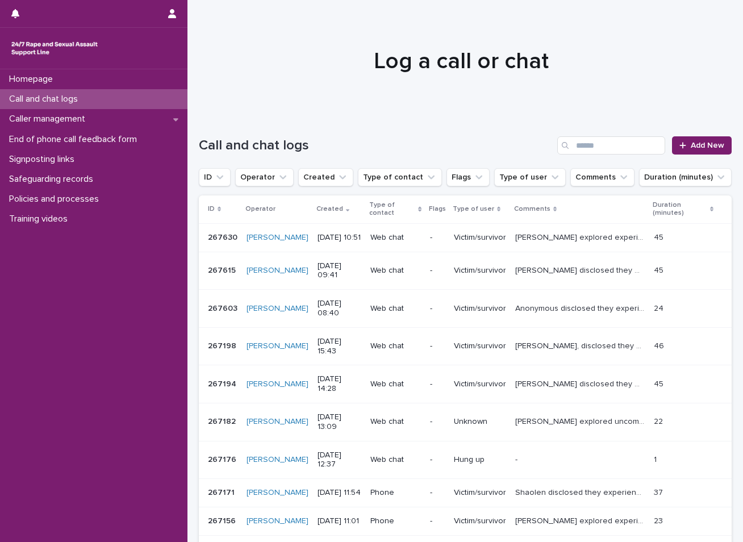
click at [568, 275] on p "Jess disclosed they experienced S.V last night by a close friend. Visitor explo…" at bounding box center [581, 269] width 132 height 12
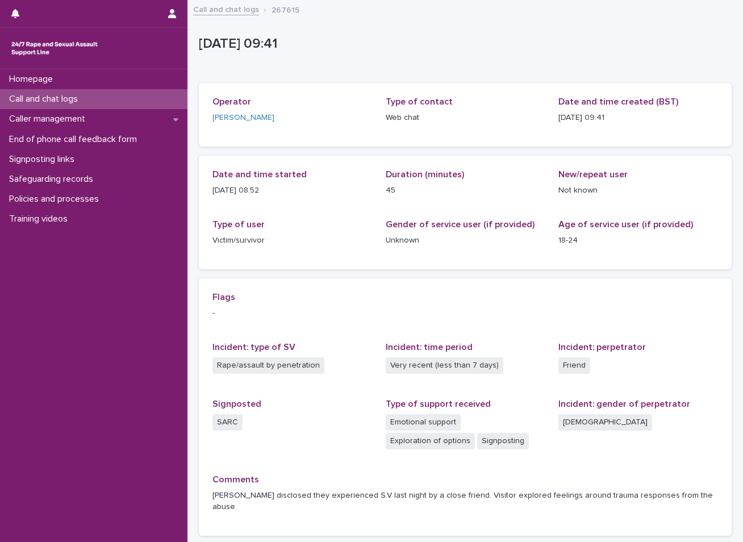
click at [115, 103] on div "Call and chat logs" at bounding box center [93, 99] width 187 height 20
